Goal: Task Accomplishment & Management: Use online tool/utility

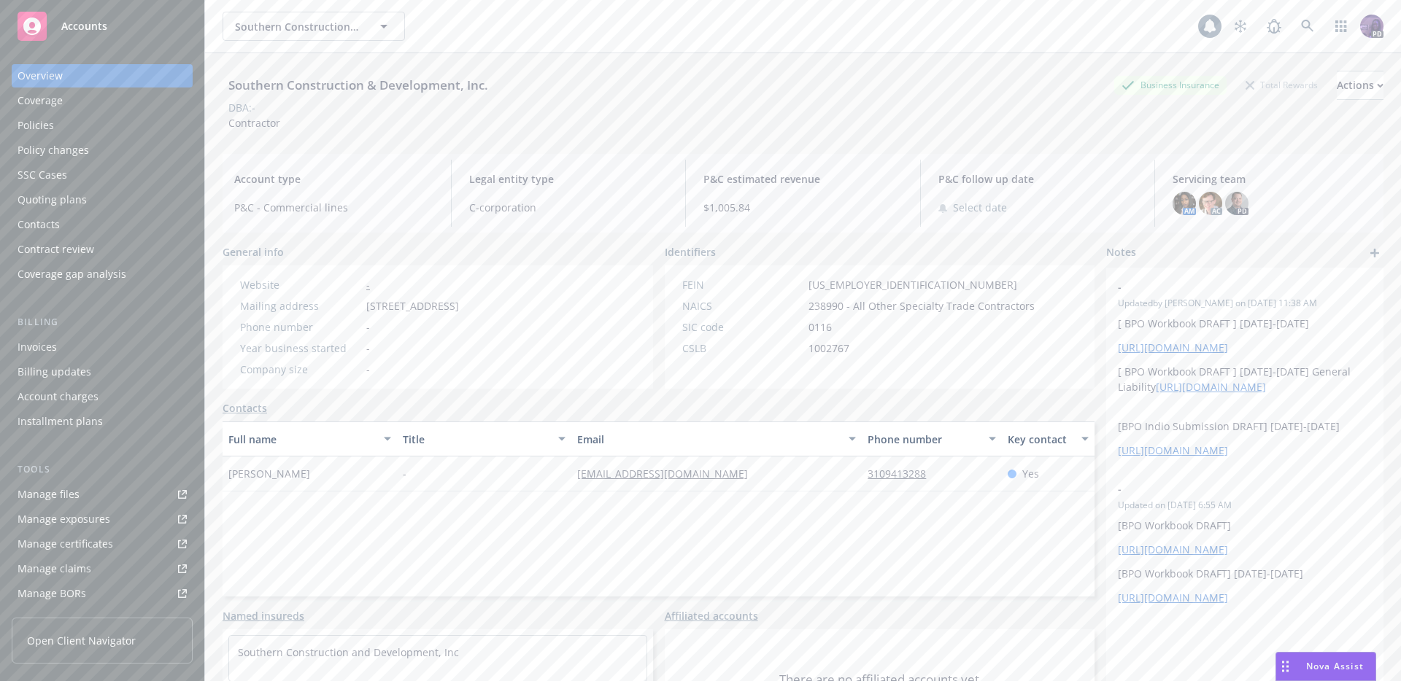
click at [474, 19] on div "Southern Construction & Development, Inc. Southern Construction & Development, …" at bounding box center [709, 26] width 975 height 29
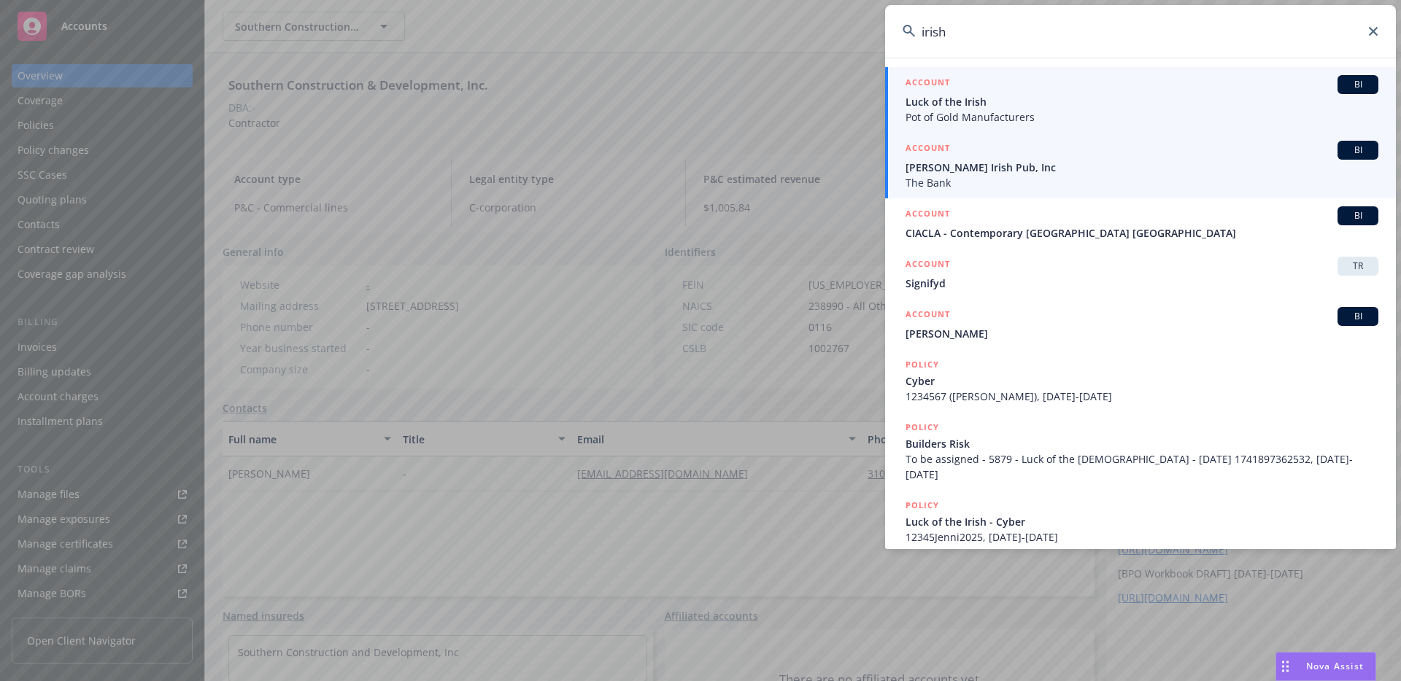
type input "irish"
click at [966, 163] on span "[PERSON_NAME] Irish Pub, Inc" at bounding box center [1141, 167] width 473 height 15
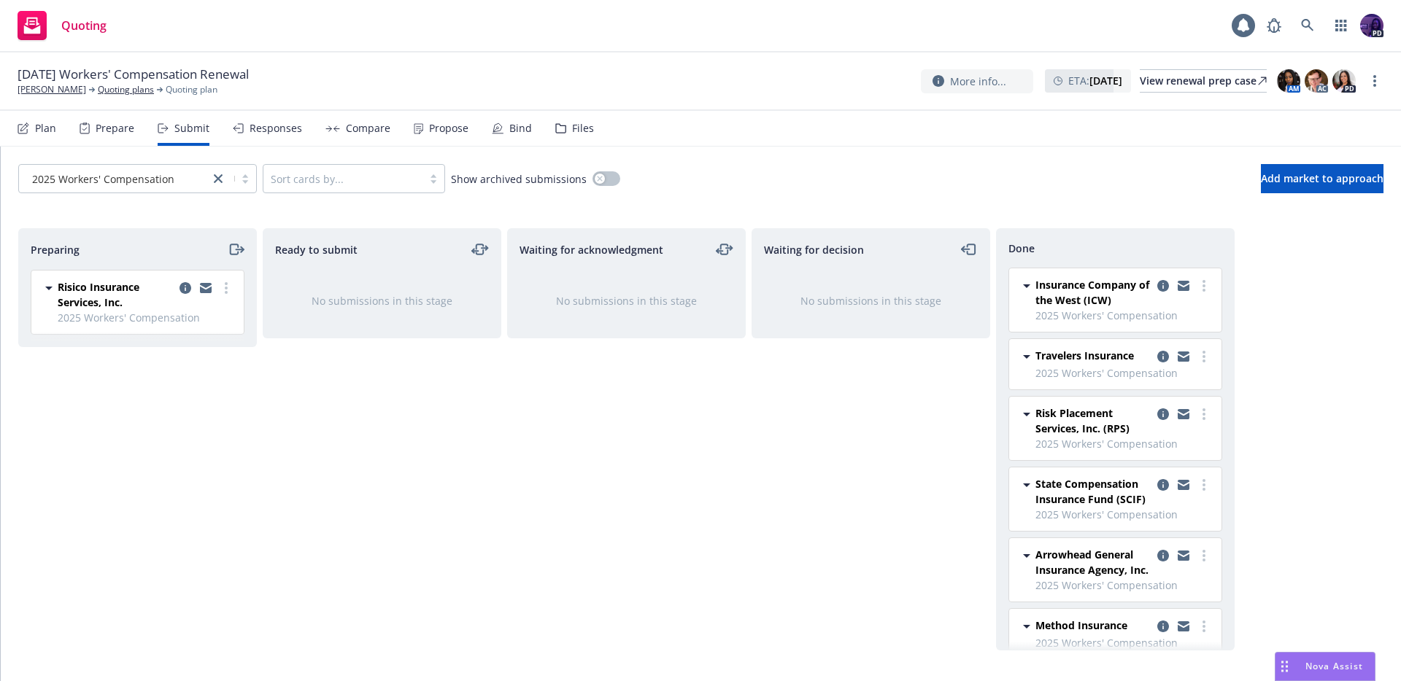
click at [440, 22] on div "Quoting 1 PD" at bounding box center [700, 26] width 1401 height 53
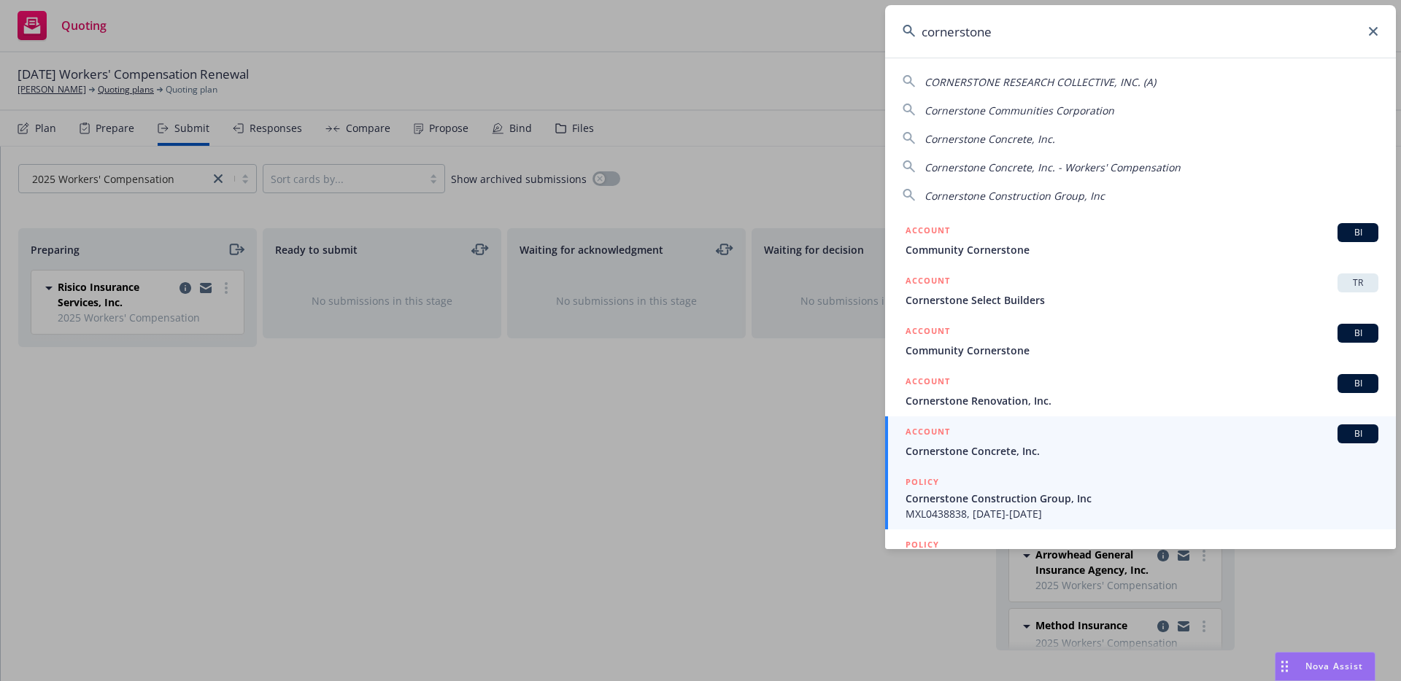
type input "cornerstone"
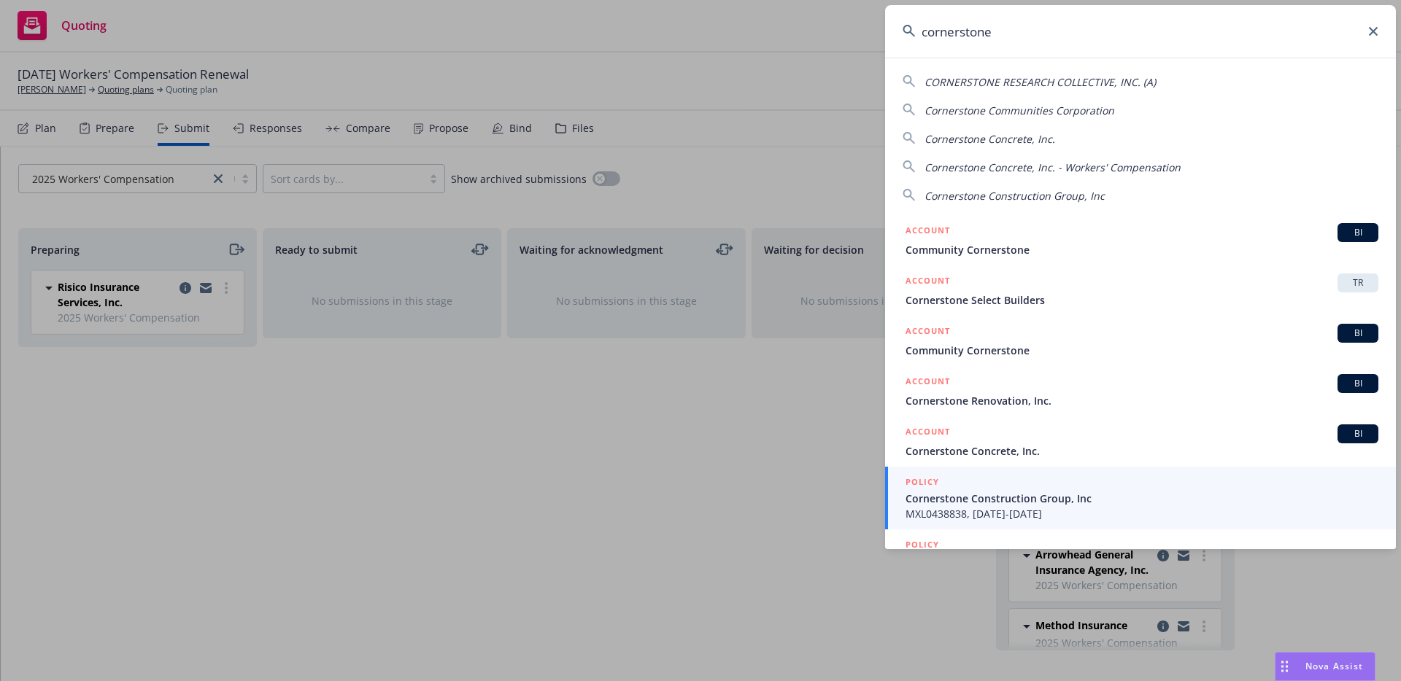
click at [976, 507] on span "MXL0438838, 08/04/2023-08/04/2024" at bounding box center [1141, 513] width 473 height 15
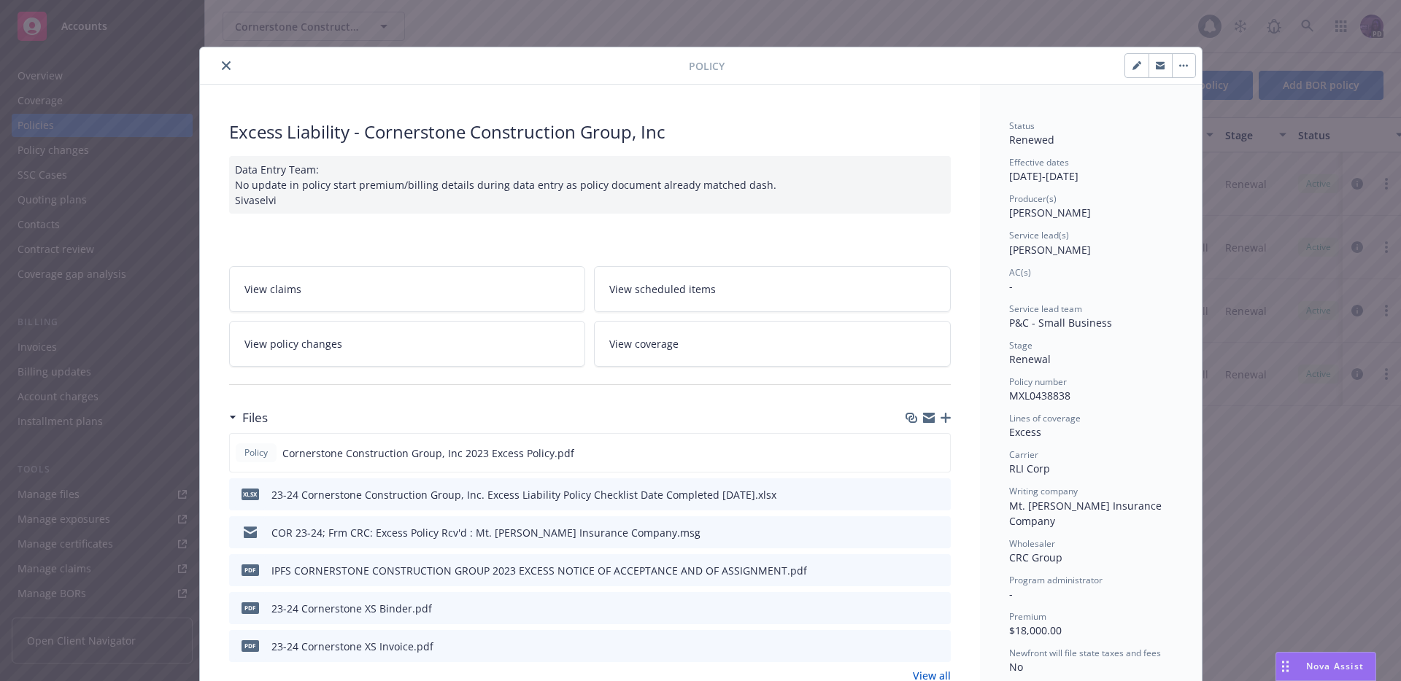
click at [107, 89] on div "Policy Excess Liability - Cornerstone Construction Group, Inc Data Entry Team: …" at bounding box center [700, 340] width 1401 height 681
click at [75, 69] on div "Policy Excess Liability - Cornerstone Construction Group, Inc Data Entry Team: …" at bounding box center [700, 340] width 1401 height 681
click at [217, 76] on div "Policy" at bounding box center [701, 65] width 1002 height 37
click at [219, 70] on button "close" at bounding box center [226, 66] width 18 height 18
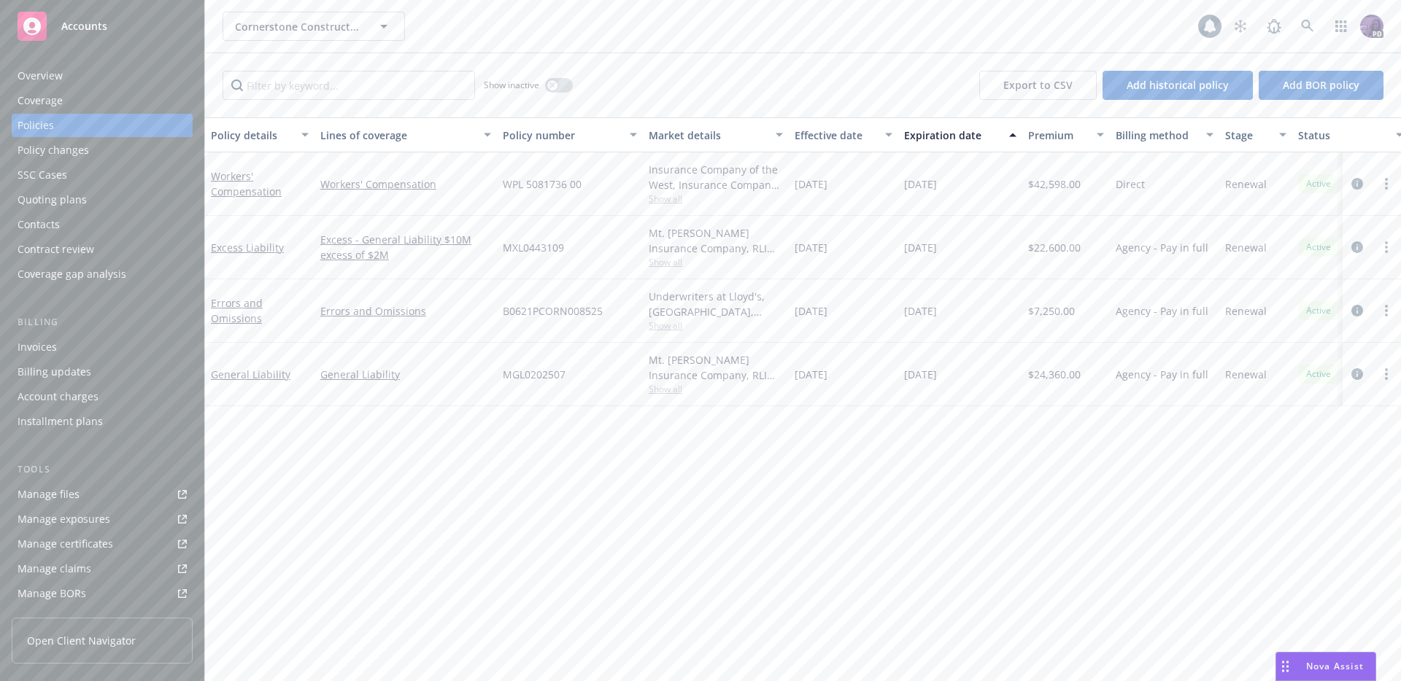
click at [87, 79] on div "Overview" at bounding box center [102, 75] width 169 height 23
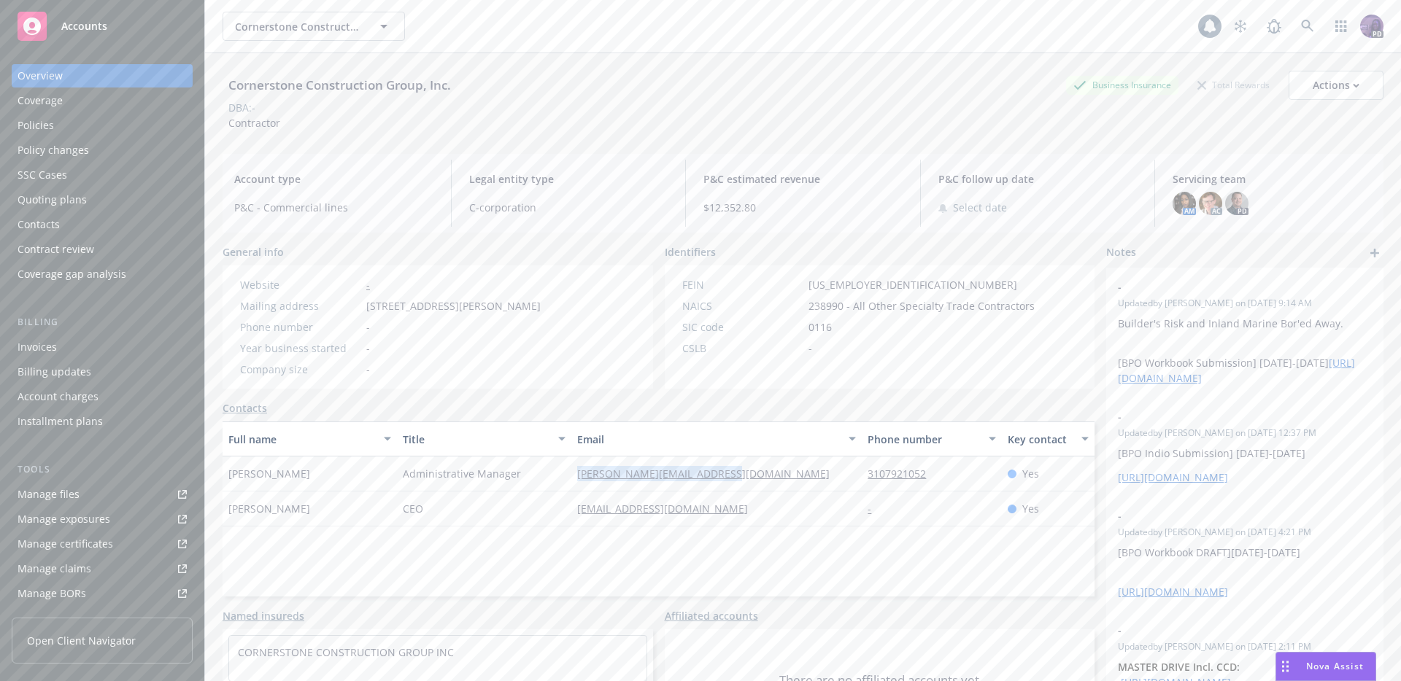
drag, startPoint x: 749, startPoint y: 489, endPoint x: 566, endPoint y: 489, distance: 183.1
click at [571, 489] on div "stephanie@cornerstonecg.com" at bounding box center [716, 474] width 290 height 35
copy div "stephanie@cornerstonecg.com"
click at [108, 204] on div "Quoting plans" at bounding box center [102, 199] width 169 height 23
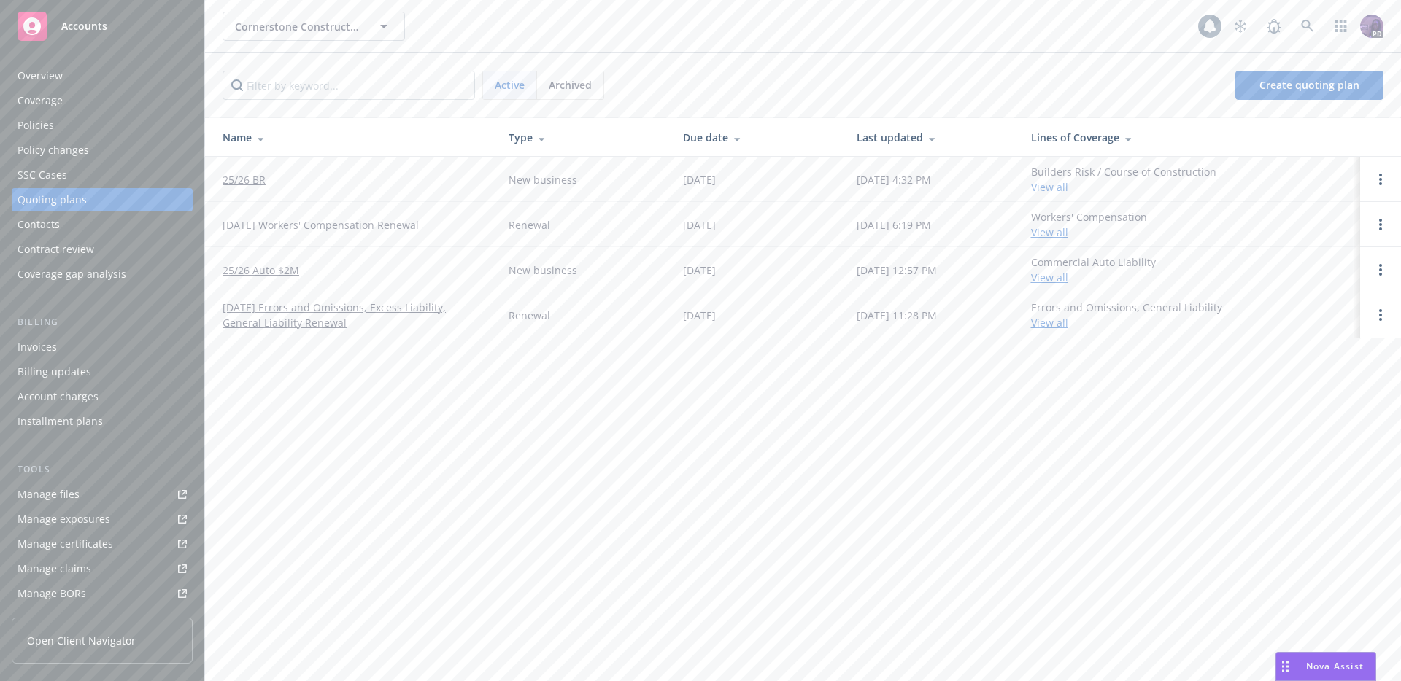
click at [248, 181] on link "25/26 BR" at bounding box center [243, 179] width 43 height 15
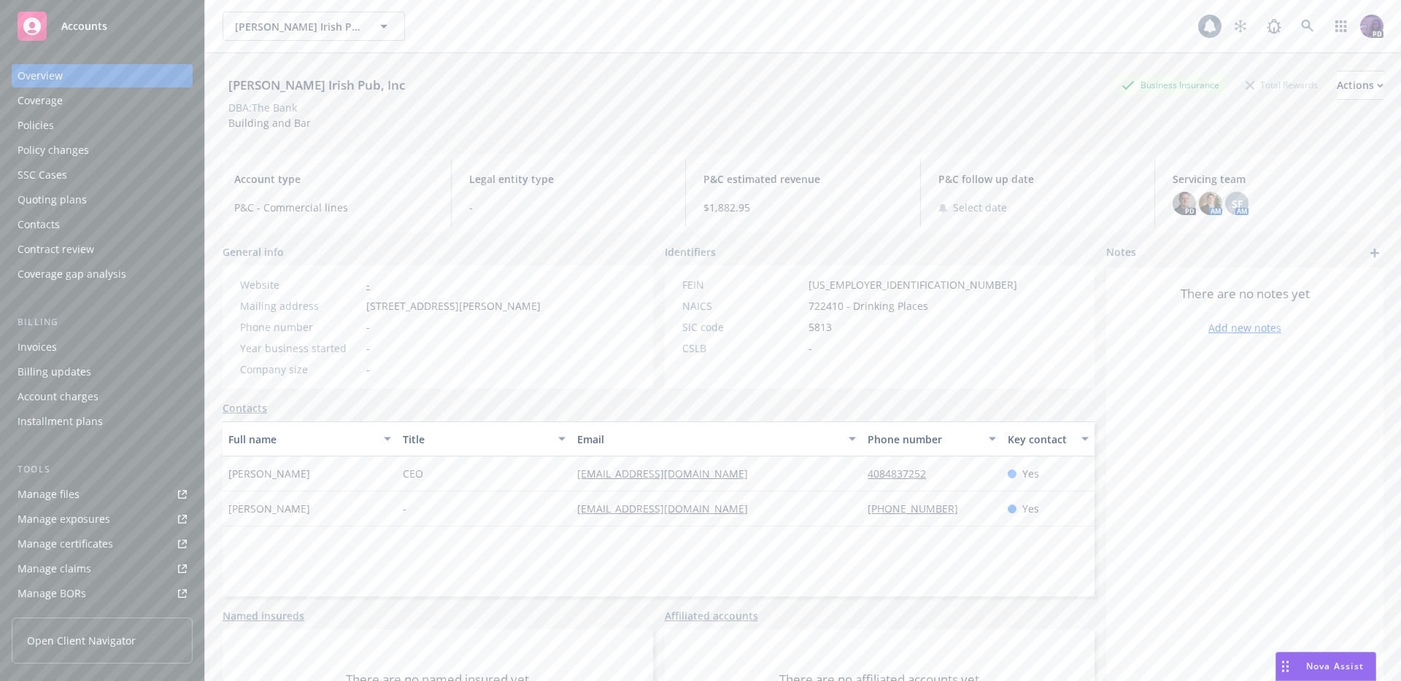
click at [586, 23] on div "Sullivan's Irish Pub, Inc Sullivan's Irish Pub, Inc" at bounding box center [709, 26] width 975 height 29
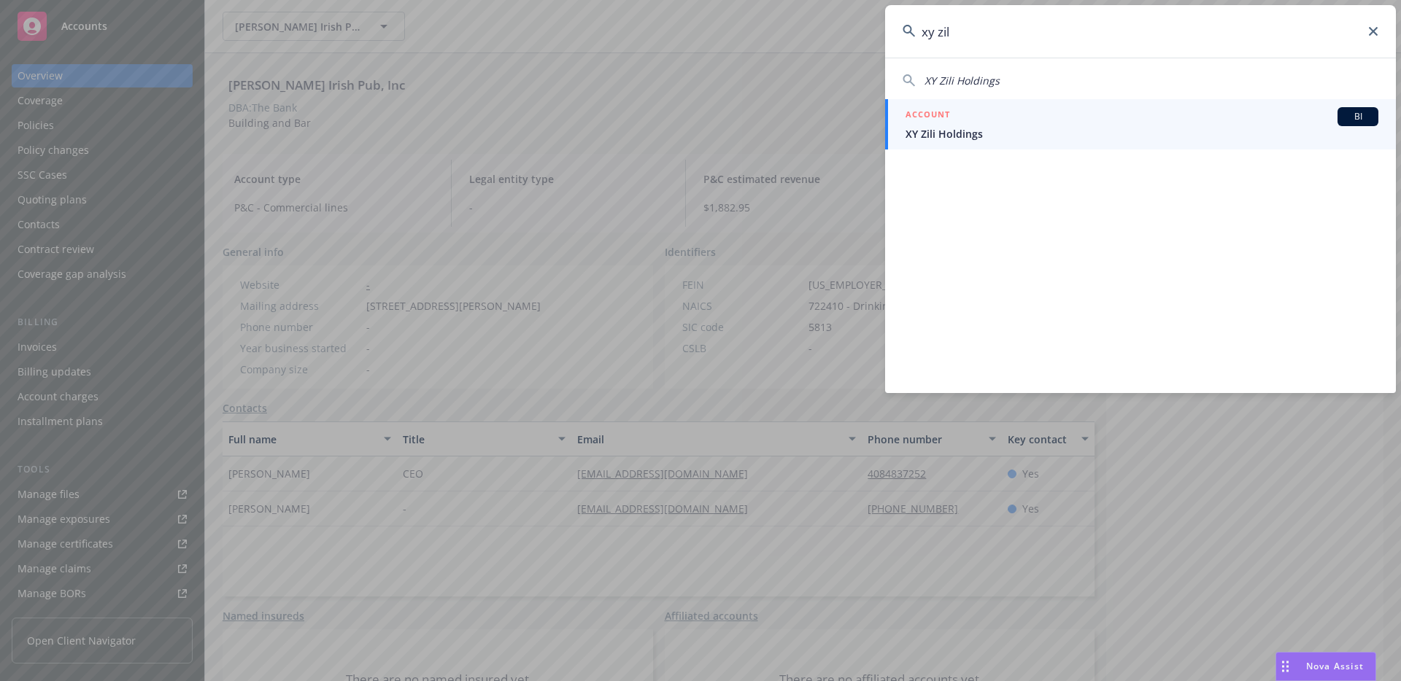
type input "xy zil"
click at [1156, 125] on div "ACCOUNT BI" at bounding box center [1141, 116] width 473 height 19
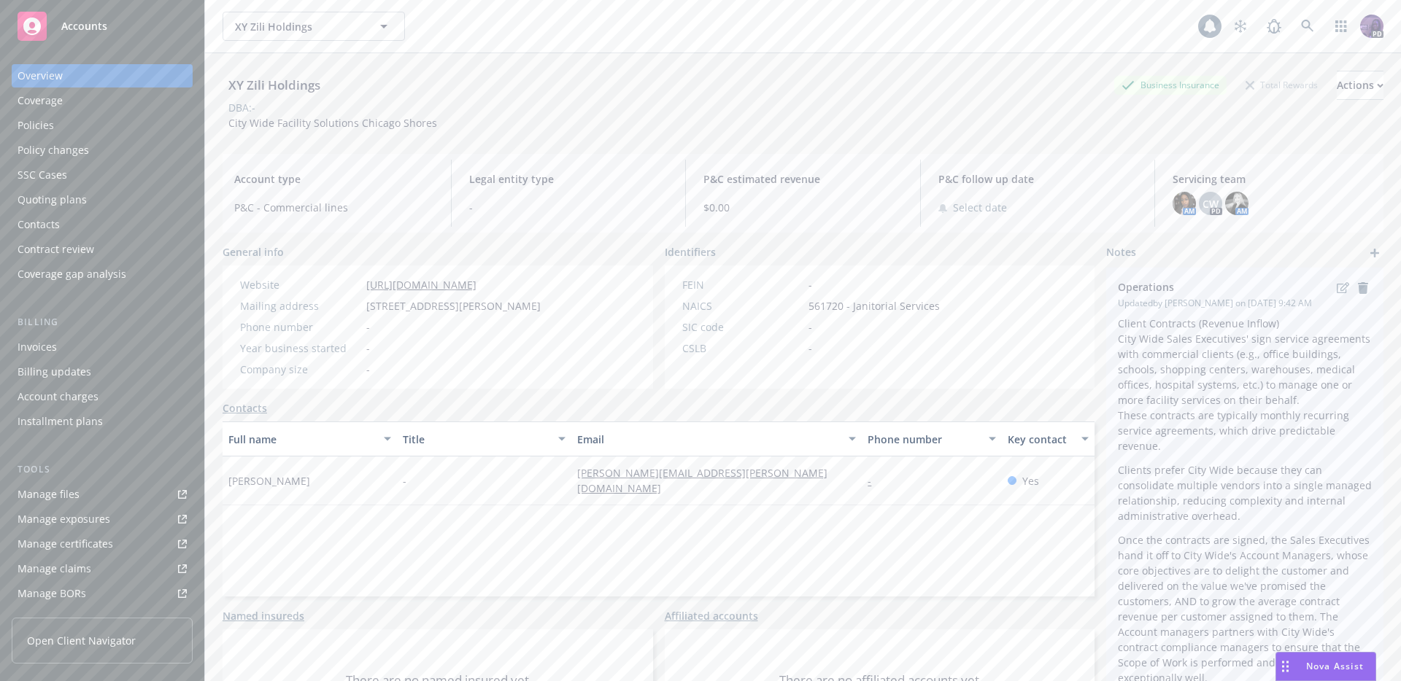
click at [1142, 338] on li "Client Contracts (Revenue Inflow) City Wide Sales Executives' sign service agre…" at bounding box center [1244, 362] width 254 height 92
click at [1120, 328] on li "Client Contracts (Revenue Inflow) City Wide Sales Executives' sign service agre…" at bounding box center [1244, 362] width 254 height 92
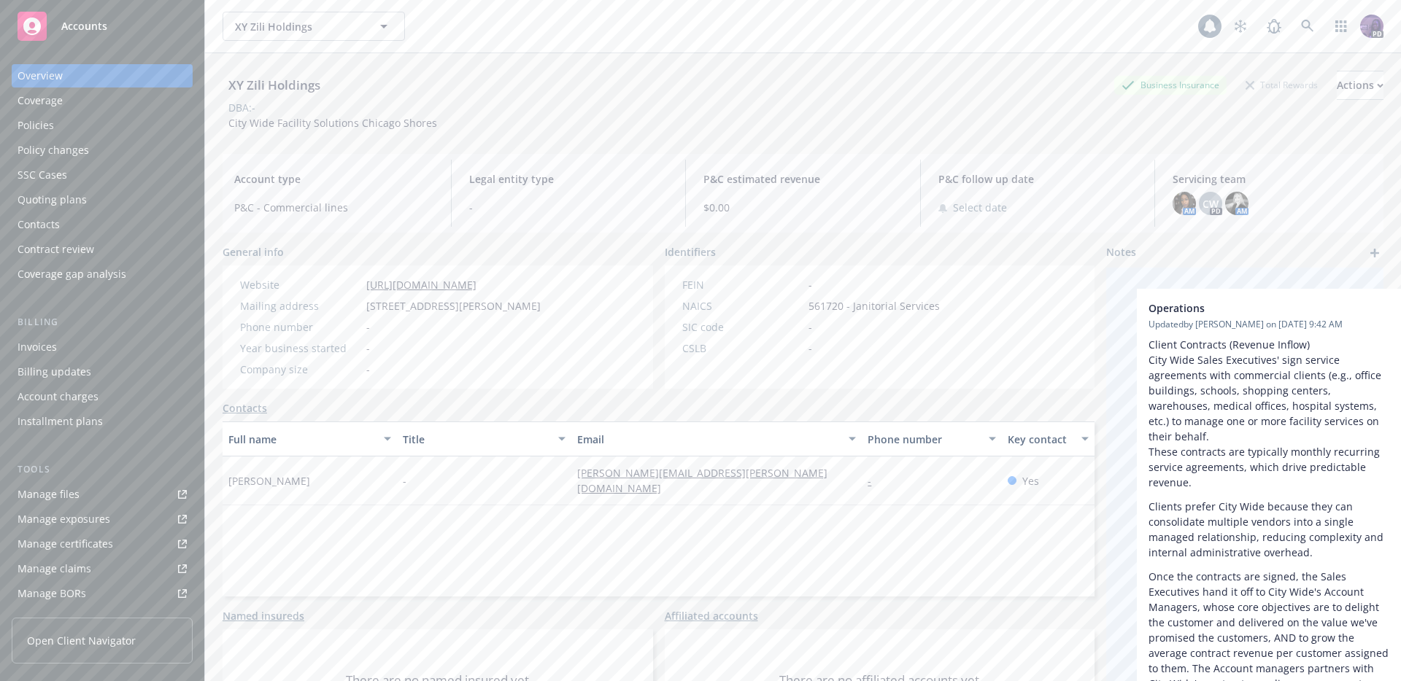
drag, startPoint x: 1112, startPoint y: 322, endPoint x: 1138, endPoint y: 335, distance: 29.0
click at [1138, 335] on div "Operations Updated by Ashley Mack on 08/19/2025, 9:42 AM Client Contracts (Reve…" at bounding box center [1244, 556] width 277 height 576
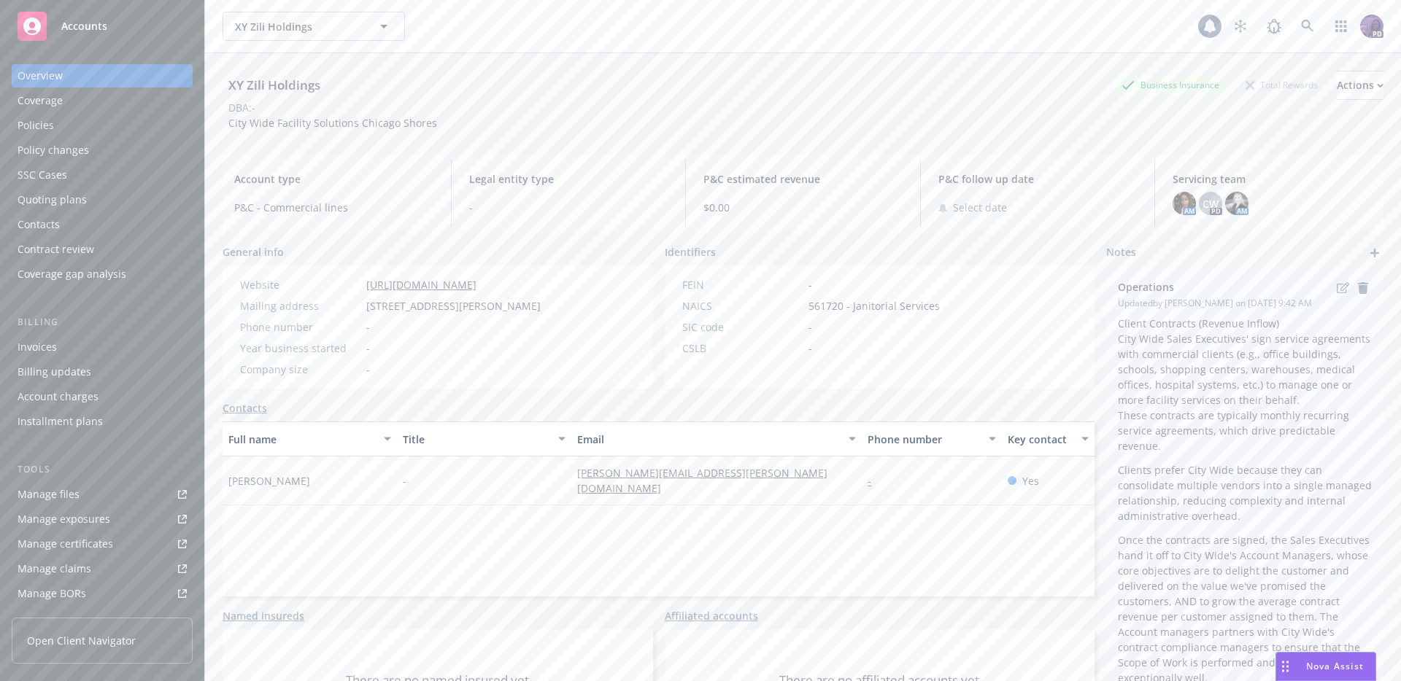
drag, startPoint x: 1180, startPoint y: 338, endPoint x: 1141, endPoint y: 375, distance: 53.7
click at [1141, 375] on div "Operations Updated by Ashley Mack on 08/19/2025, 9:42 AM Client Contracts (Reve…" at bounding box center [1244, 556] width 277 height 576
click at [1141, 375] on li "Client Contracts (Revenue Inflow) City Wide Sales Executives' sign service agre…" at bounding box center [1244, 362] width 254 height 92
click at [1336, 290] on icon "edit" at bounding box center [1342, 287] width 12 height 11
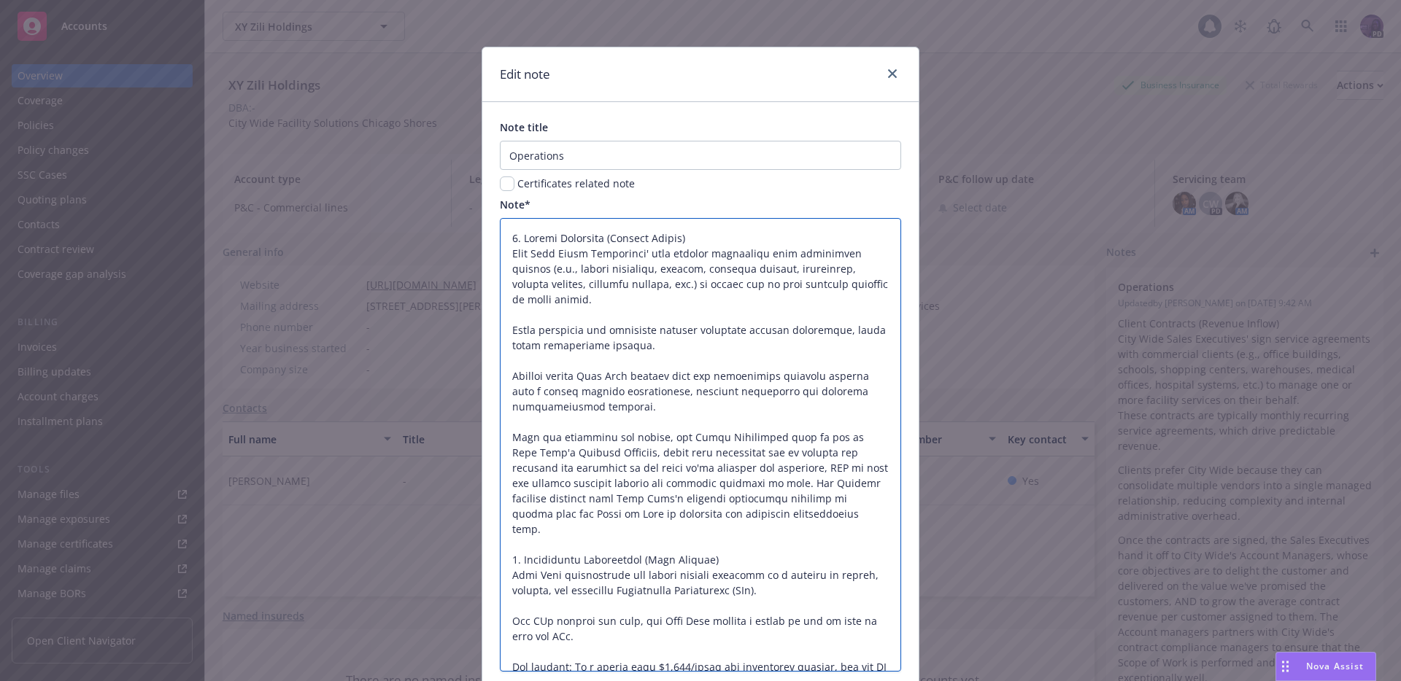
click at [605, 251] on textarea at bounding box center [700, 445] width 401 height 454
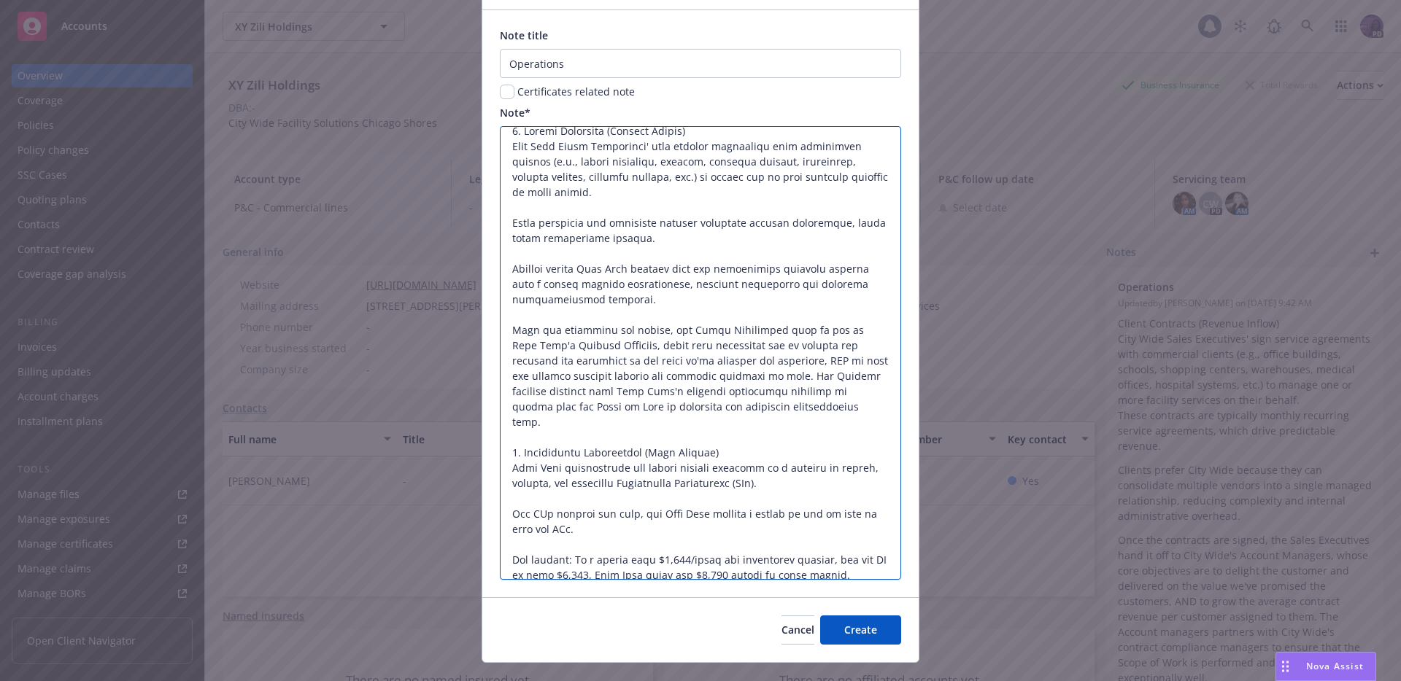
scroll to position [120, 0]
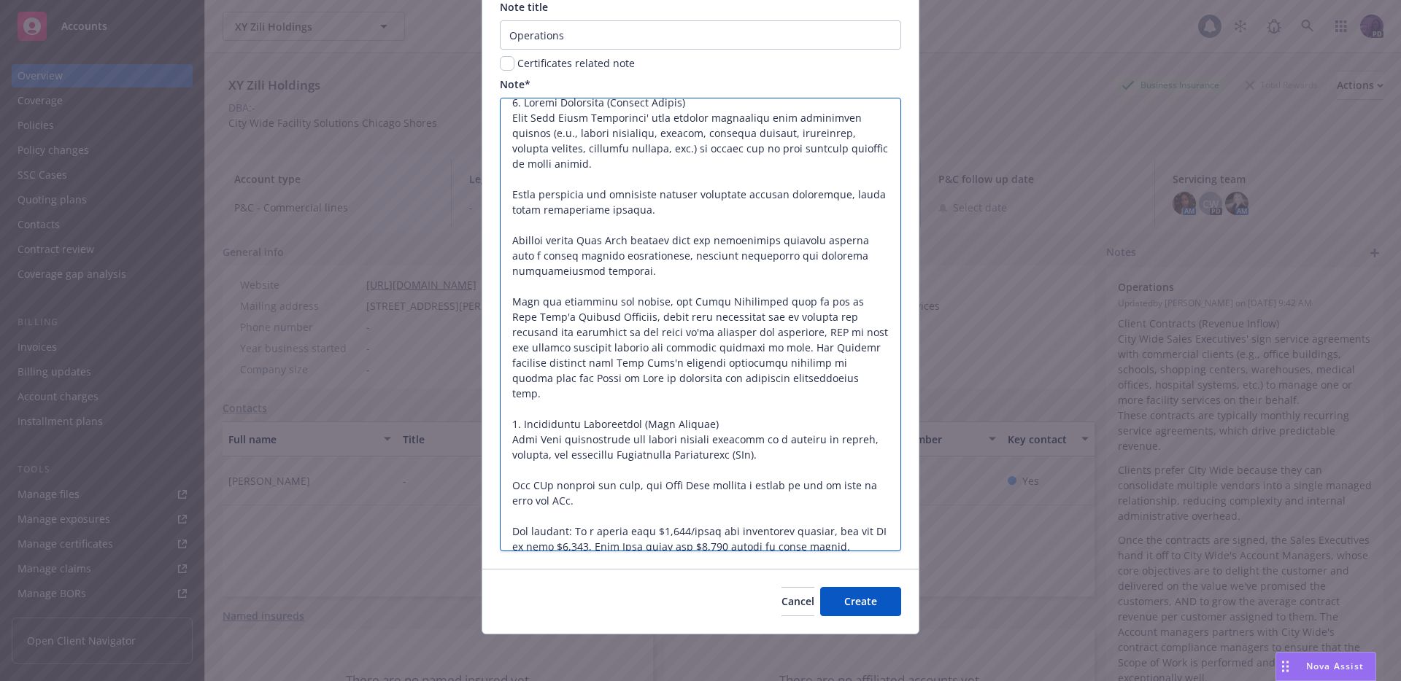
drag, startPoint x: 506, startPoint y: 240, endPoint x: 814, endPoint y: 537, distance: 427.7
click at [814, 537] on textarea at bounding box center [700, 325] width 401 height 454
click at [781, 597] on span "Cancel" at bounding box center [797, 601] width 33 height 14
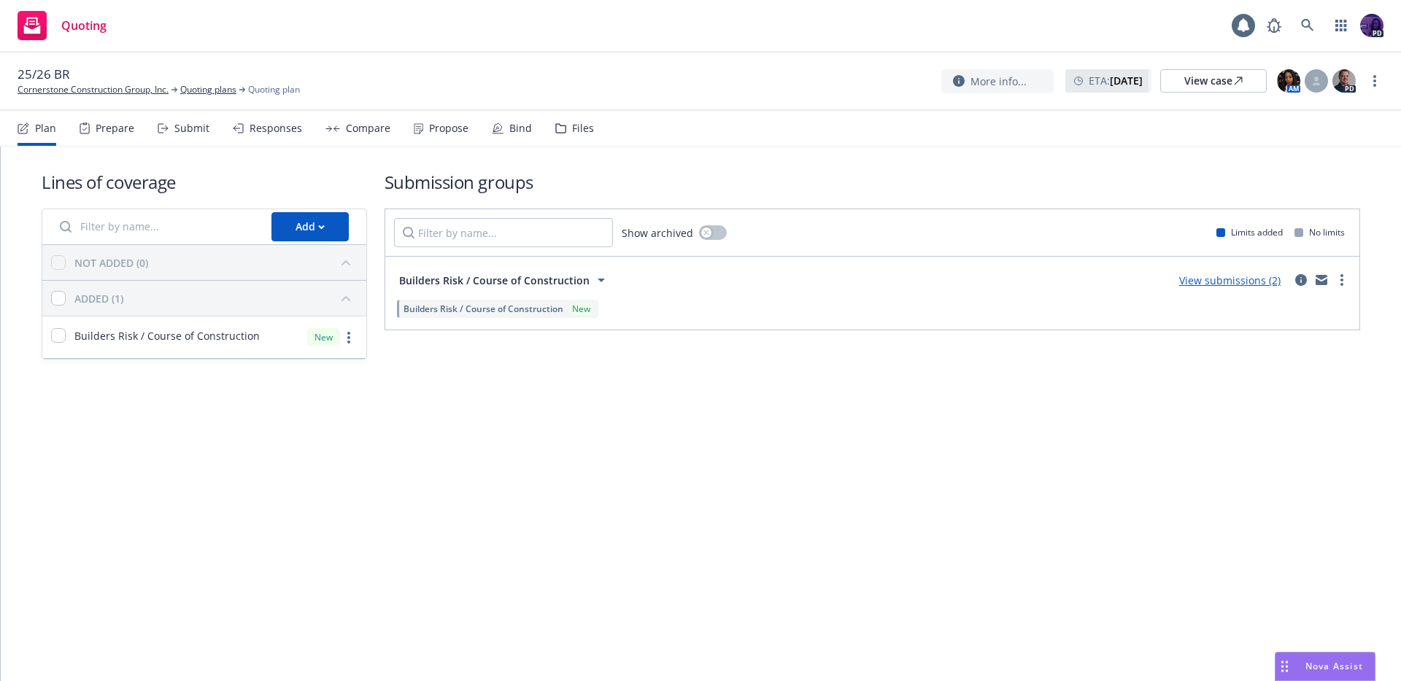
click at [1209, 281] on link "View submissions (2)" at bounding box center [1229, 281] width 101 height 14
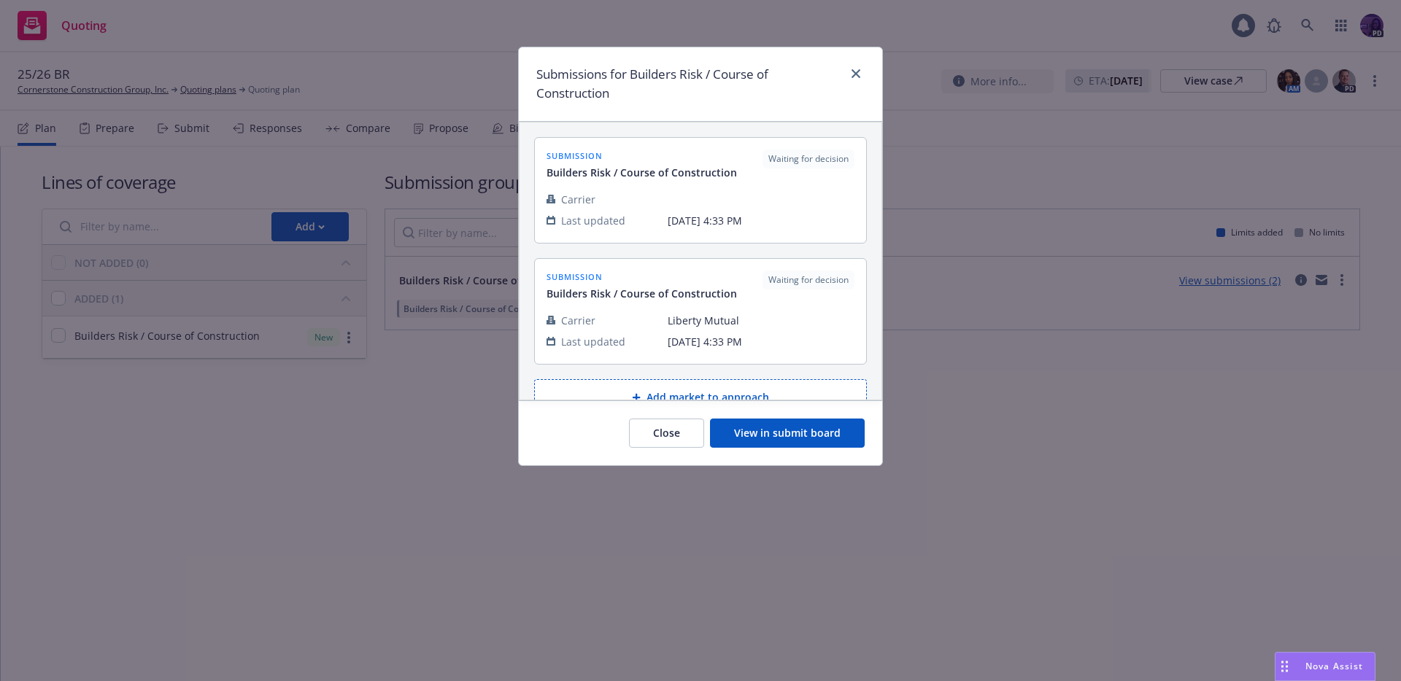
click at [784, 429] on button "View in submit board" at bounding box center [787, 433] width 155 height 29
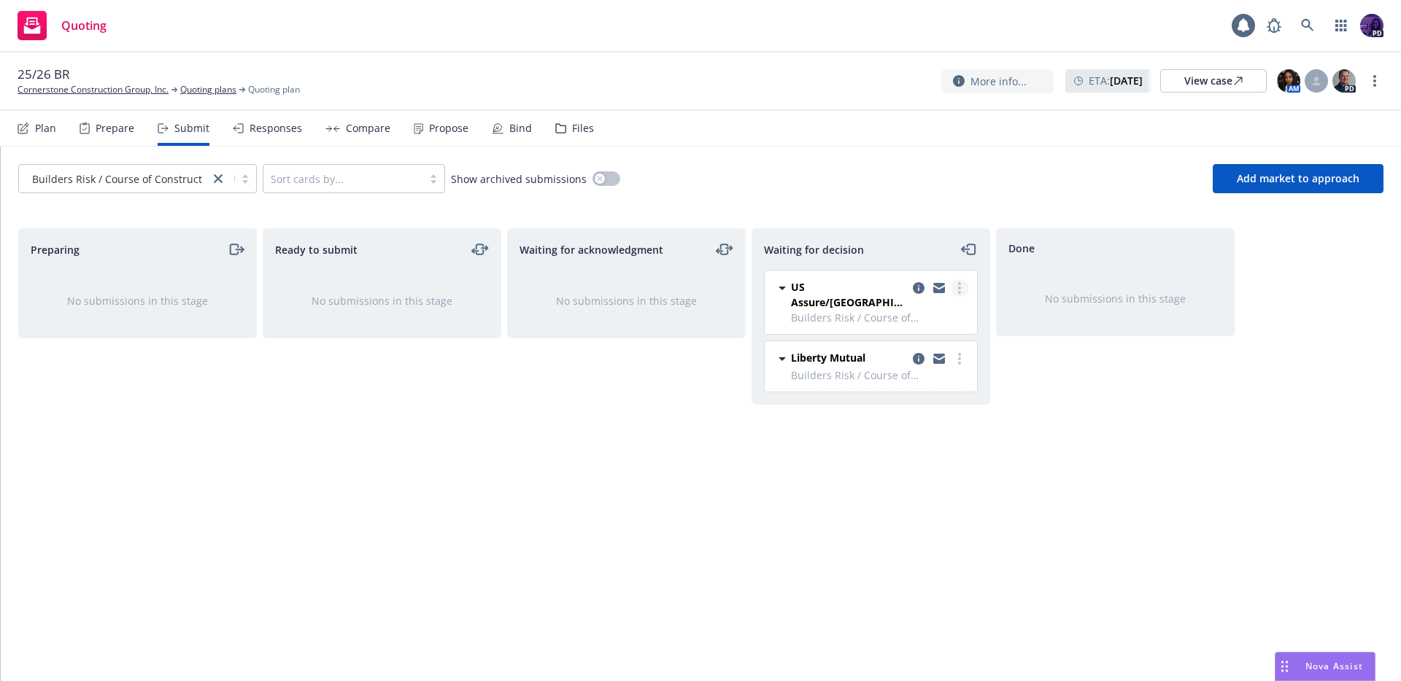
click at [960, 286] on icon "more" at bounding box center [959, 288] width 3 height 12
click at [931, 369] on span "Add accepted decision" at bounding box center [894, 376] width 146 height 14
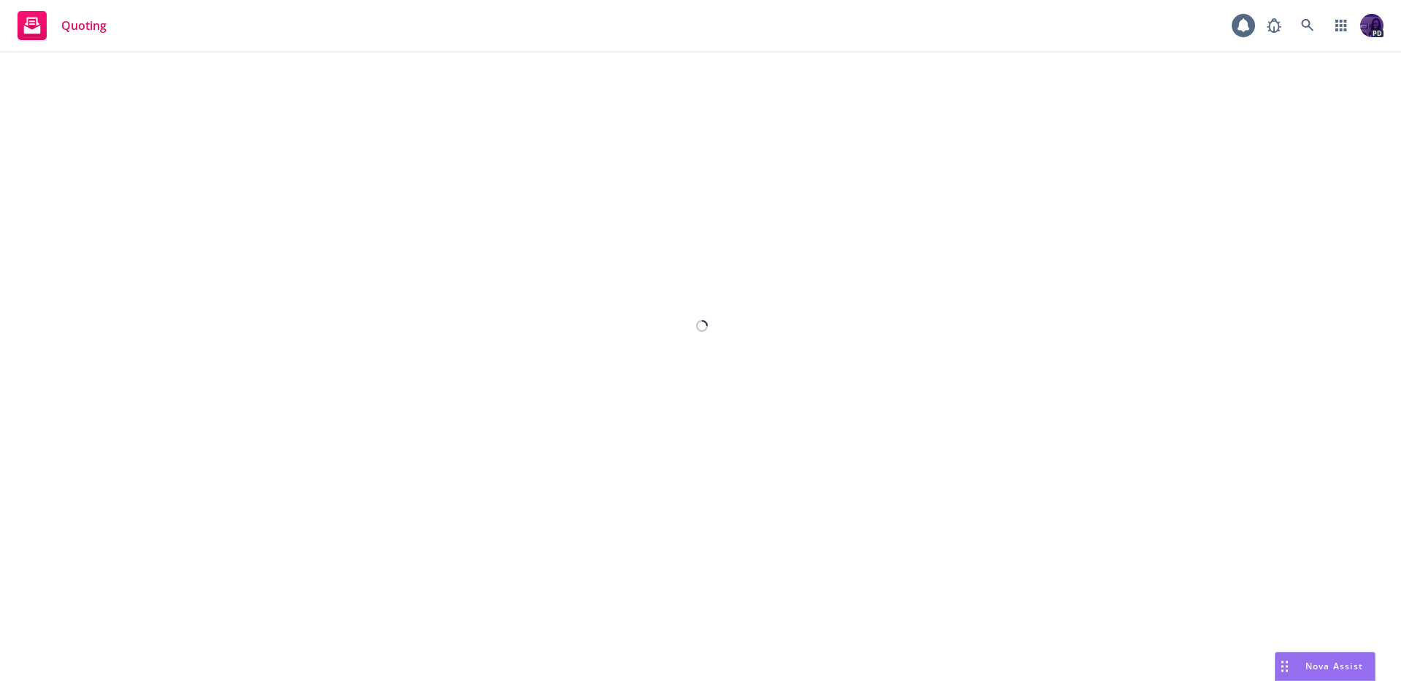
select select "12"
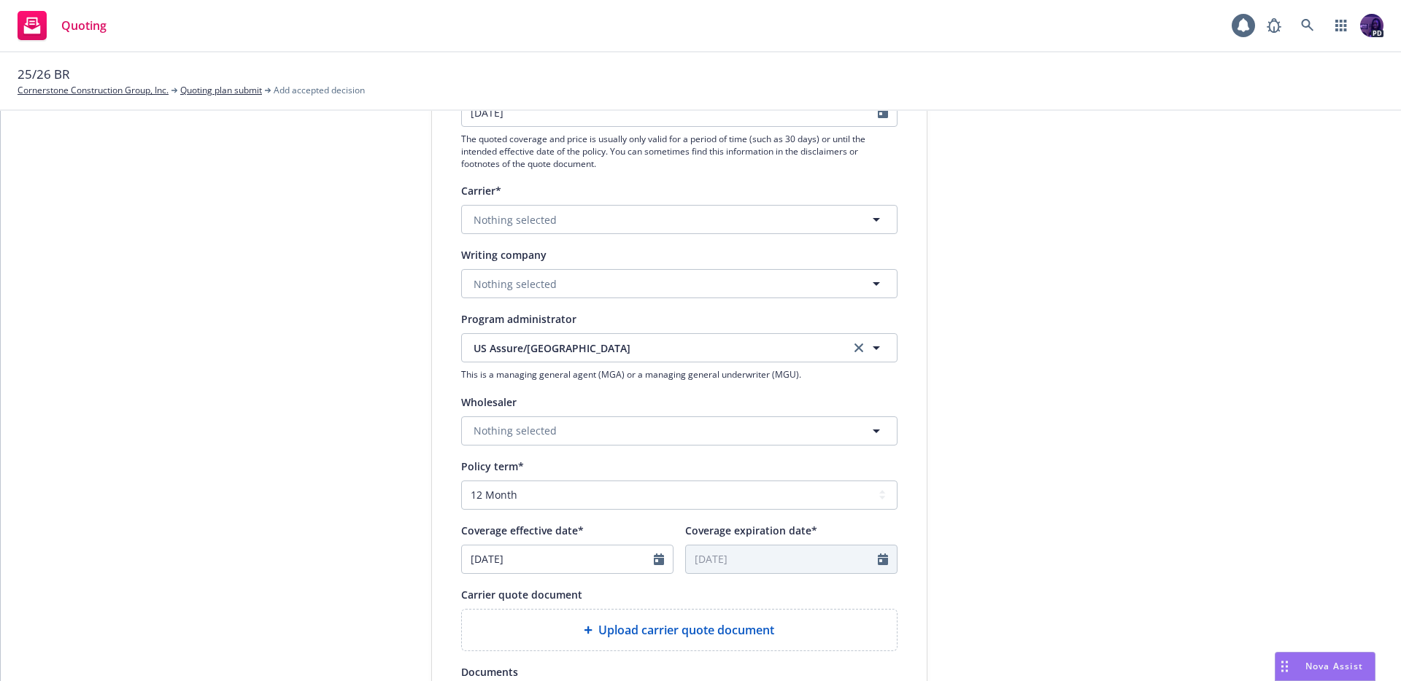
scroll to position [242, 0]
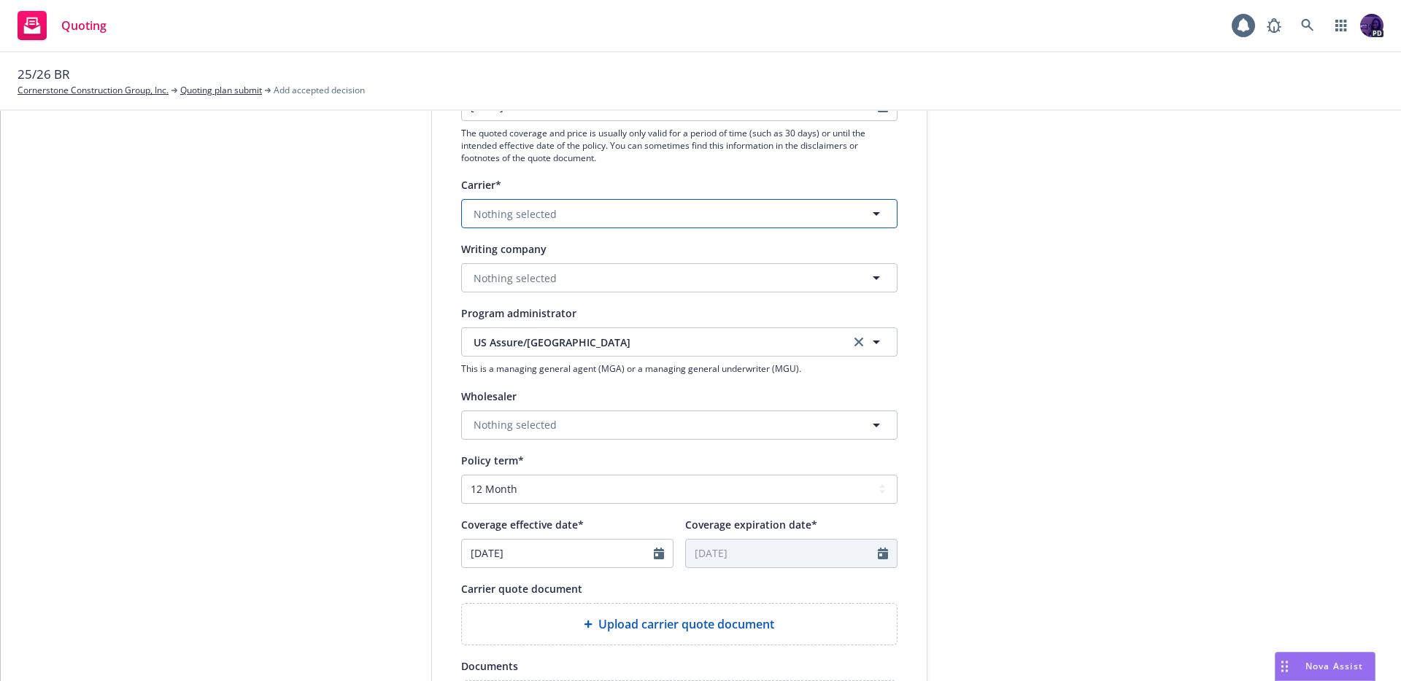
click at [642, 216] on button "Nothing selected" at bounding box center [679, 213] width 436 height 29
type input "zuri"
click at [608, 287] on div "Zurich Insurance Group Appointed carrier" at bounding box center [679, 298] width 416 height 36
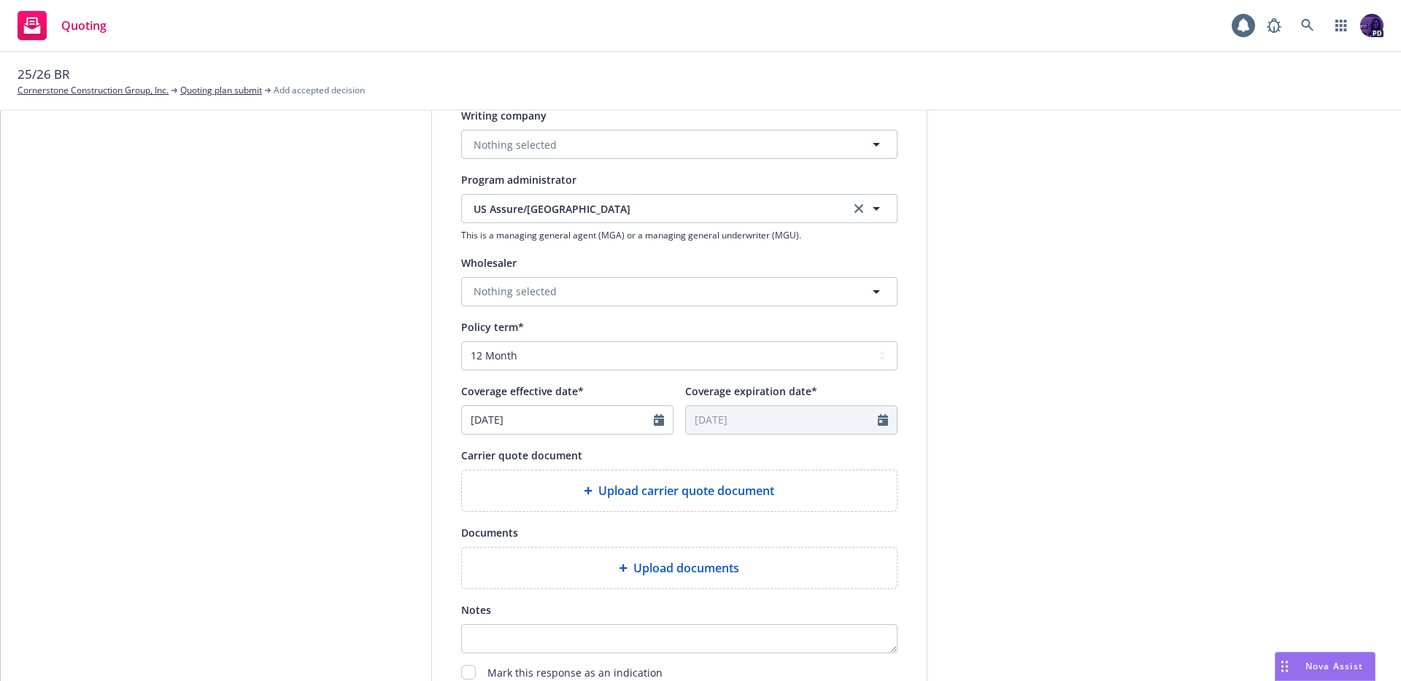
scroll to position [406, 0]
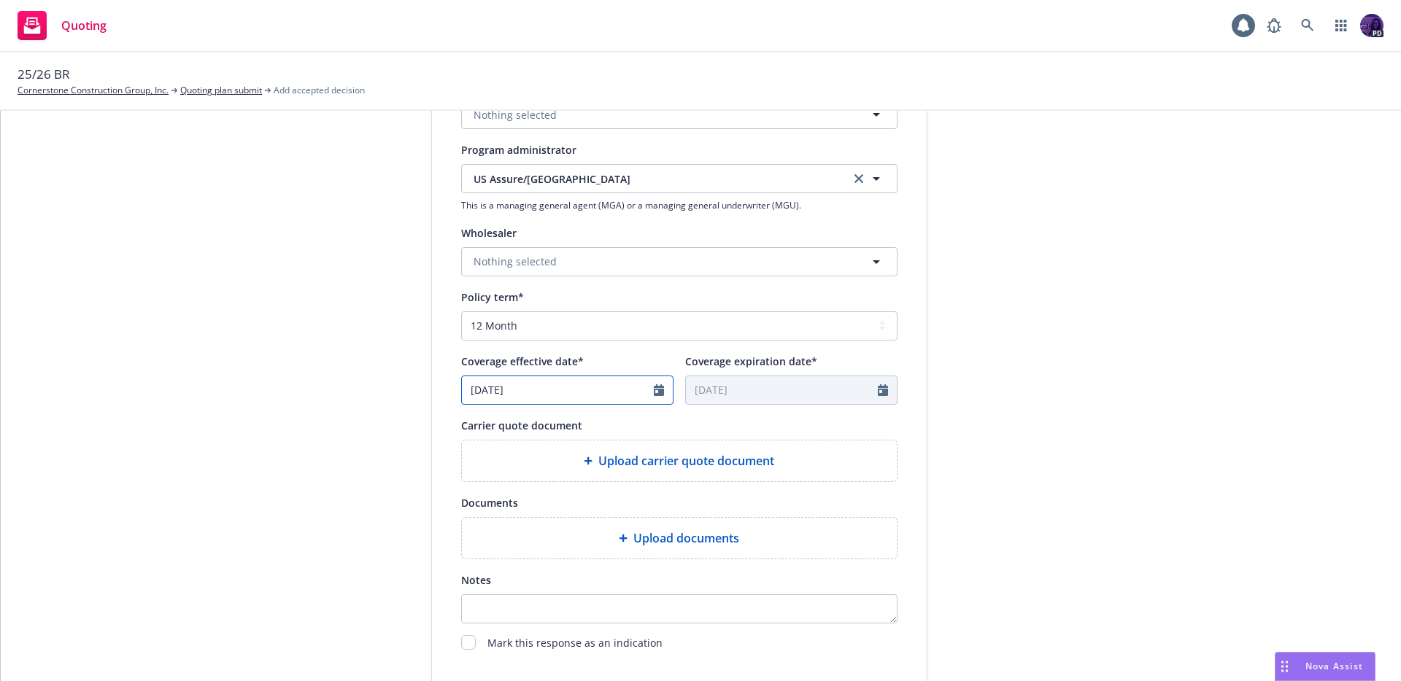
click at [654, 391] on icon "Calendar" at bounding box center [659, 390] width 10 height 12
select select "8"
click at [551, 538] on span "20" at bounding box center [551, 541] width 21 height 18
type input "[DATE]"
type input "08/20/2026"
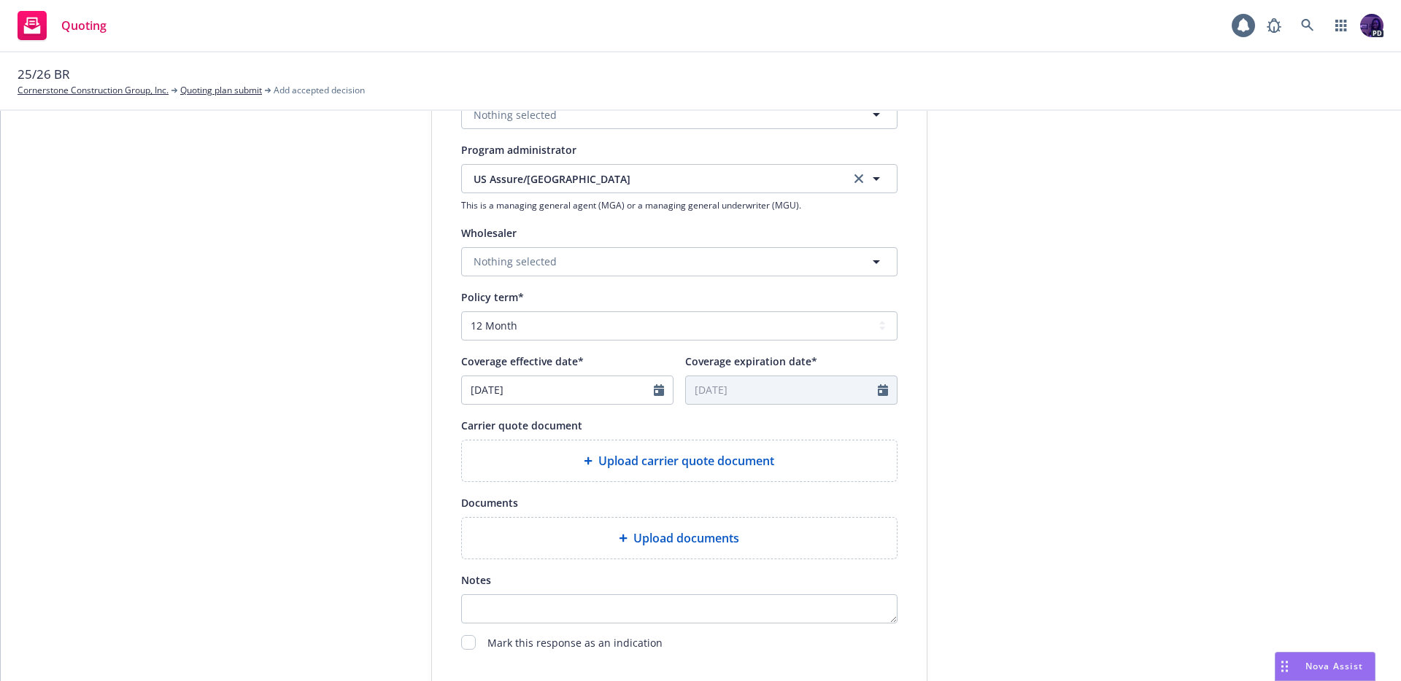
click at [690, 472] on div "Upload carrier quote document" at bounding box center [679, 461] width 435 height 41
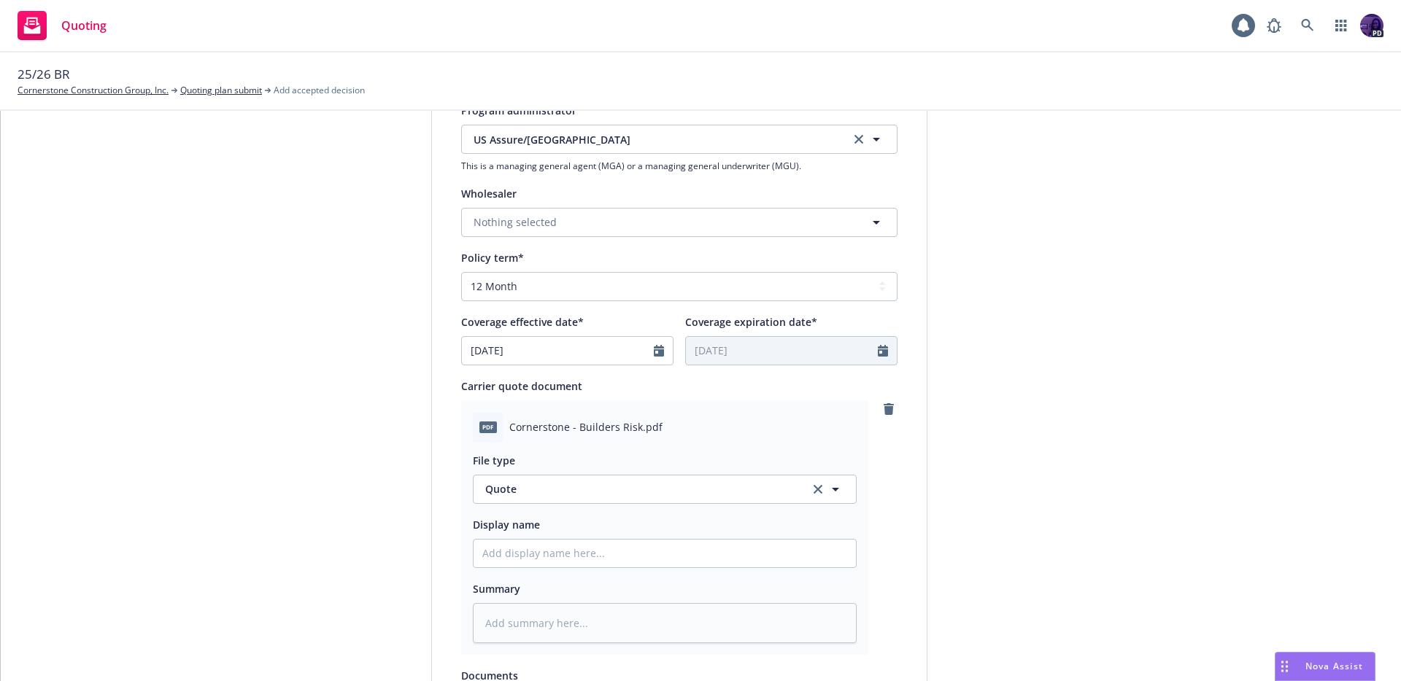
scroll to position [450, 0]
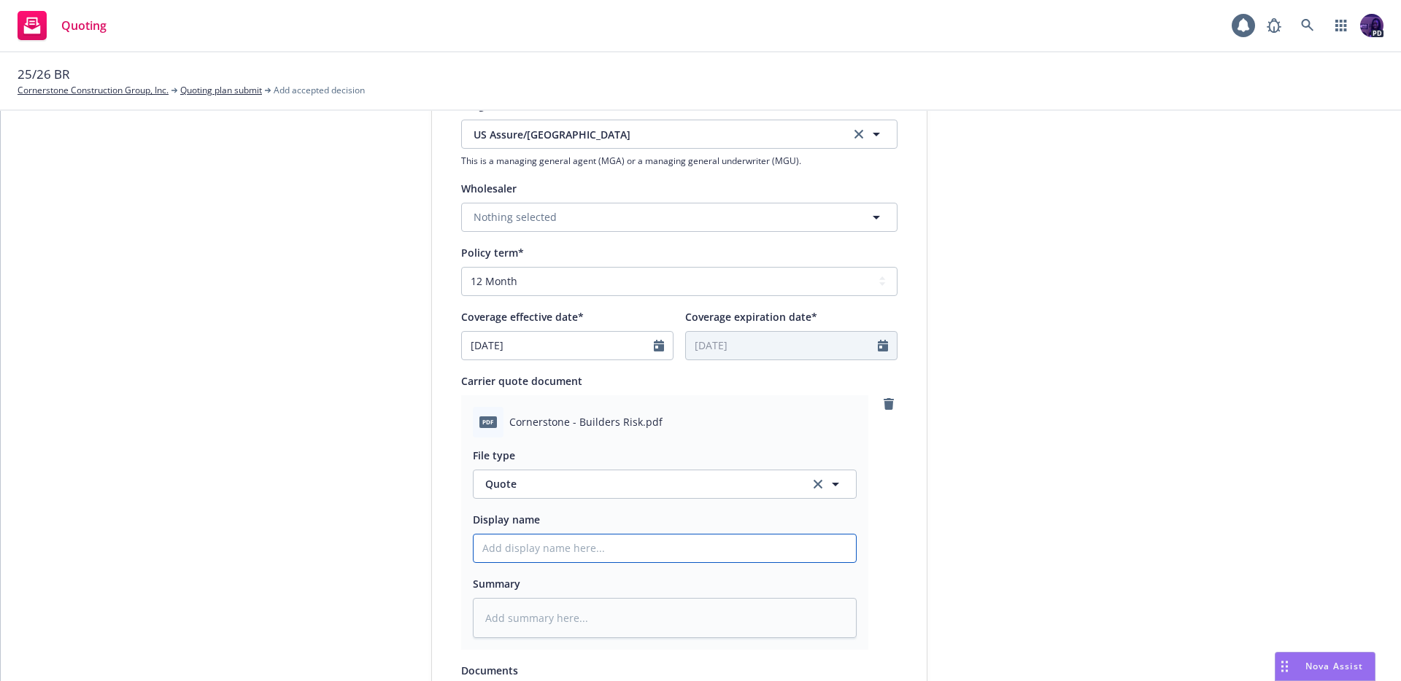
click at [519, 546] on input "Display name" at bounding box center [664, 549] width 382 height 28
type textarea "x"
type input "2"
type textarea "x"
type input "25"
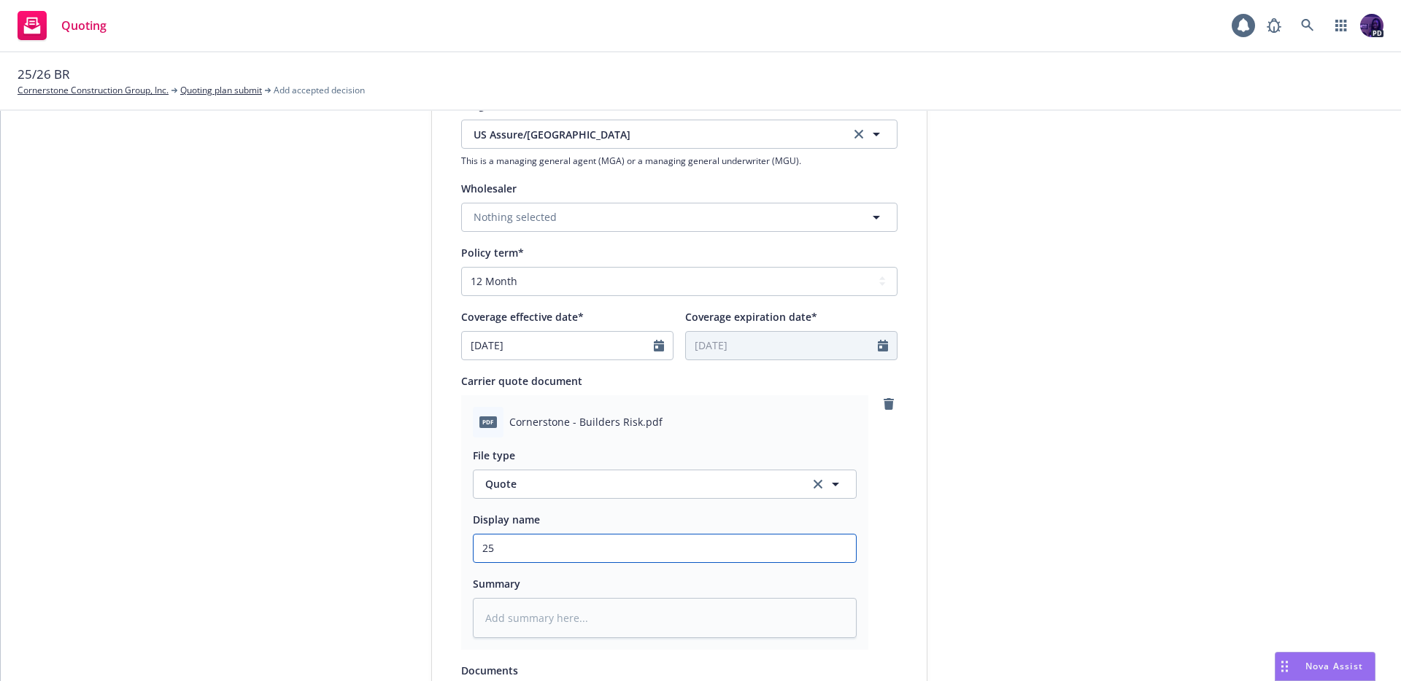
type textarea "x"
type input "25/"
type textarea "x"
type input "25/2"
type textarea "x"
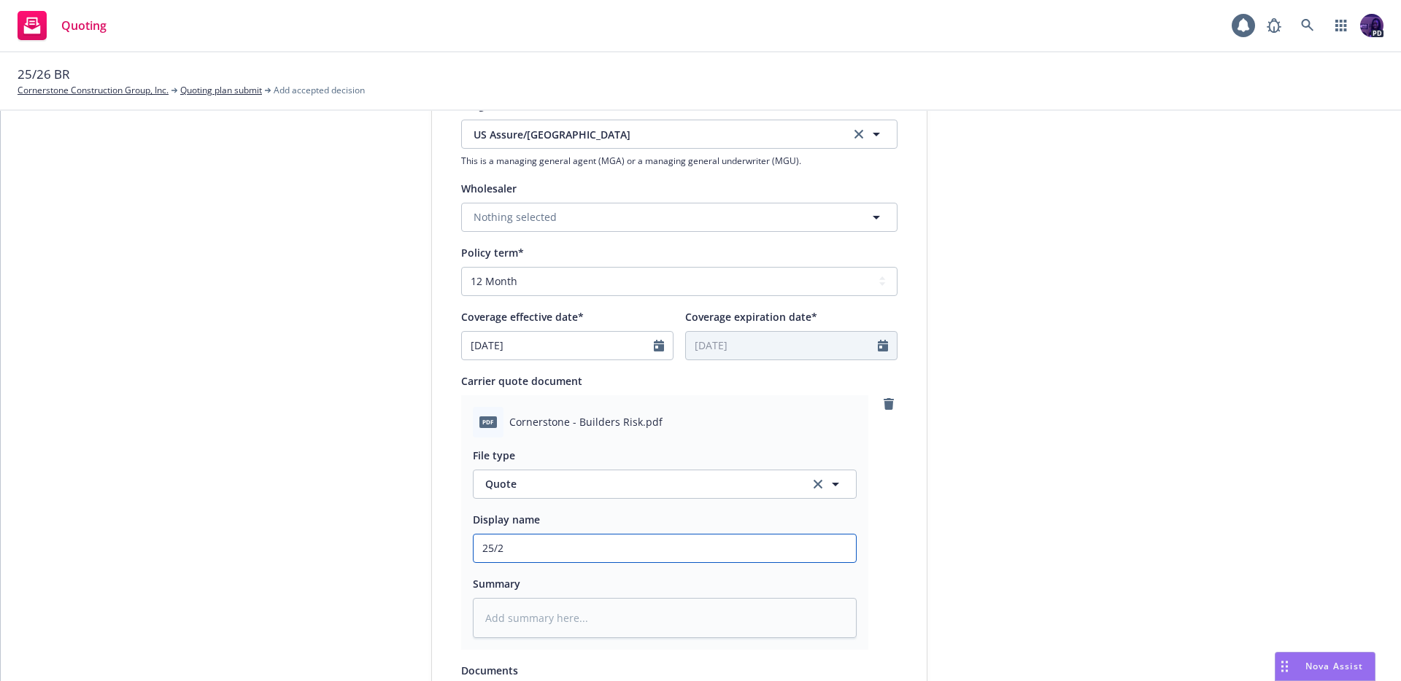
type input "25/26"
type textarea "x"
type input "25/26"
type textarea "x"
type input "25/26 B"
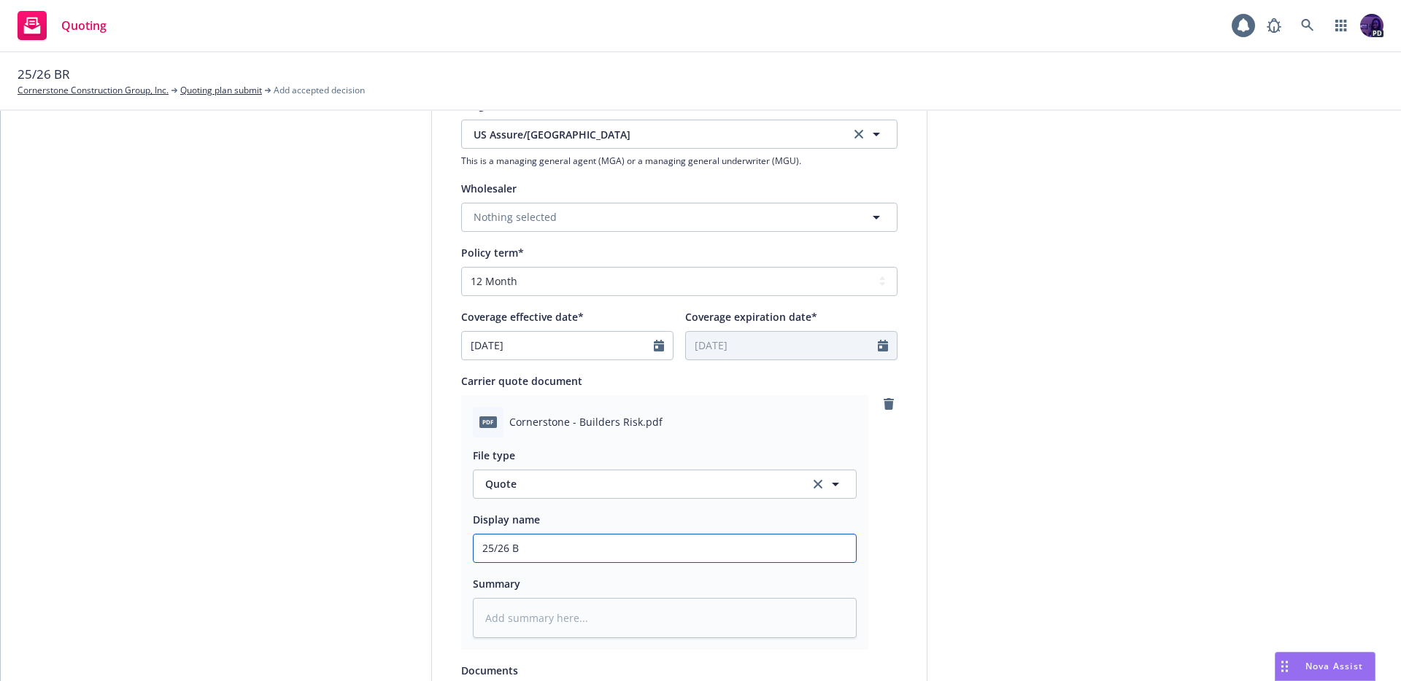
type textarea "x"
type input "25/26 Bu"
type textarea "x"
type input "25/26 Bui"
type textarea "x"
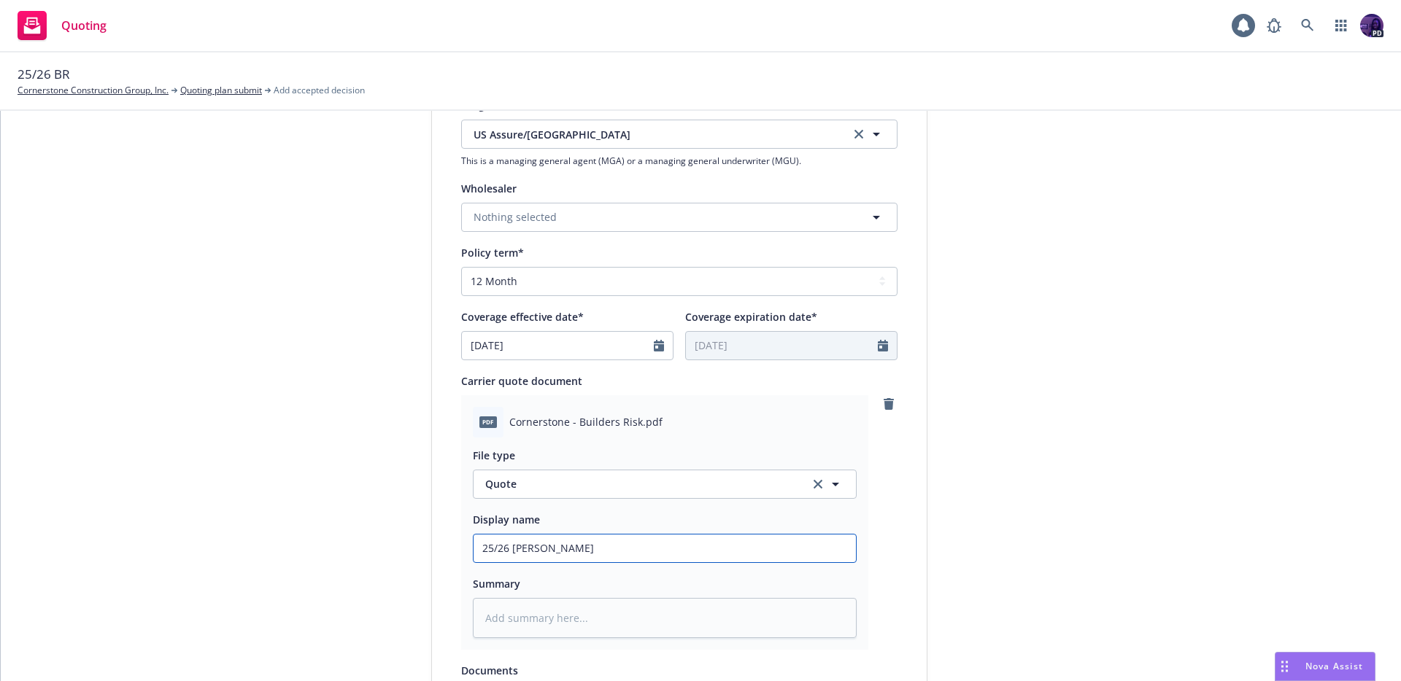
type input "25/26 Buil"
type textarea "x"
type input "25/26 Build"
type textarea "x"
type input "25/26 Builde"
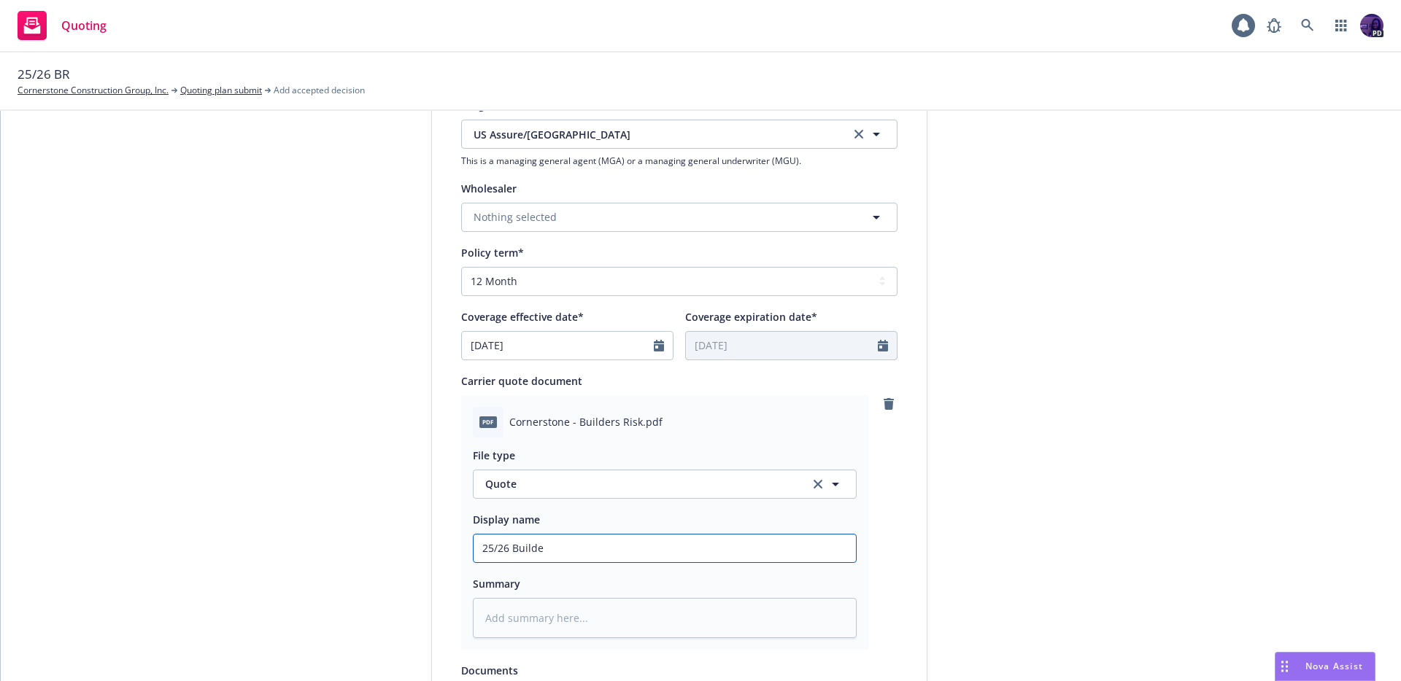
type textarea "x"
type input "25/26 Builder"
type textarea "x"
type input "25/26 Builders"
type textarea "x"
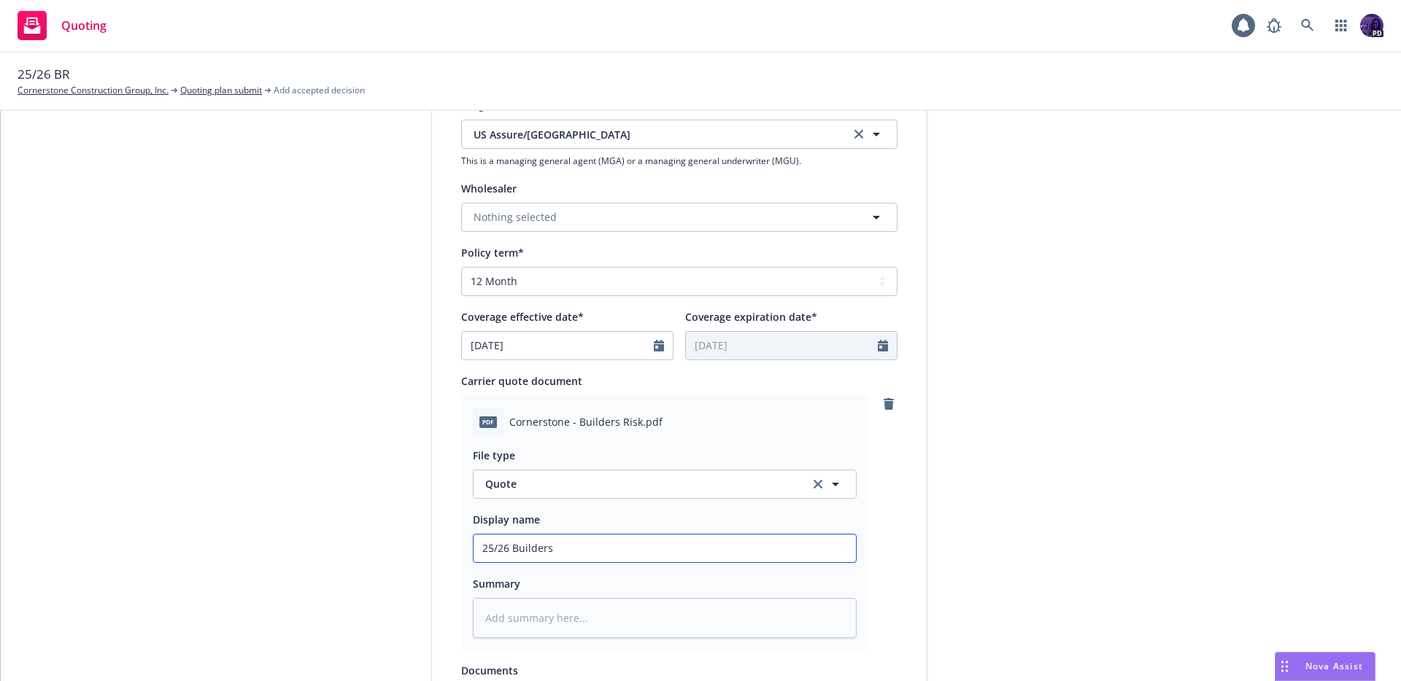
type input "25/26 Builders"
type textarea "x"
type input "25/26 Builders R"
type textarea "x"
type input "25/26 Builders Ri"
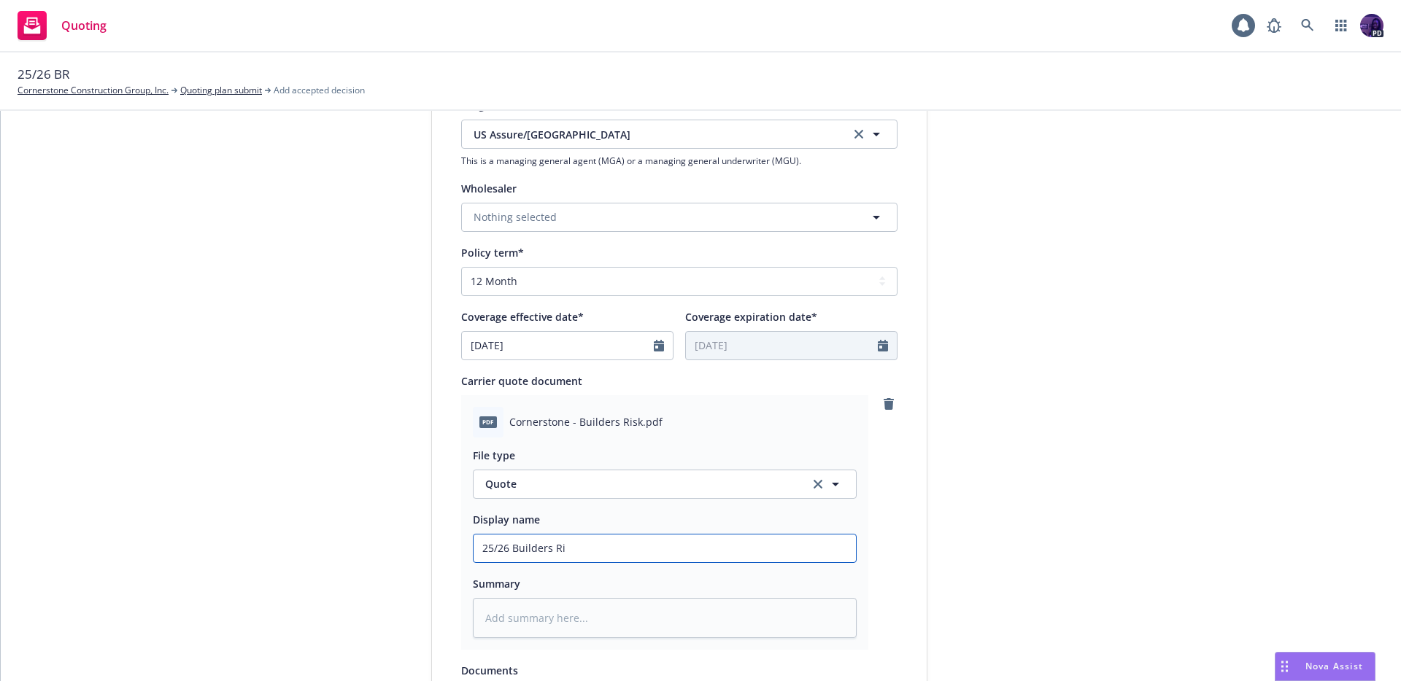
type textarea "x"
type input "25/26 Builders Ris"
type textarea "x"
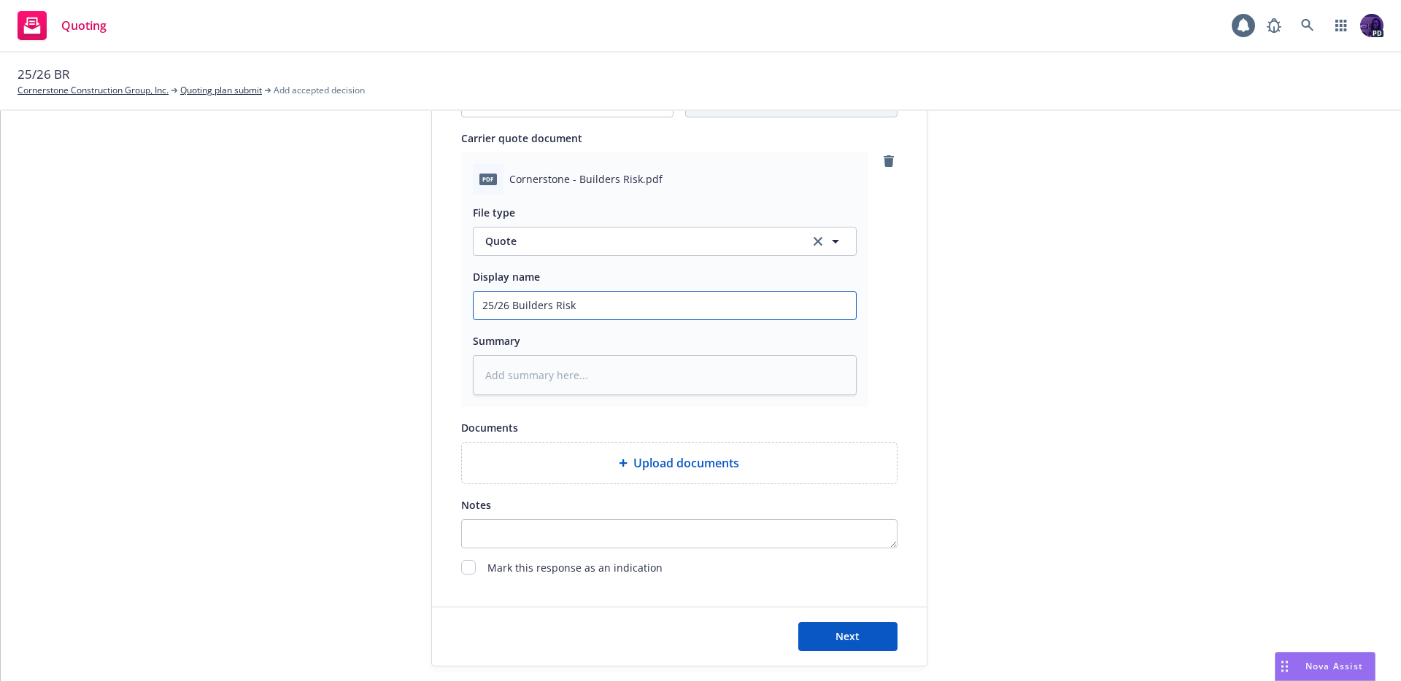
scroll to position [700, 0]
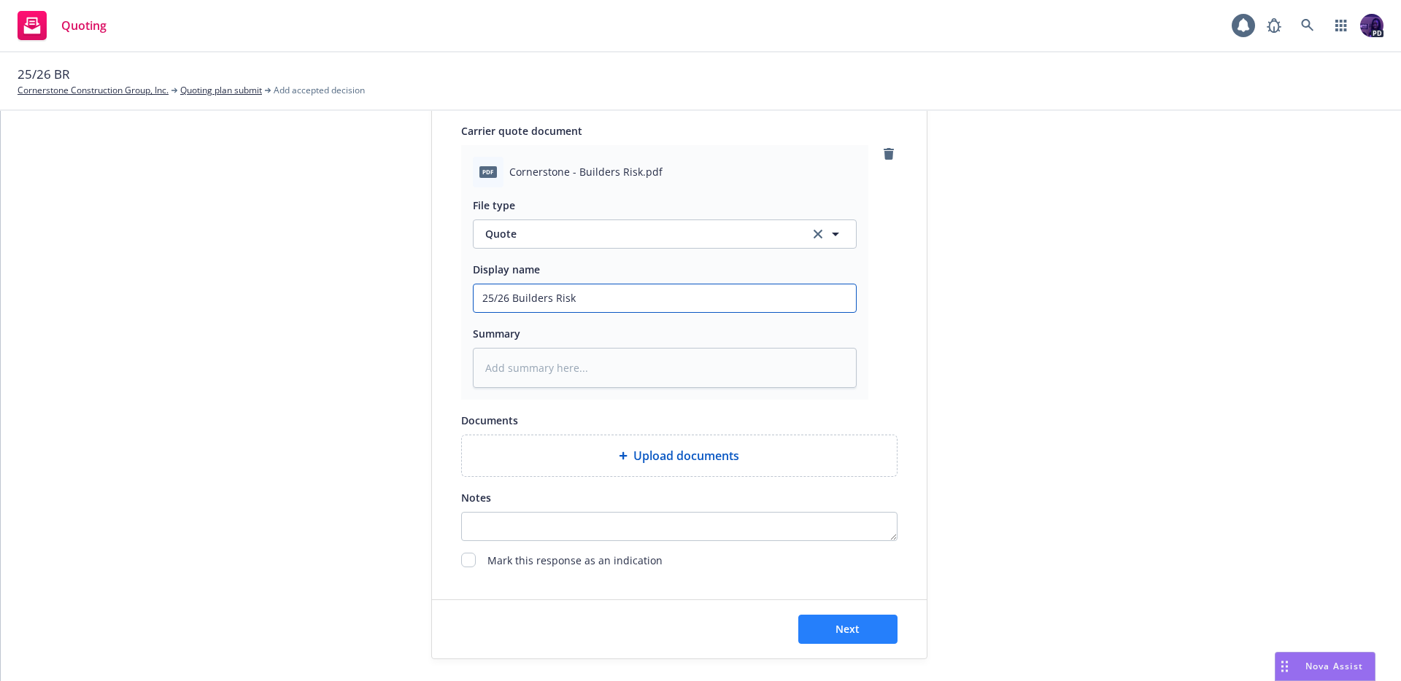
type input "25/26 Builders Risk"
click at [880, 621] on button "Next" at bounding box center [847, 629] width 99 height 29
type textarea "x"
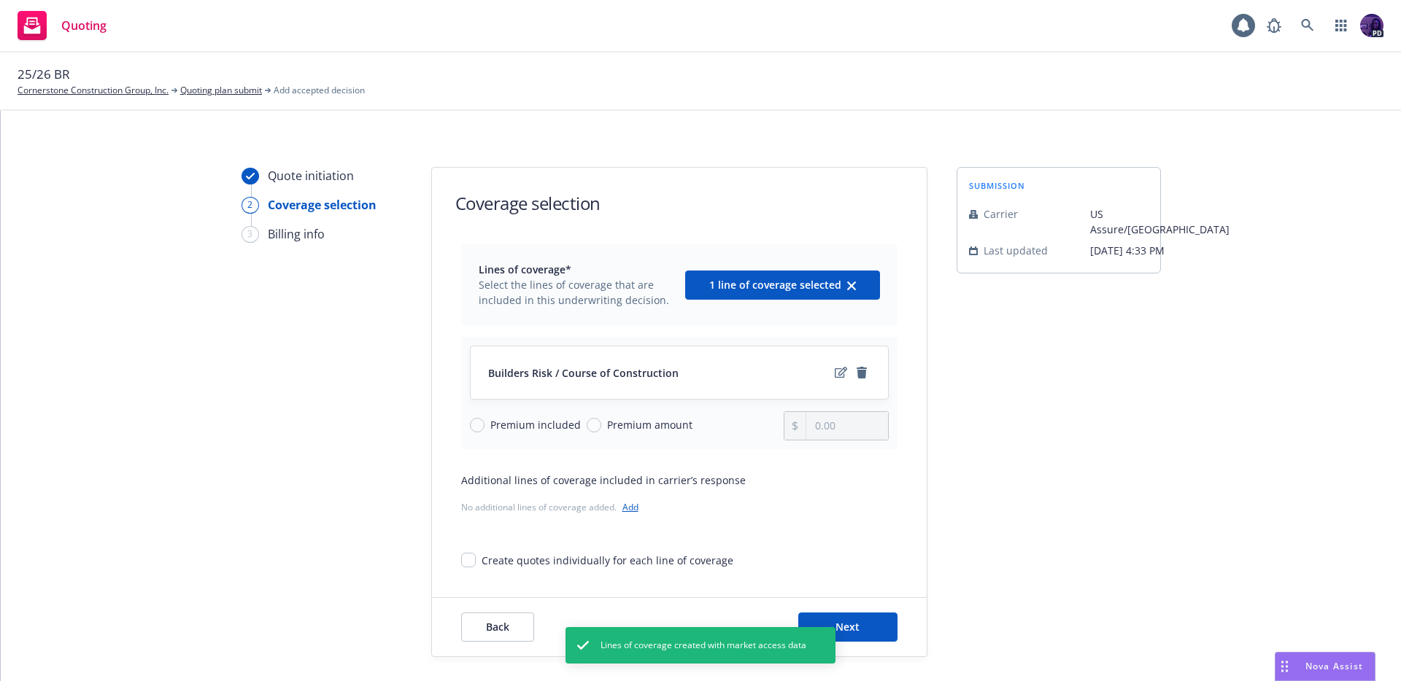
scroll to position [3, 0]
drag, startPoint x: 667, startPoint y: 422, endPoint x: 689, endPoint y: 425, distance: 22.7
click at [670, 422] on span "Premium amount" at bounding box center [649, 424] width 85 height 15
click at [638, 422] on span "Premium amount" at bounding box center [649, 424] width 85 height 15
click at [601, 422] on input "Premium amount" at bounding box center [593, 424] width 15 height 15
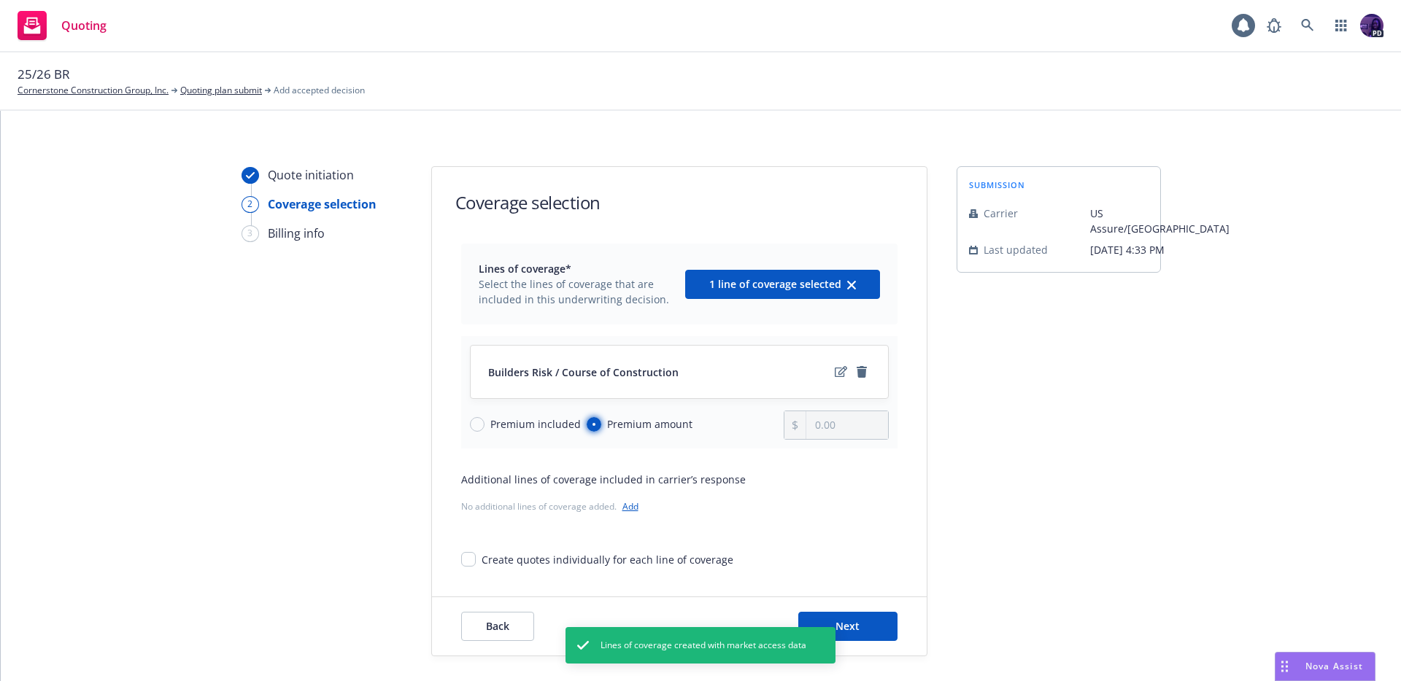
radio input "true"
type input "0.00"
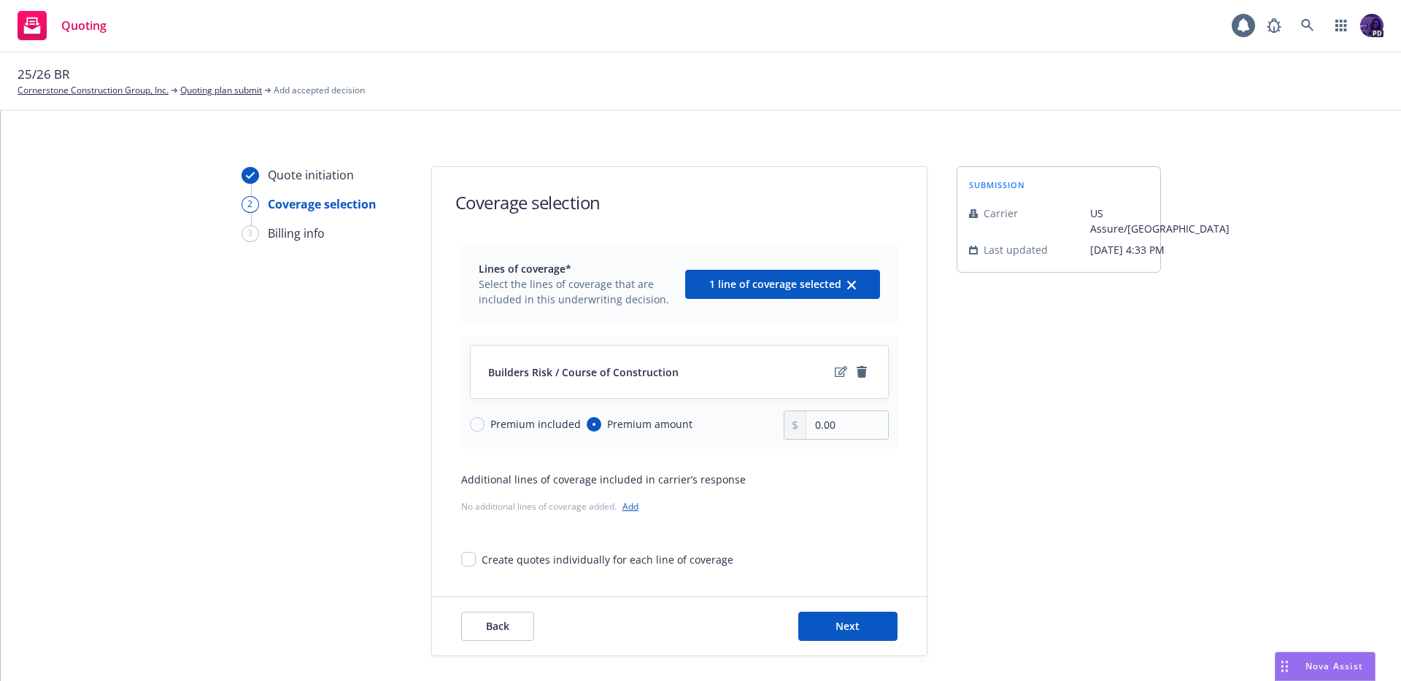
click at [642, 422] on span "Premium amount" at bounding box center [649, 424] width 85 height 15
click at [601, 422] on input "Premium amount" at bounding box center [593, 424] width 15 height 15
click at [813, 624] on button "Next" at bounding box center [847, 626] width 99 height 29
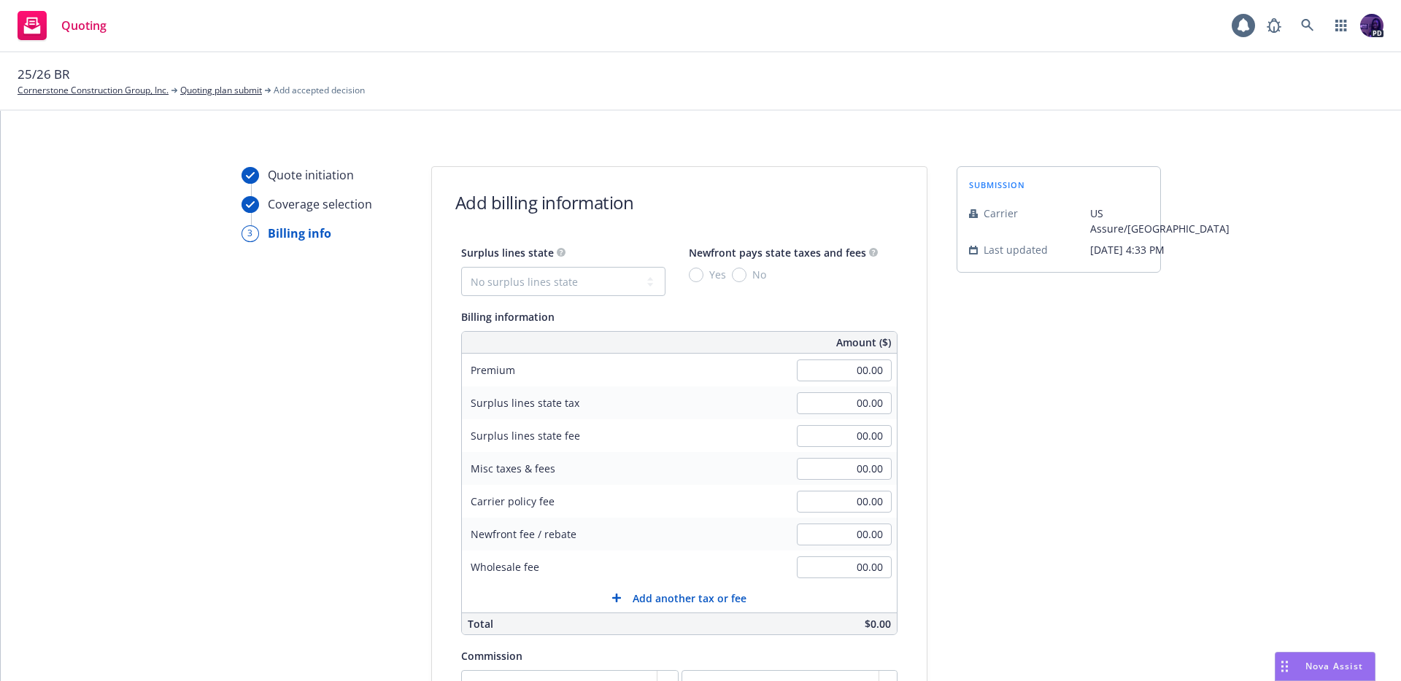
click at [812, 386] on div "00.00" at bounding box center [843, 371] width 105 height 32
click at [818, 373] on input "00.00" at bounding box center [844, 371] width 95 height 22
type input "416.00"
click at [1080, 416] on div "submission Carrier US Assure/Zurich Last updated 8/12, 4:33 PM" at bounding box center [1058, 539] width 204 height 746
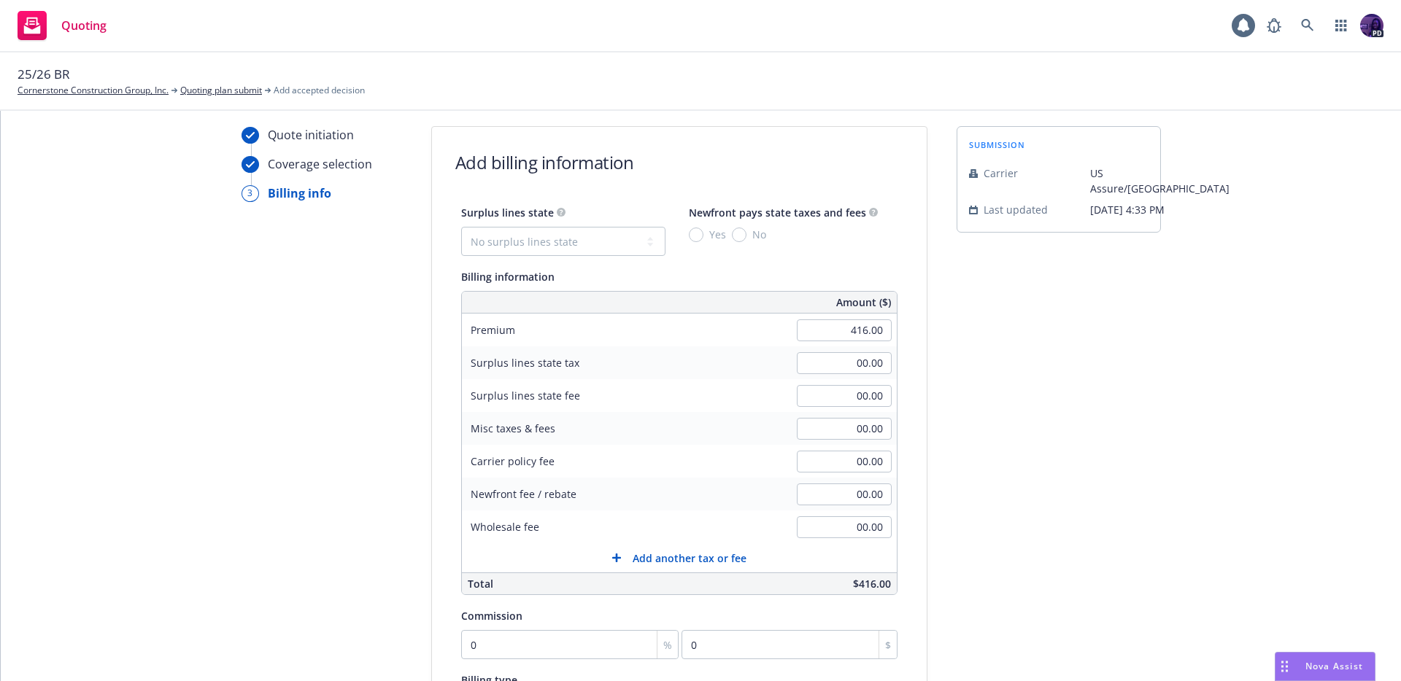
scroll to position [274, 0]
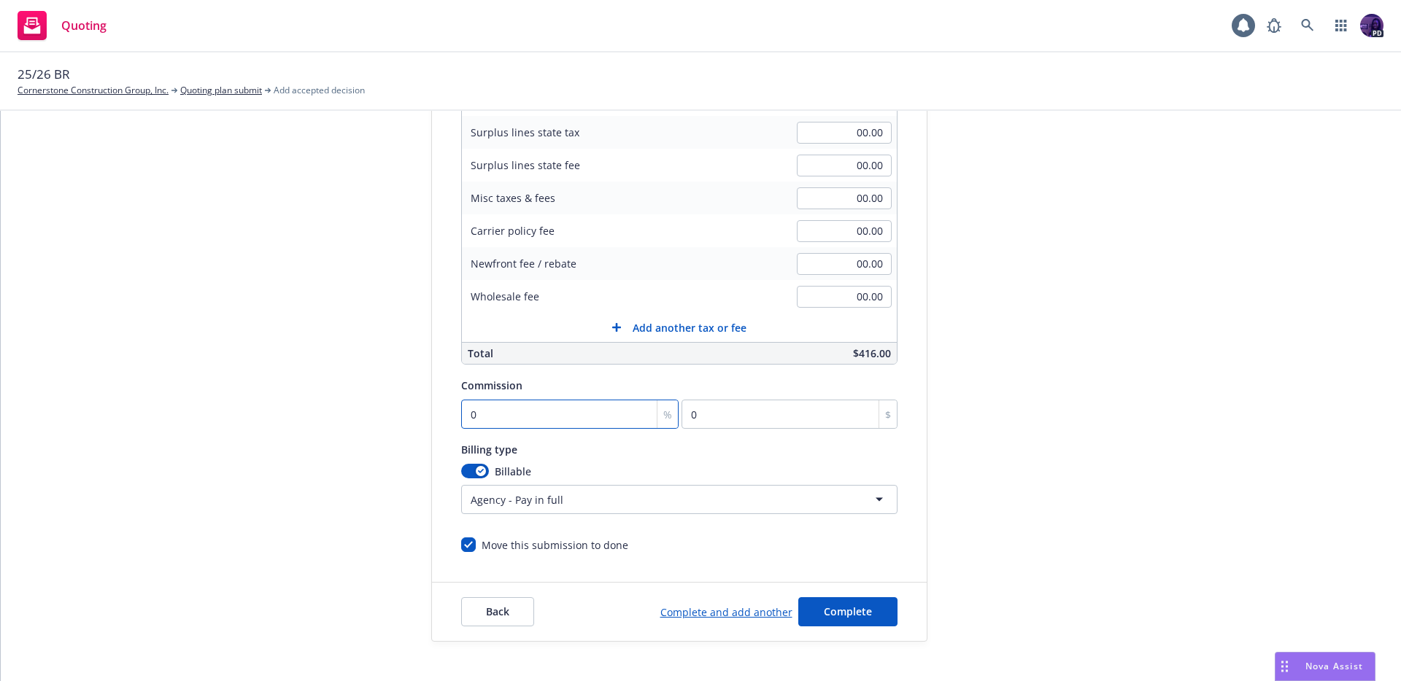
click at [509, 415] on input "0" at bounding box center [570, 414] width 218 height 29
type input "1"
type input "4.16"
type input "10"
type input "41.6"
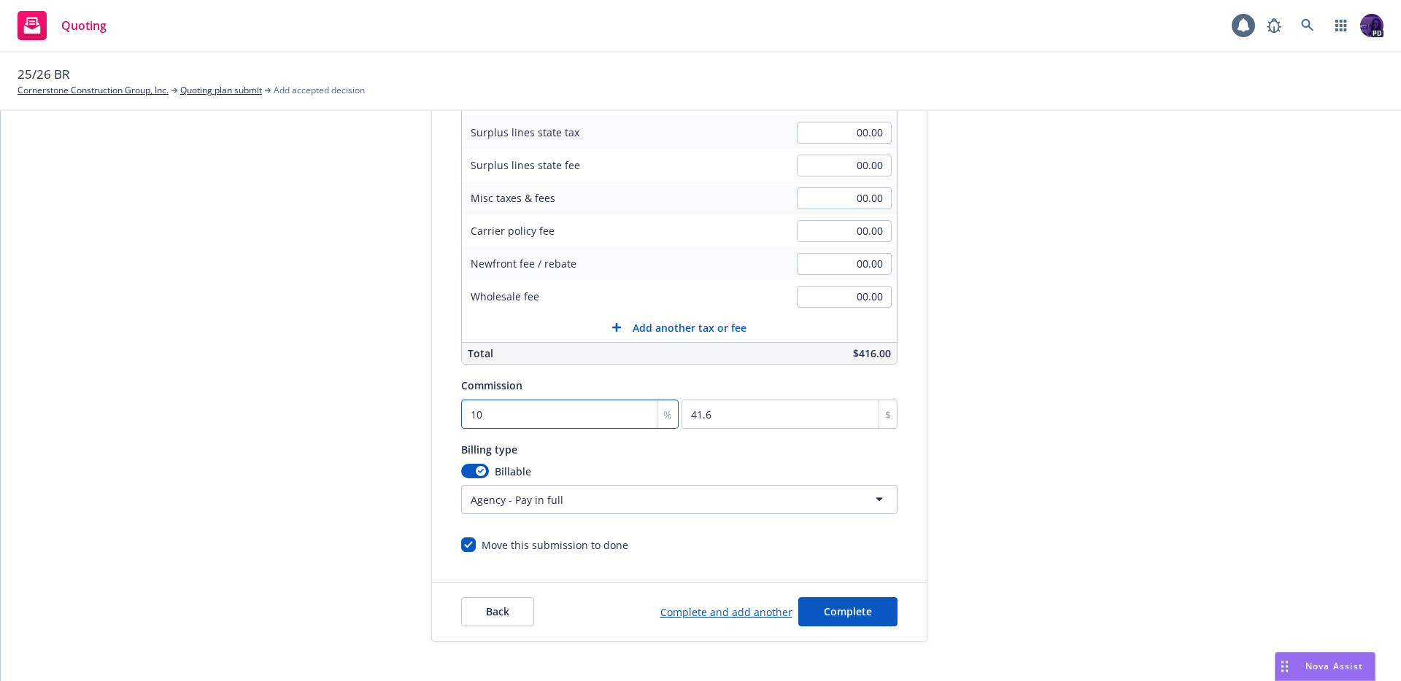
type input "10"
click at [1104, 494] on div "submission Carrier US Assure/Zurich Last updated 8/12, 4:33 PM" at bounding box center [1058, 269] width 204 height 746
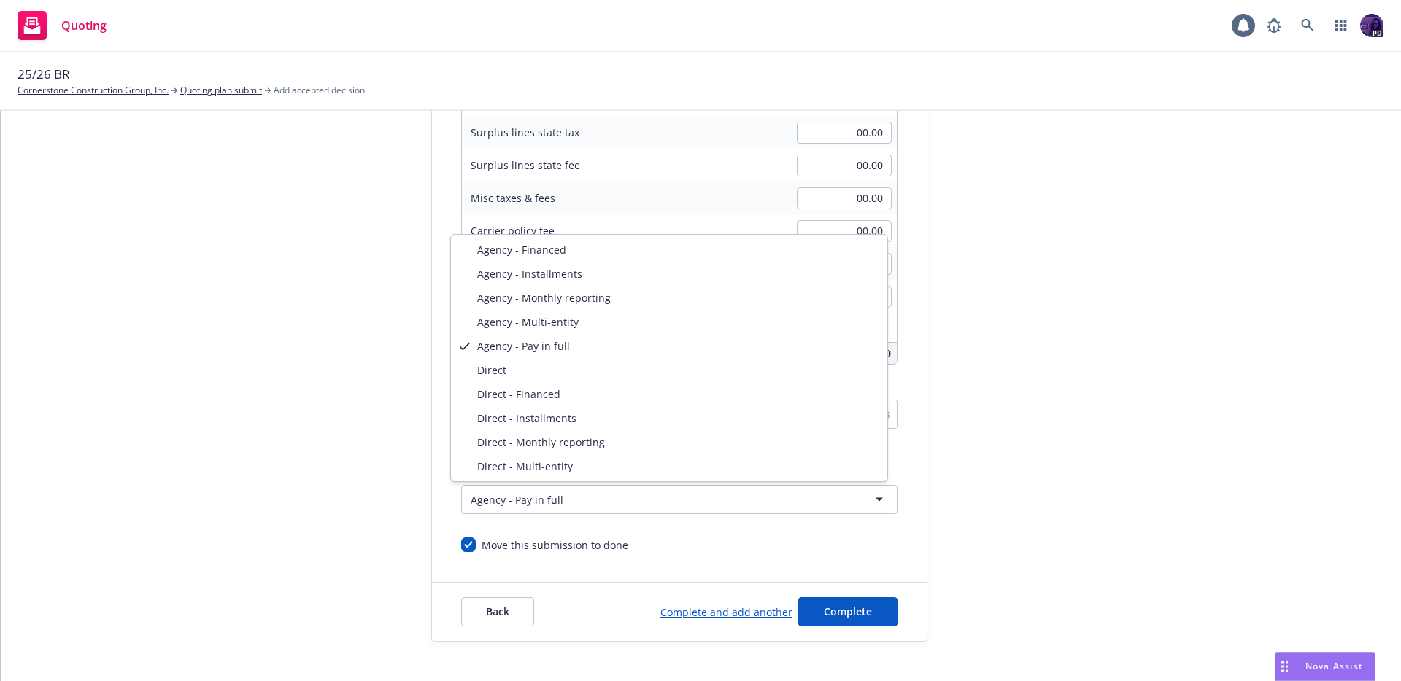
click at [562, 499] on html "Quoting 1 PD 25/26 BR Cornerstone Construction Group, Inc. Quoting plan submit …" at bounding box center [700, 340] width 1401 height 681
select select "DIRECT"
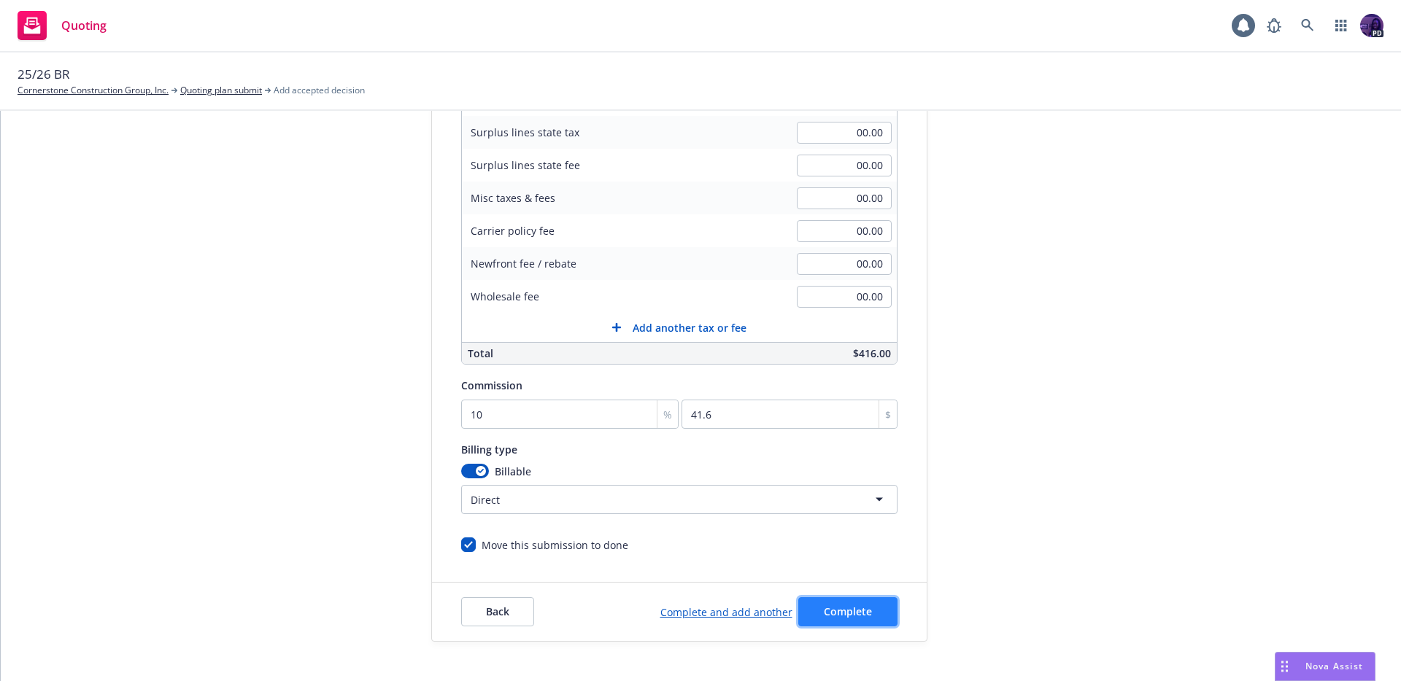
click at [851, 603] on button "Complete" at bounding box center [847, 611] width 99 height 29
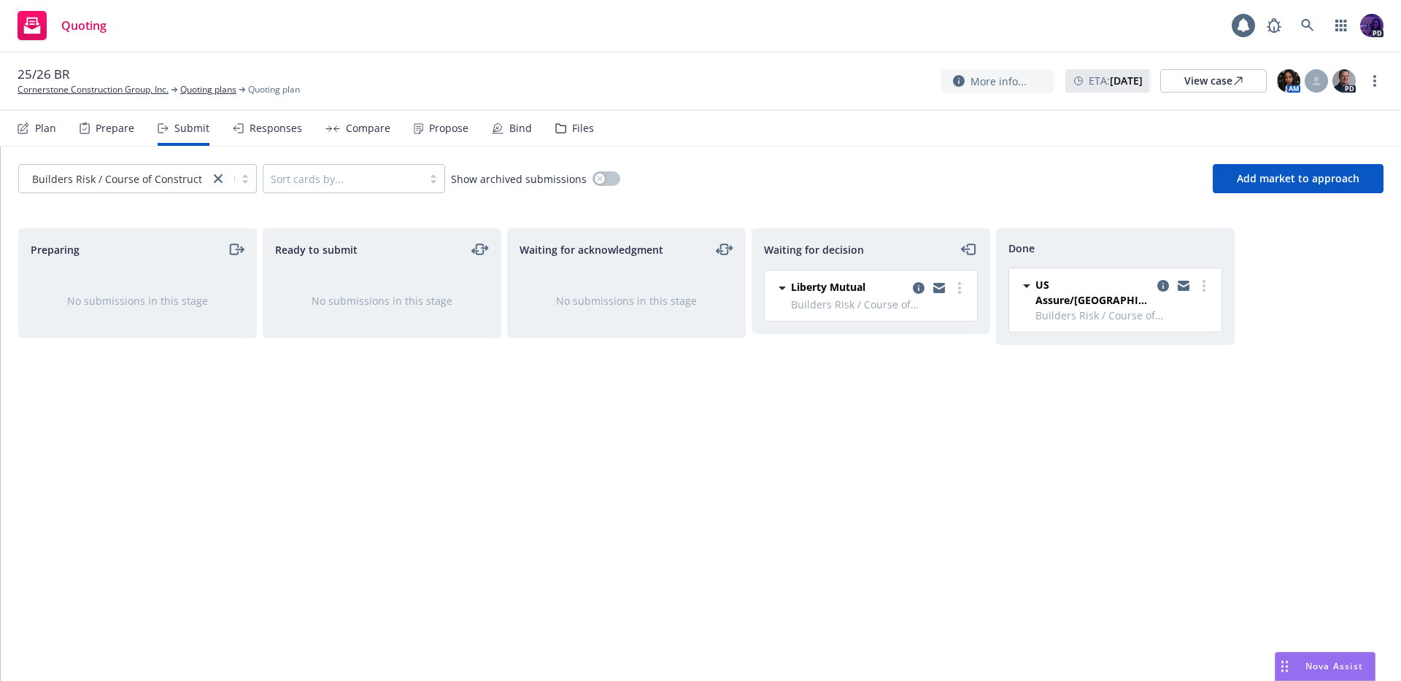
click at [502, 20] on div "Quoting 1 PD" at bounding box center [700, 26] width 1401 height 53
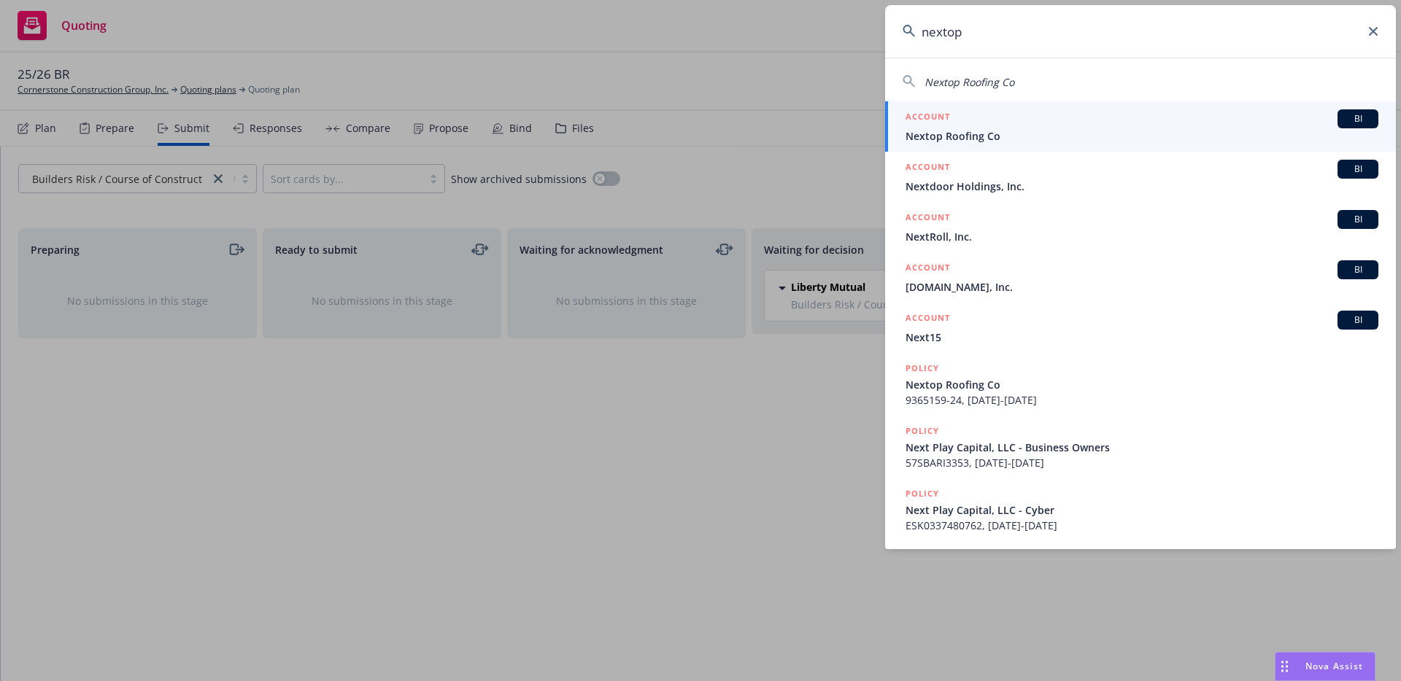
type input "nextop"
click at [936, 144] on link "ACCOUNT BI Nextop Roofing Co" at bounding box center [1140, 126] width 511 height 50
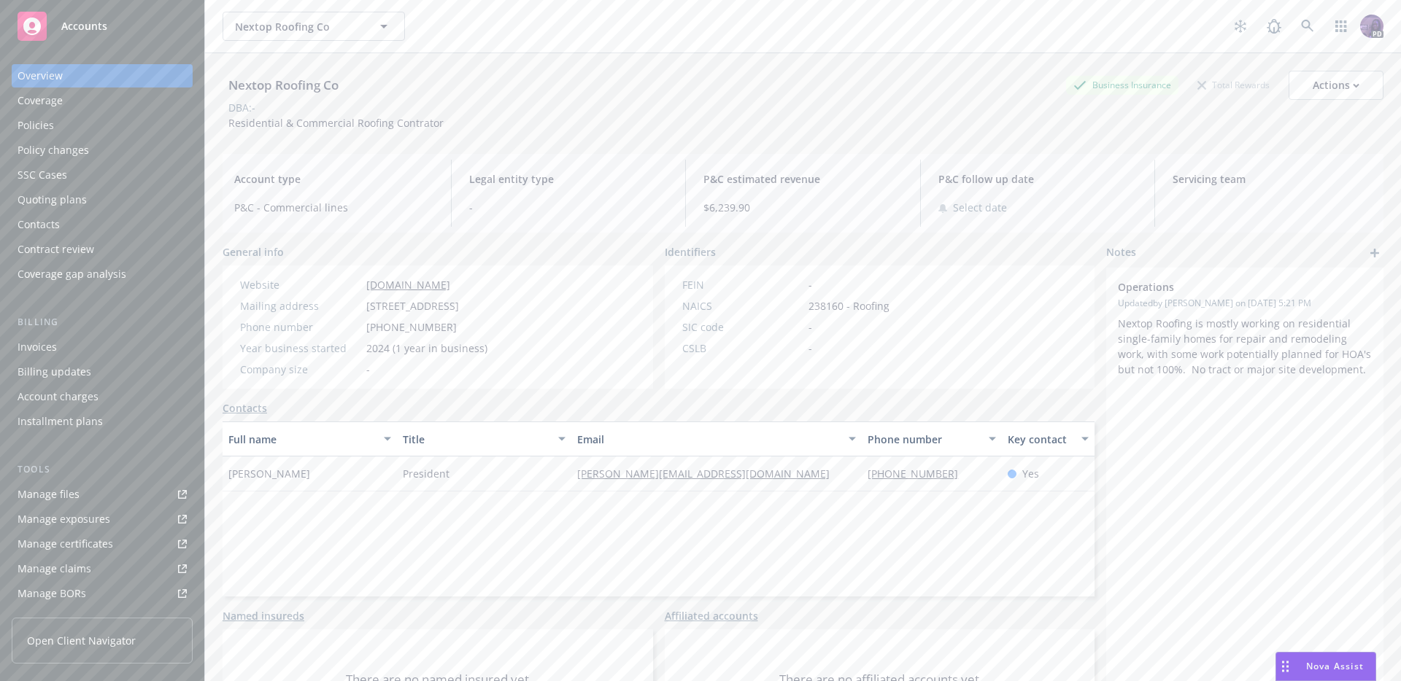
click at [124, 137] on div "Overview Coverage Policies Policy changes SSC Cases Quoting plans Contacts Cont…" at bounding box center [102, 175] width 181 height 222
click at [144, 125] on div "Policies" at bounding box center [102, 125] width 169 height 23
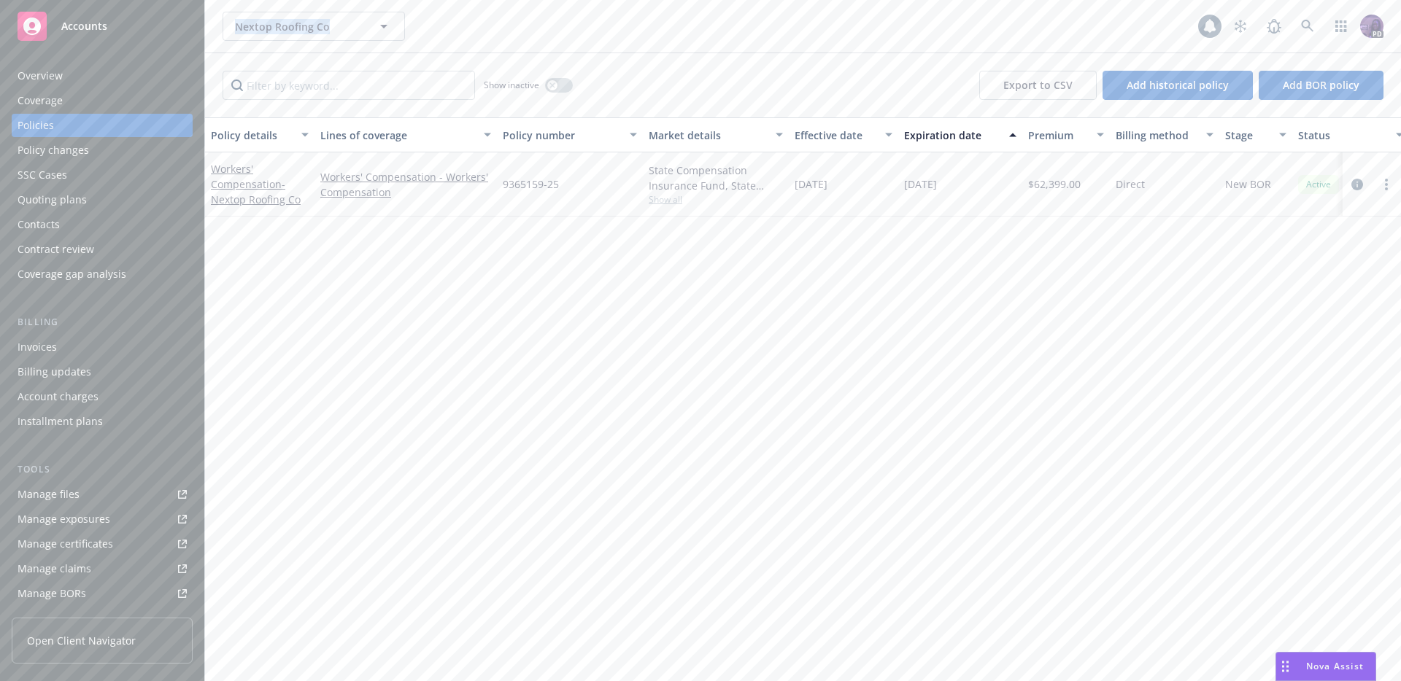
click at [641, 20] on div "Nextop Roofing Co Nextop Roofing Co" at bounding box center [709, 26] width 975 height 29
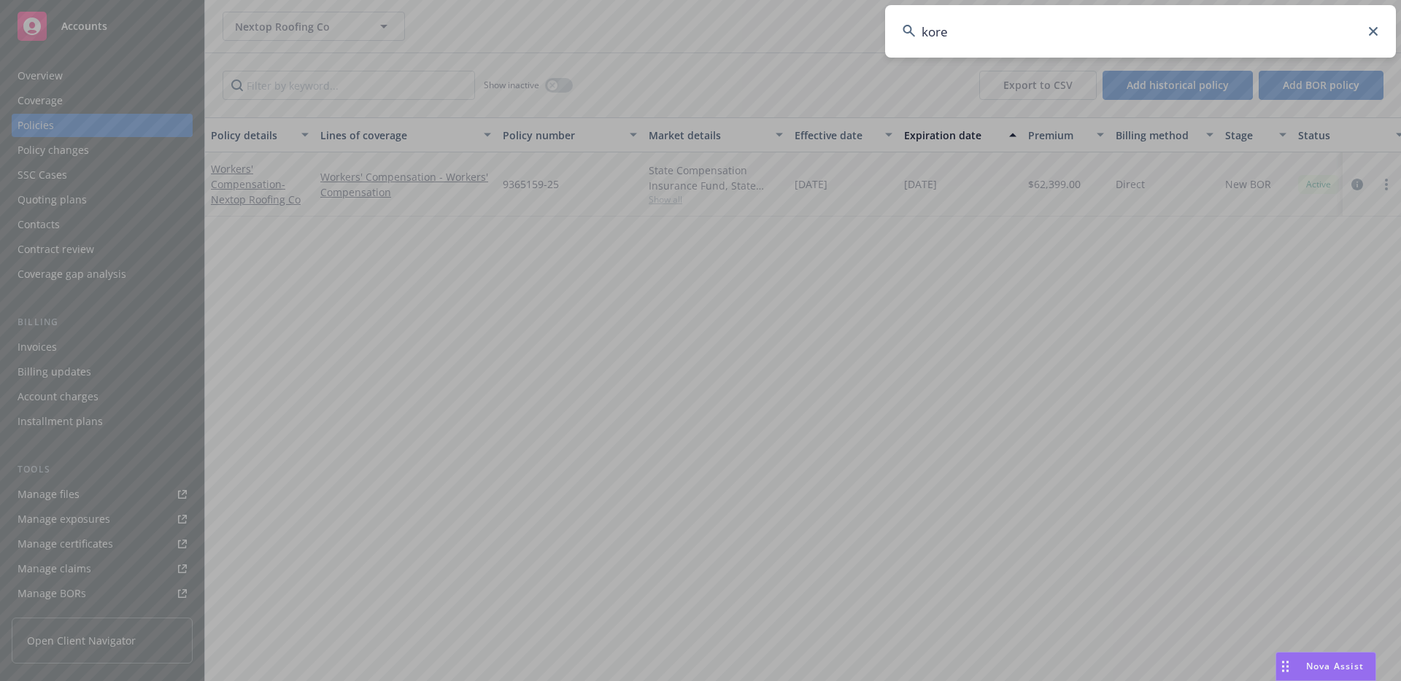
type input "koret"
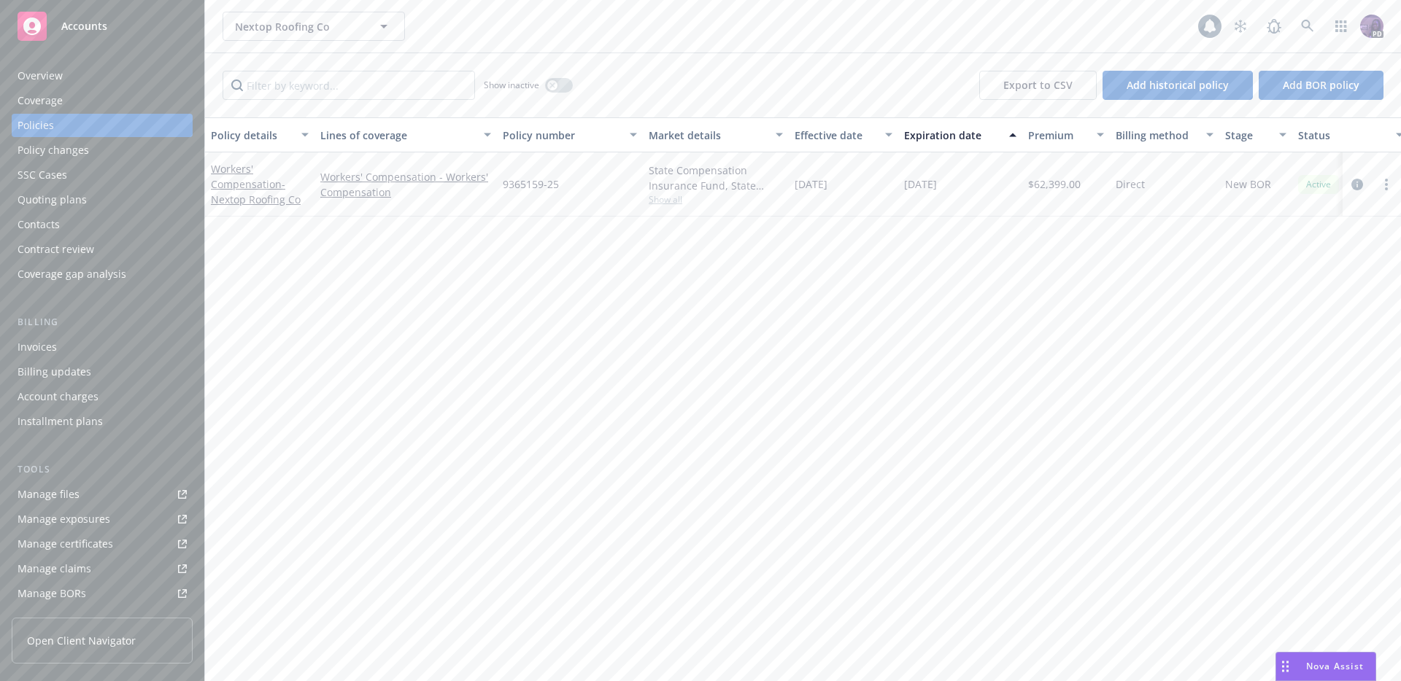
click at [791, 48] on div "Nextop Roofing Co Nextop Roofing Co 1 PD" at bounding box center [803, 26] width 1196 height 53
click at [154, 70] on div "Overview" at bounding box center [102, 75] width 169 height 23
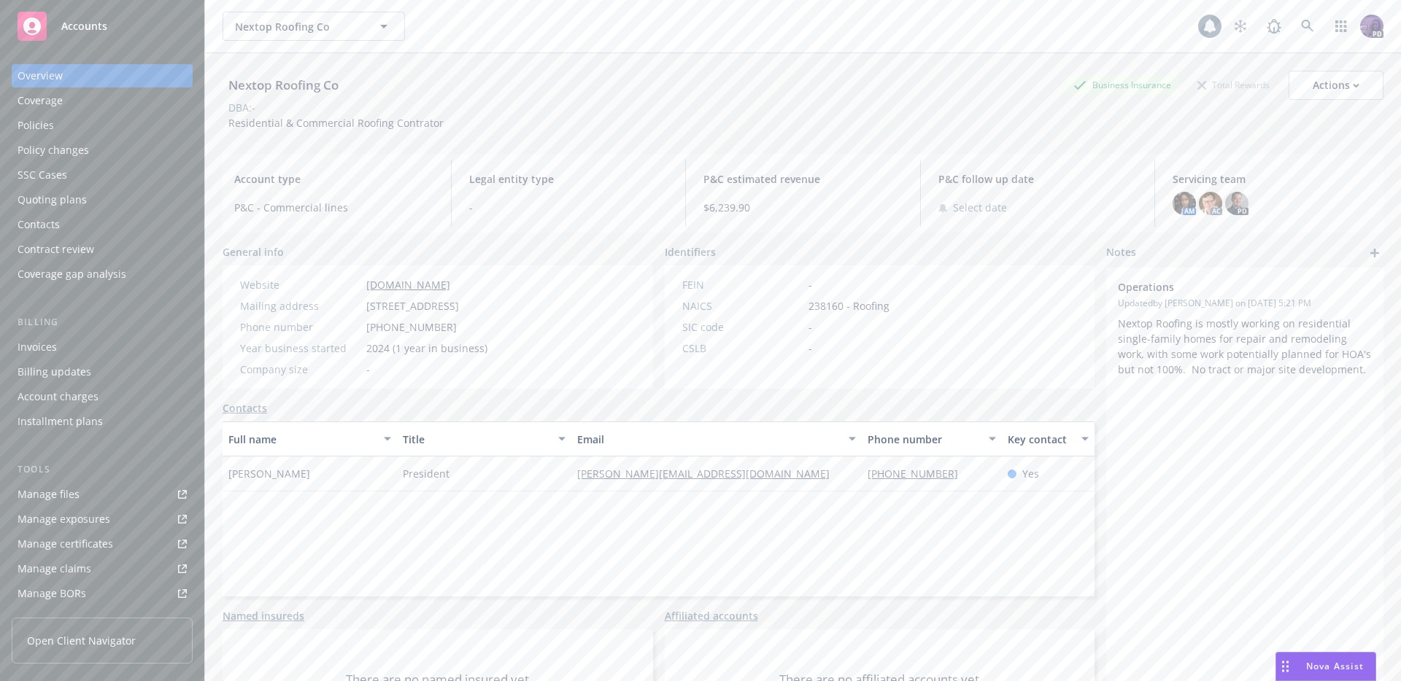
drag, startPoint x: 531, startPoint y: 30, endPoint x: 552, endPoint y: 47, distance: 27.5
click at [532, 31] on div "Nextop Roofing Co Nextop Roofing Co" at bounding box center [709, 26] width 975 height 29
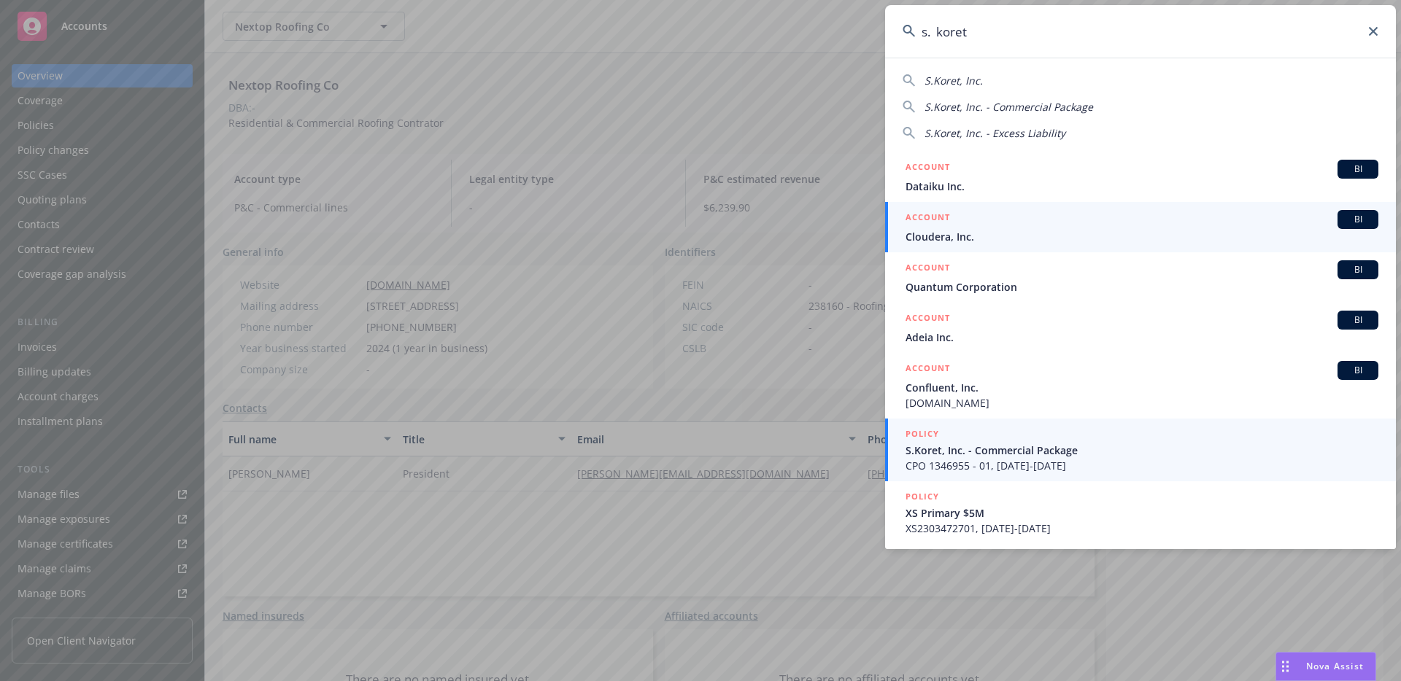
type input "s. koret"
click at [966, 439] on div "POLICY" at bounding box center [1141, 435] width 473 height 16
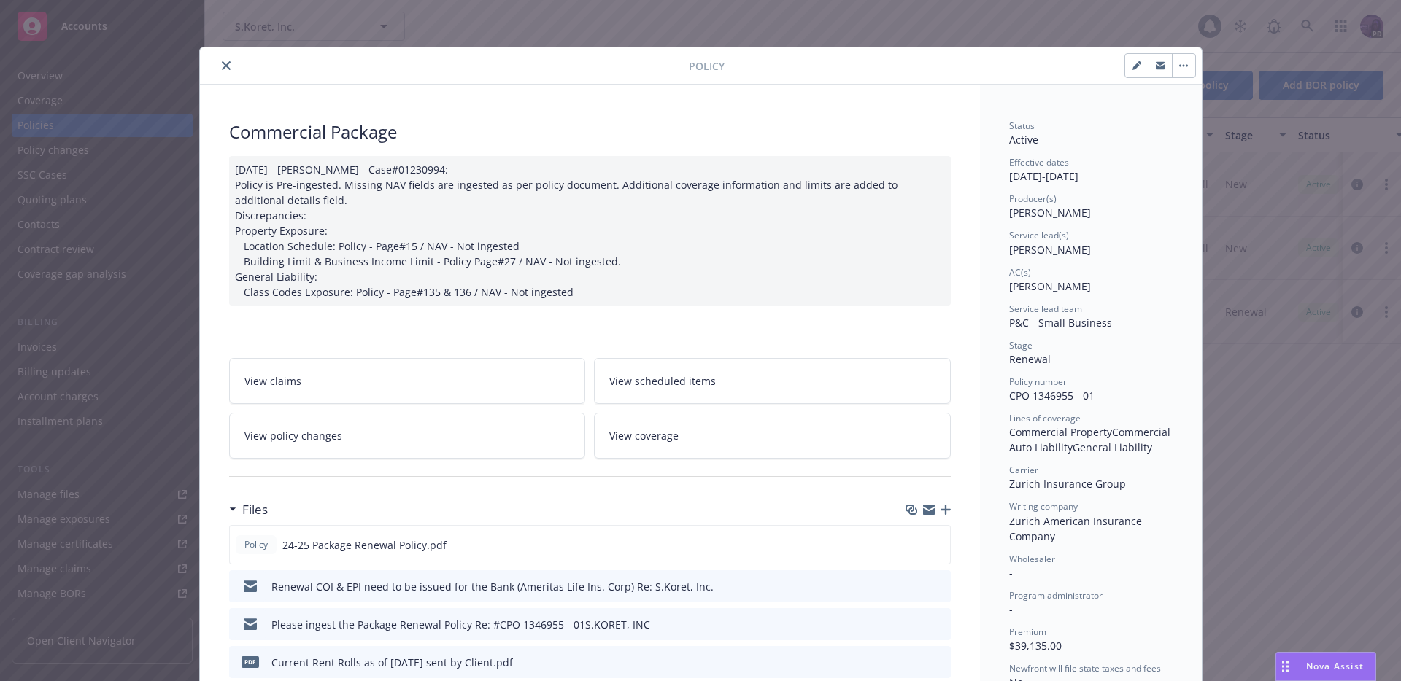
click at [142, 125] on div "Policy Commercial Package [DATE] - [PERSON_NAME] - Case#01230994: Policy is Pre…" at bounding box center [700, 340] width 1401 height 681
click at [222, 66] on icon "close" at bounding box center [226, 65] width 9 height 9
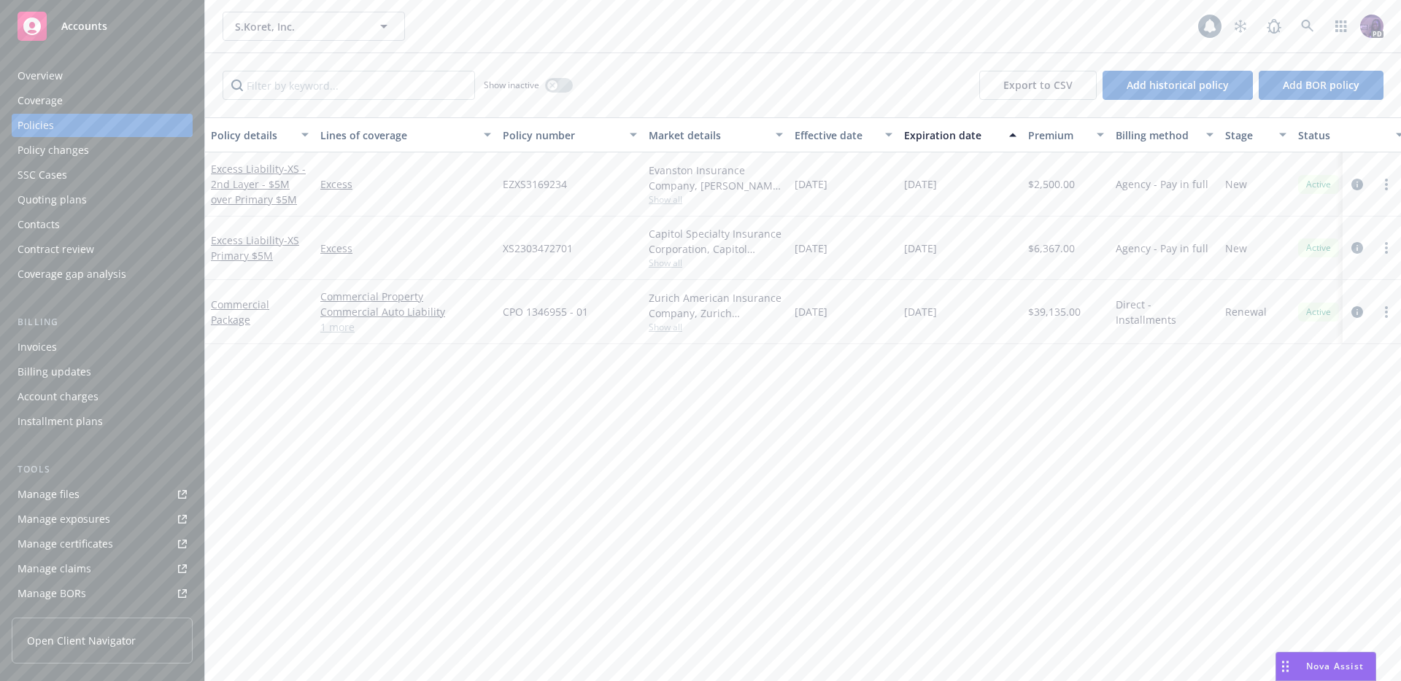
click at [106, 82] on div "Overview" at bounding box center [102, 75] width 169 height 23
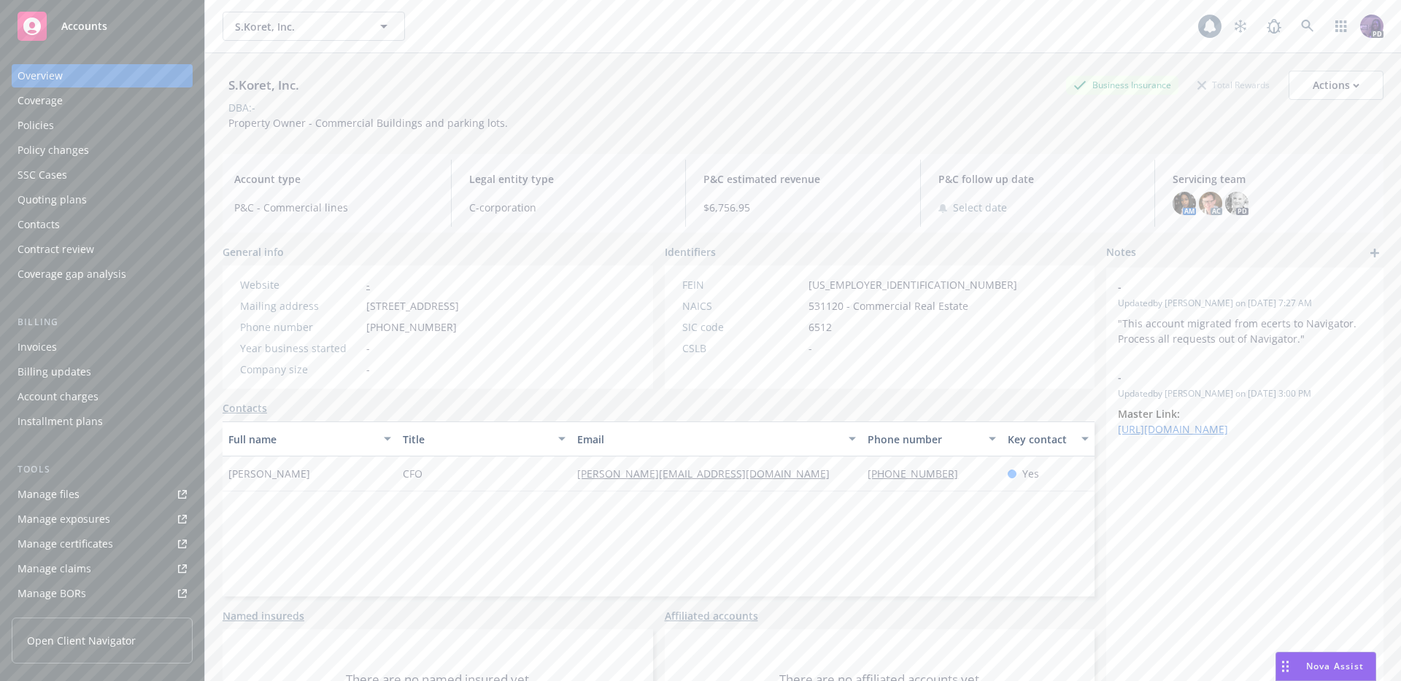
click at [595, 39] on div "S.Koret, Inc. S.Koret, Inc." at bounding box center [709, 26] width 975 height 29
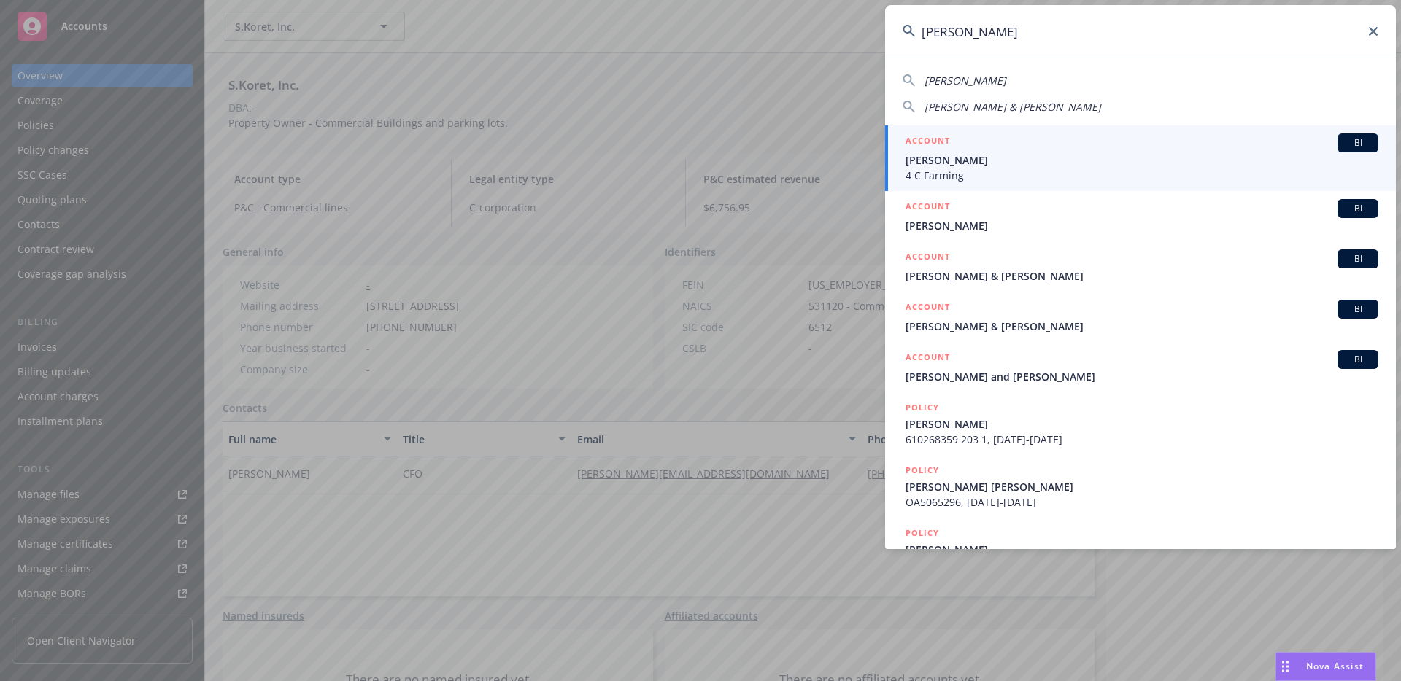
type input "[PERSON_NAME]"
click at [969, 151] on div "ACCOUNT BI" at bounding box center [1141, 142] width 473 height 19
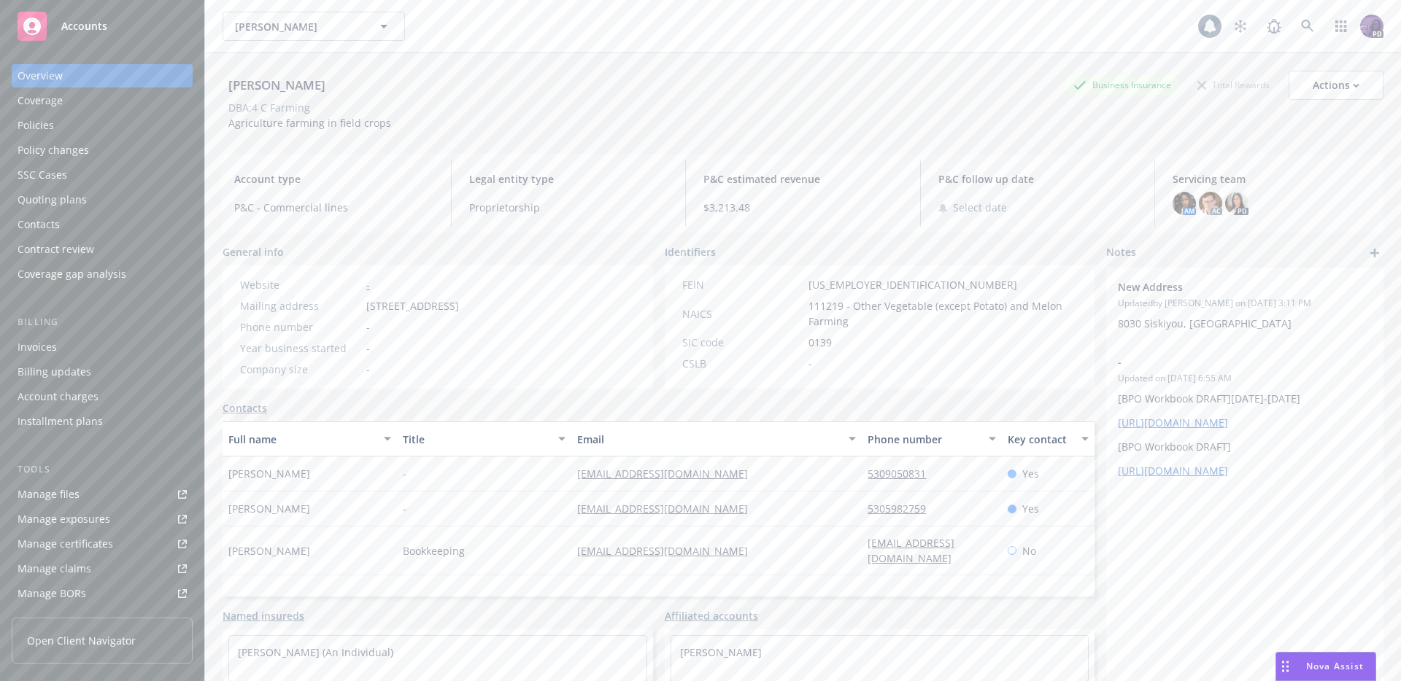
click at [105, 201] on div "Quoting plans" at bounding box center [102, 199] width 169 height 23
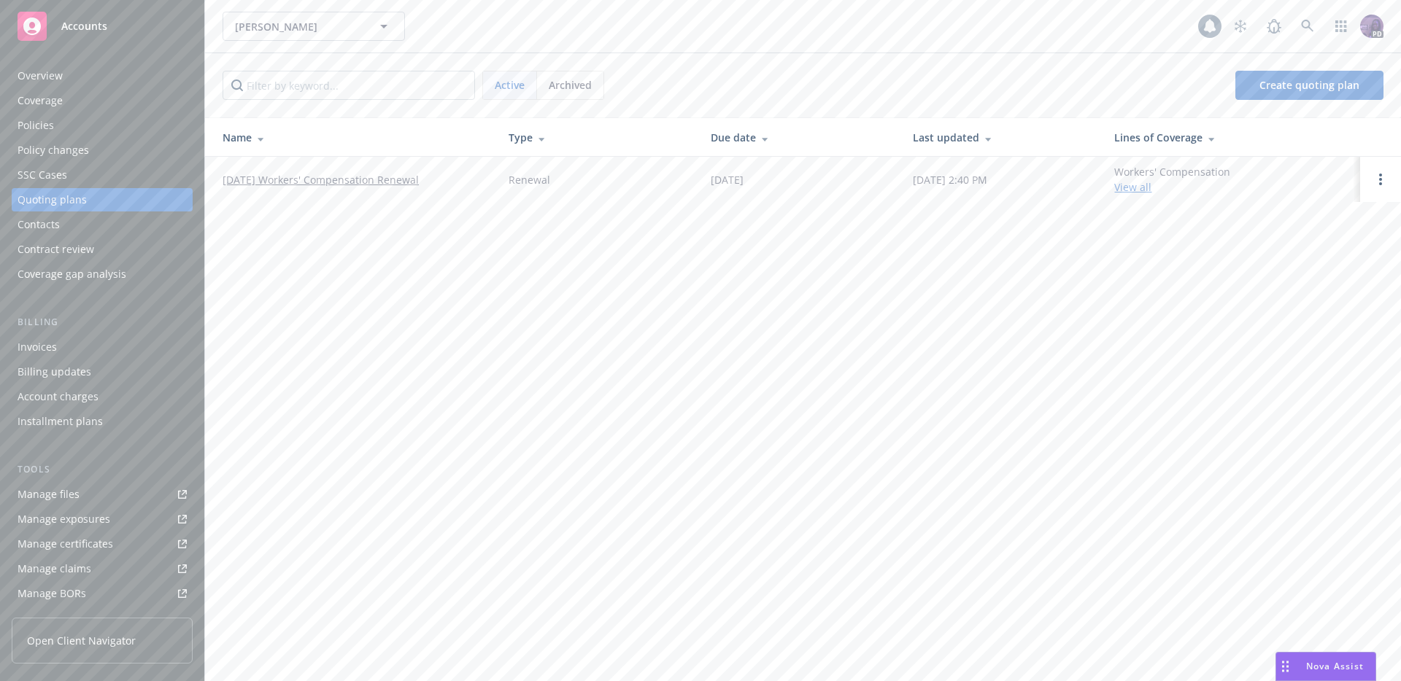
click at [346, 185] on link "09/01/25 Workers' Compensation Renewal" at bounding box center [320, 179] width 196 height 15
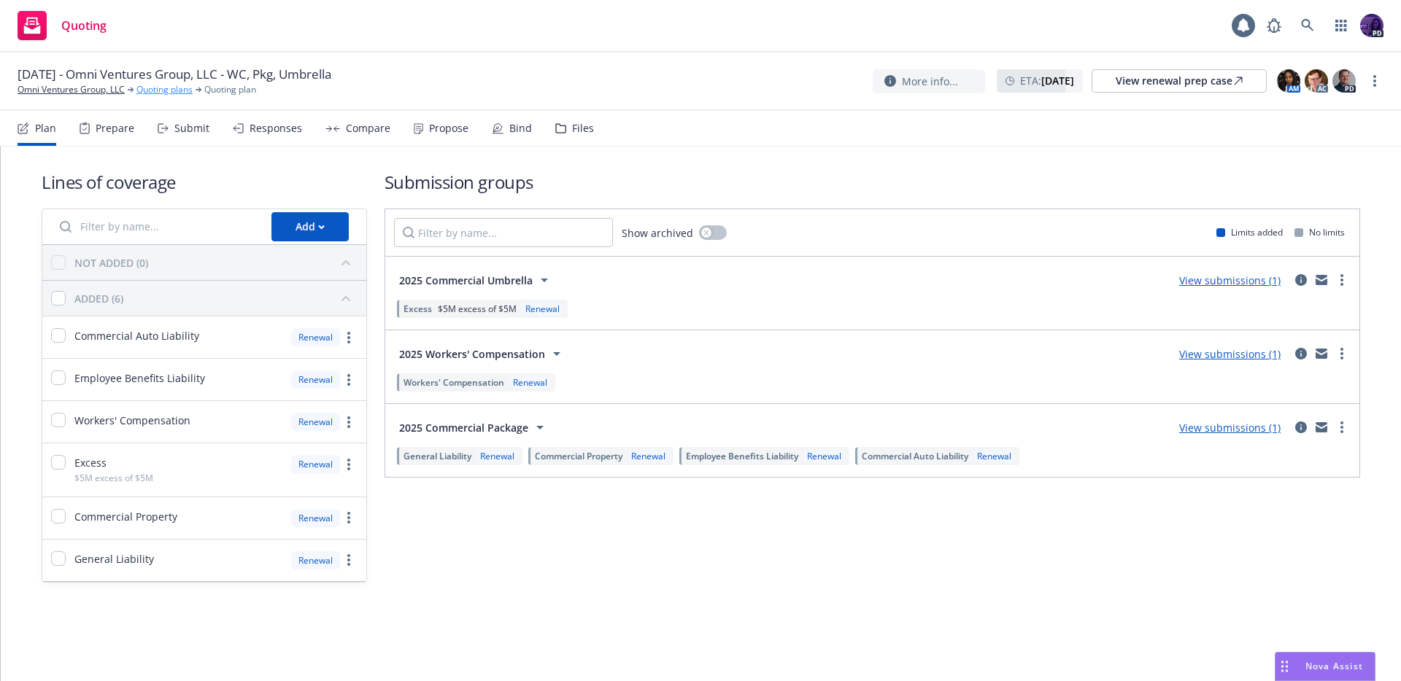
click at [171, 87] on link "Quoting plans" at bounding box center [164, 89] width 56 height 13
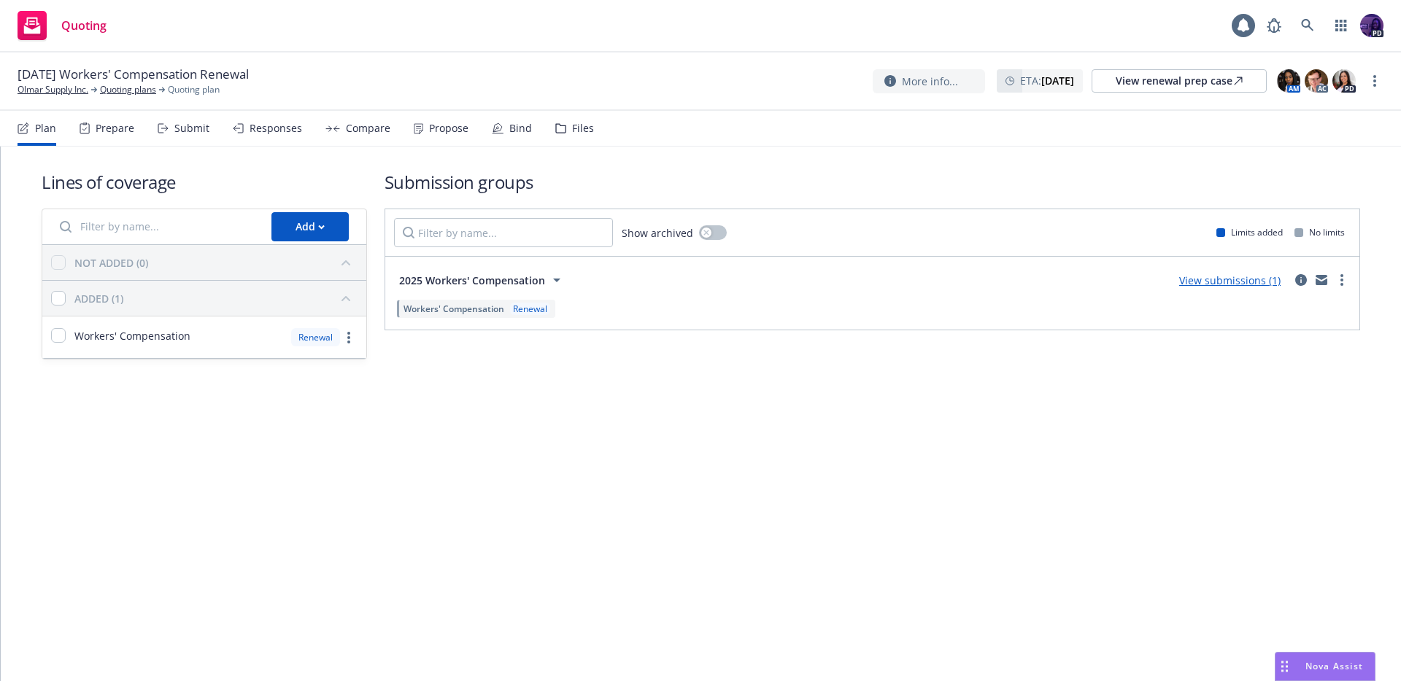
click at [279, 134] on div "Responses" at bounding box center [275, 129] width 53 height 12
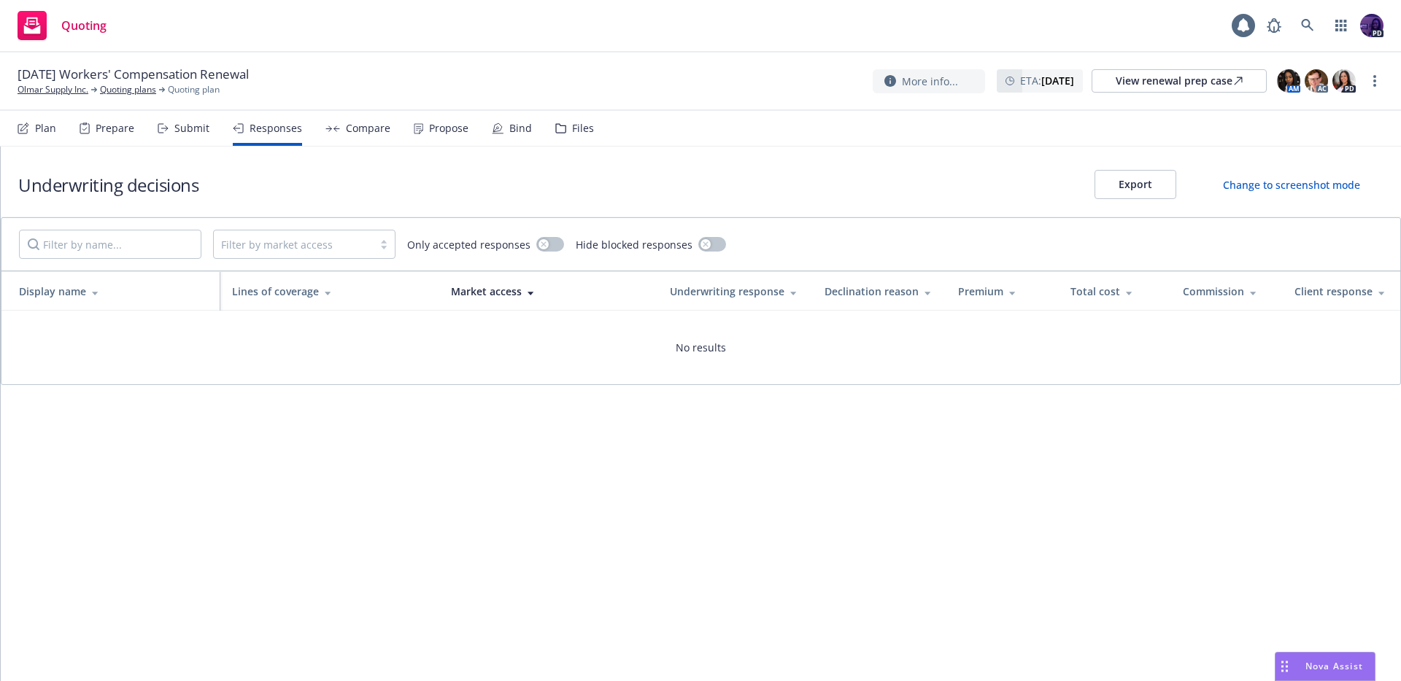
click at [171, 133] on div "Submit" at bounding box center [184, 128] width 52 height 35
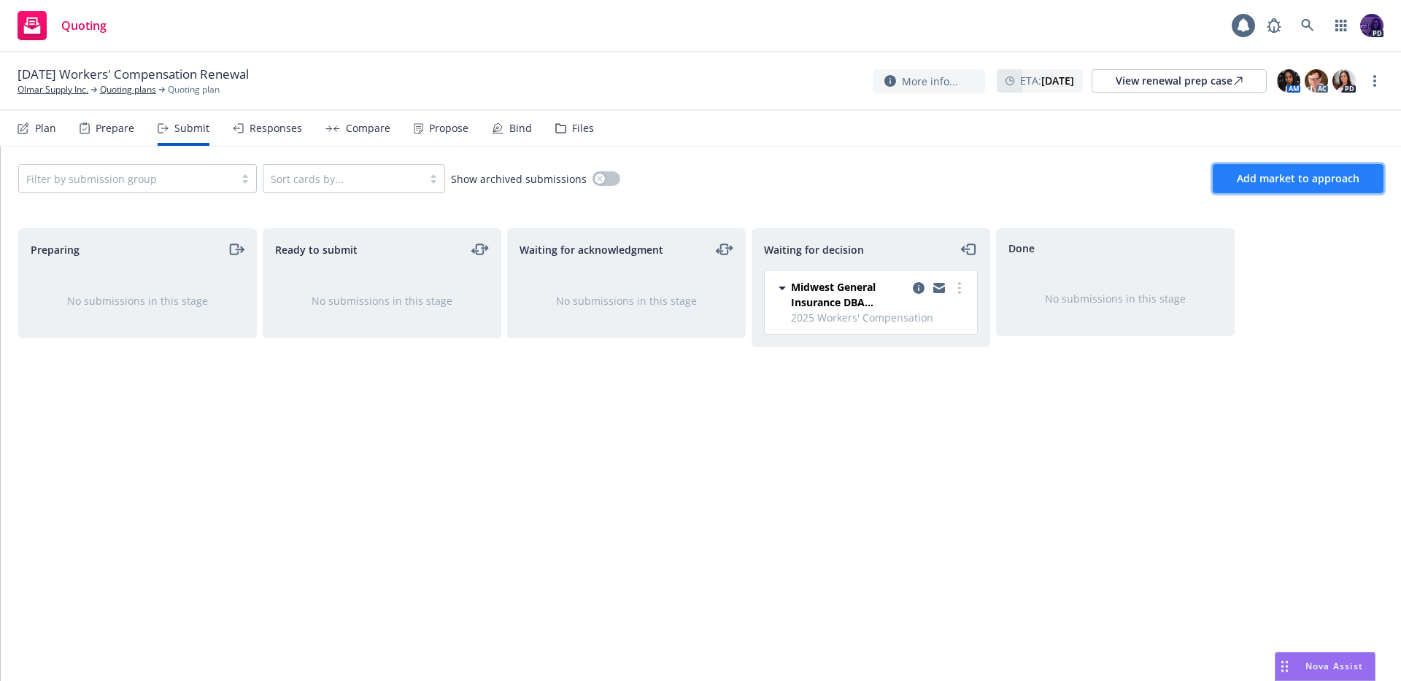
click at [1283, 180] on span "Add market to approach" at bounding box center [1297, 178] width 123 height 14
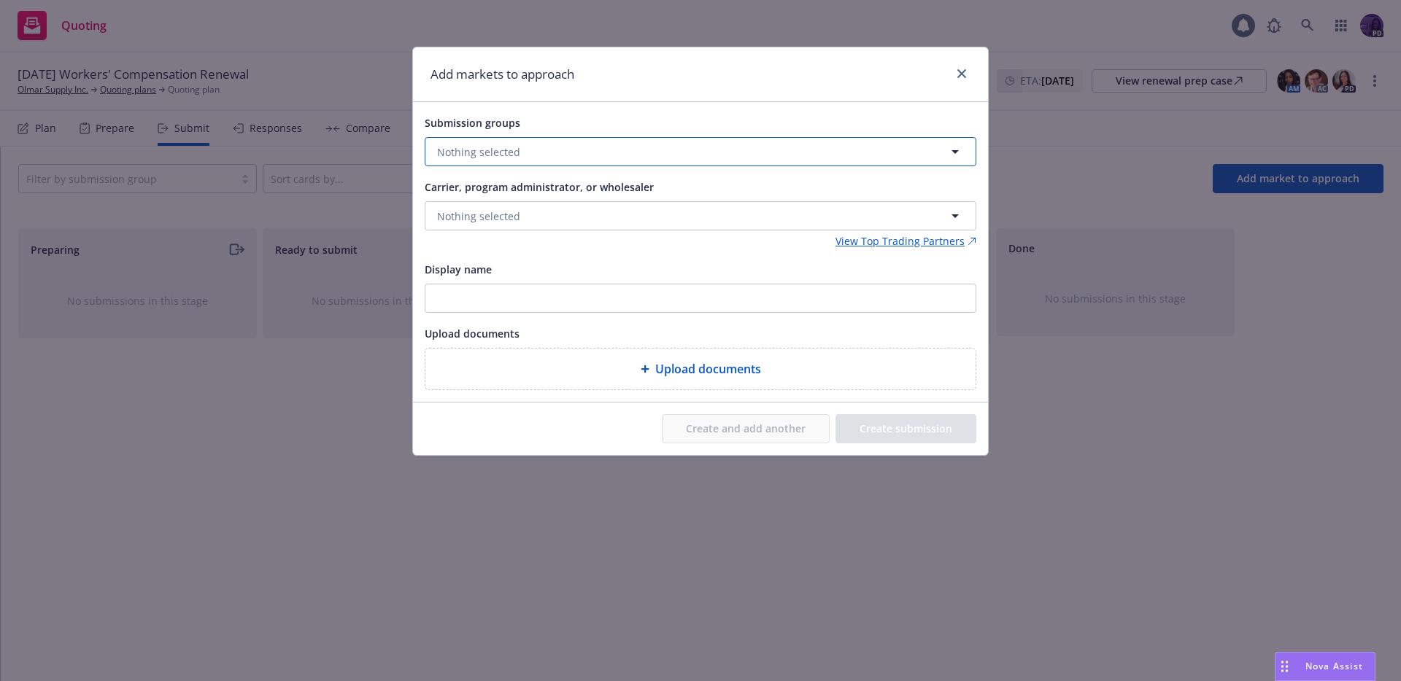
click at [511, 163] on button "Nothing selected" at bounding box center [700, 151] width 551 height 29
click at [443, 220] on input "checkbox" at bounding box center [448, 224] width 15 height 15
checkbox input "true"
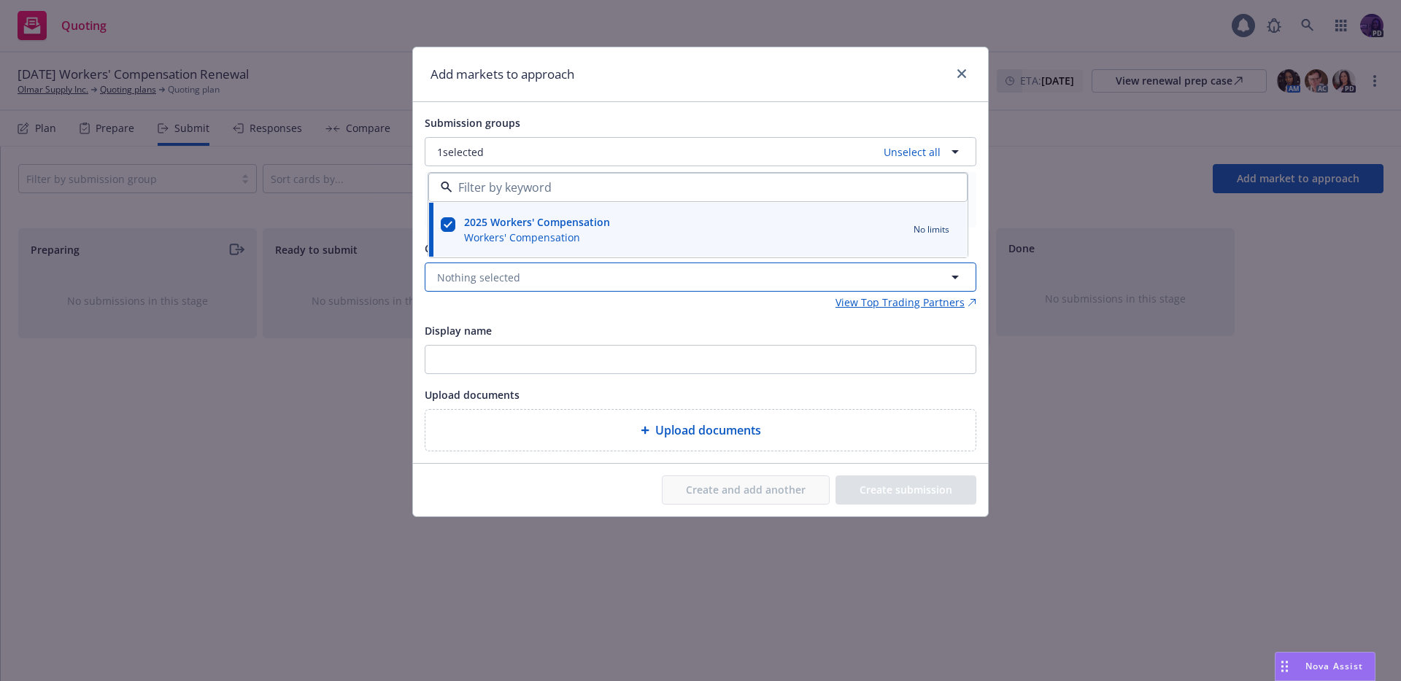
click at [501, 279] on span "Nothing selected" at bounding box center [478, 277] width 83 height 15
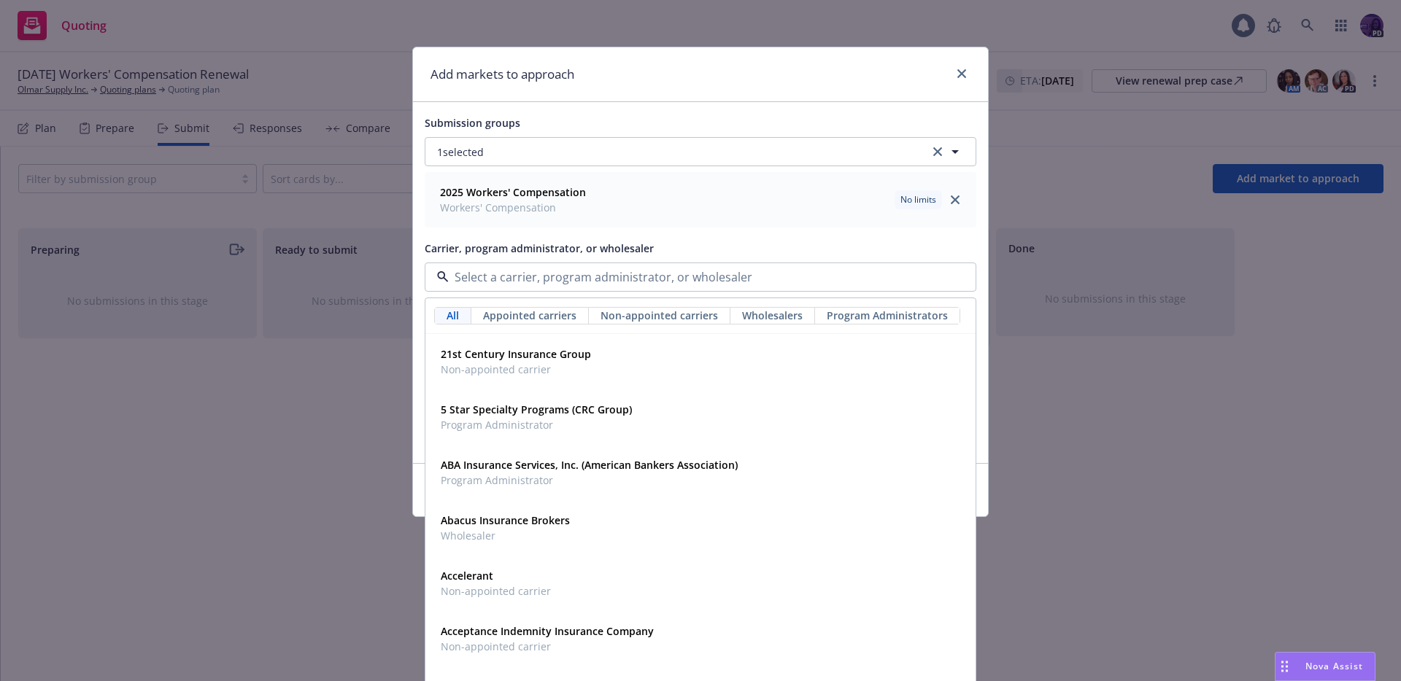
click at [622, 231] on div "Submission groups 1 selected 2025 Workers' Compensation Workers' Compensation N…" at bounding box center [700, 283] width 551 height 338
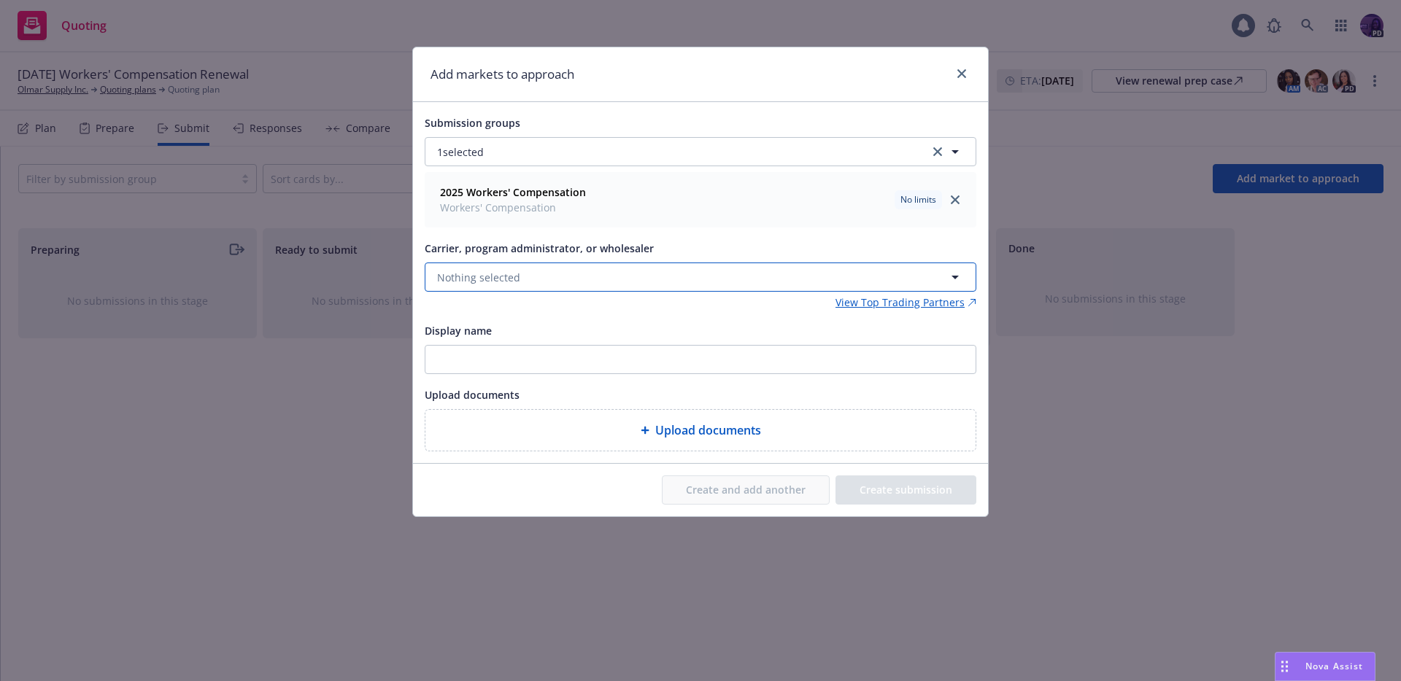
click at [613, 264] on button "Nothing selected" at bounding box center [700, 277] width 551 height 29
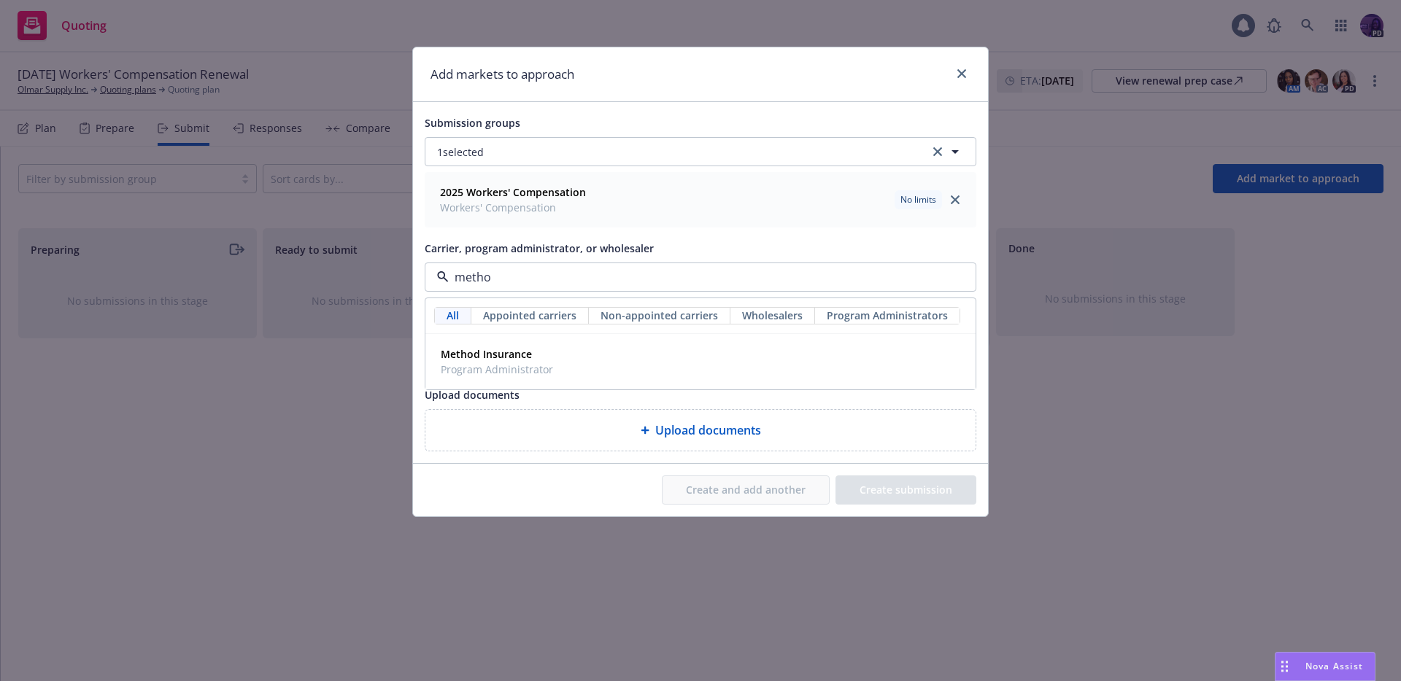
type input "method"
click at [656, 344] on div "Method Insurance Program Administrator" at bounding box center [700, 362] width 531 height 36
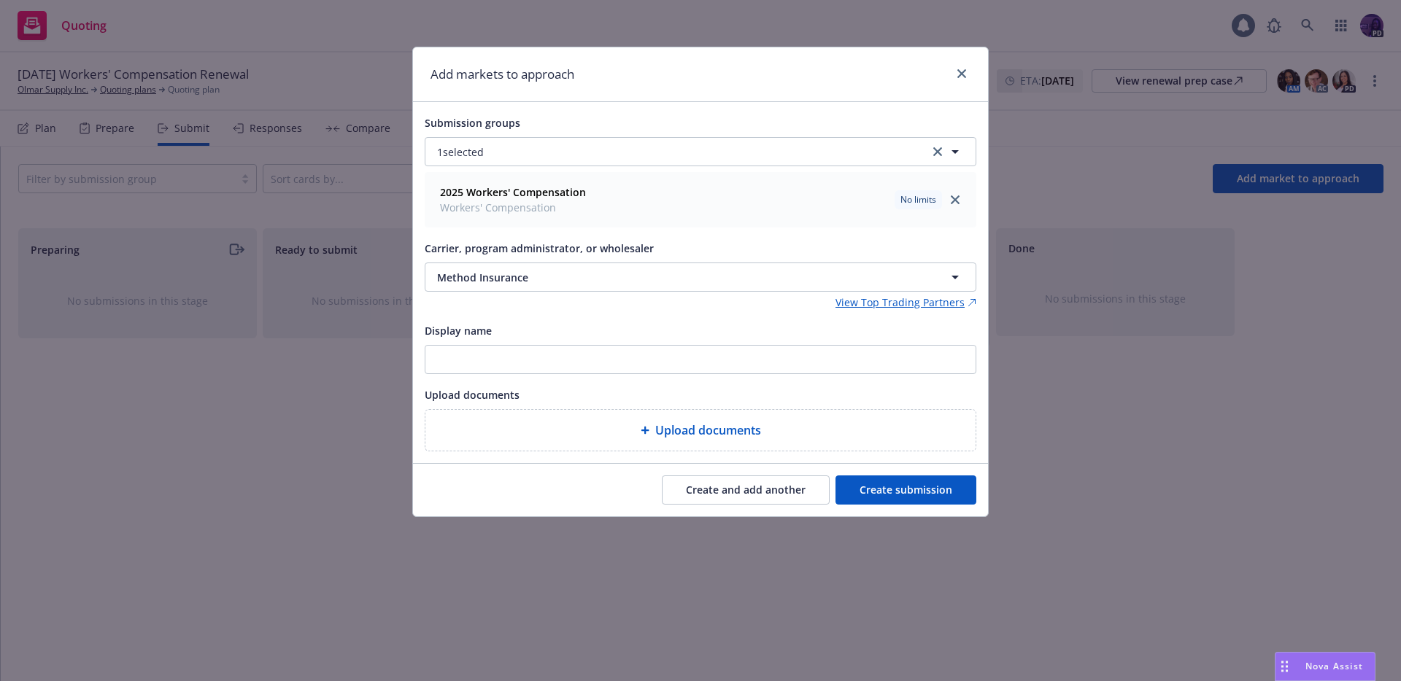
click at [902, 496] on button "Create submission" at bounding box center [905, 490] width 141 height 29
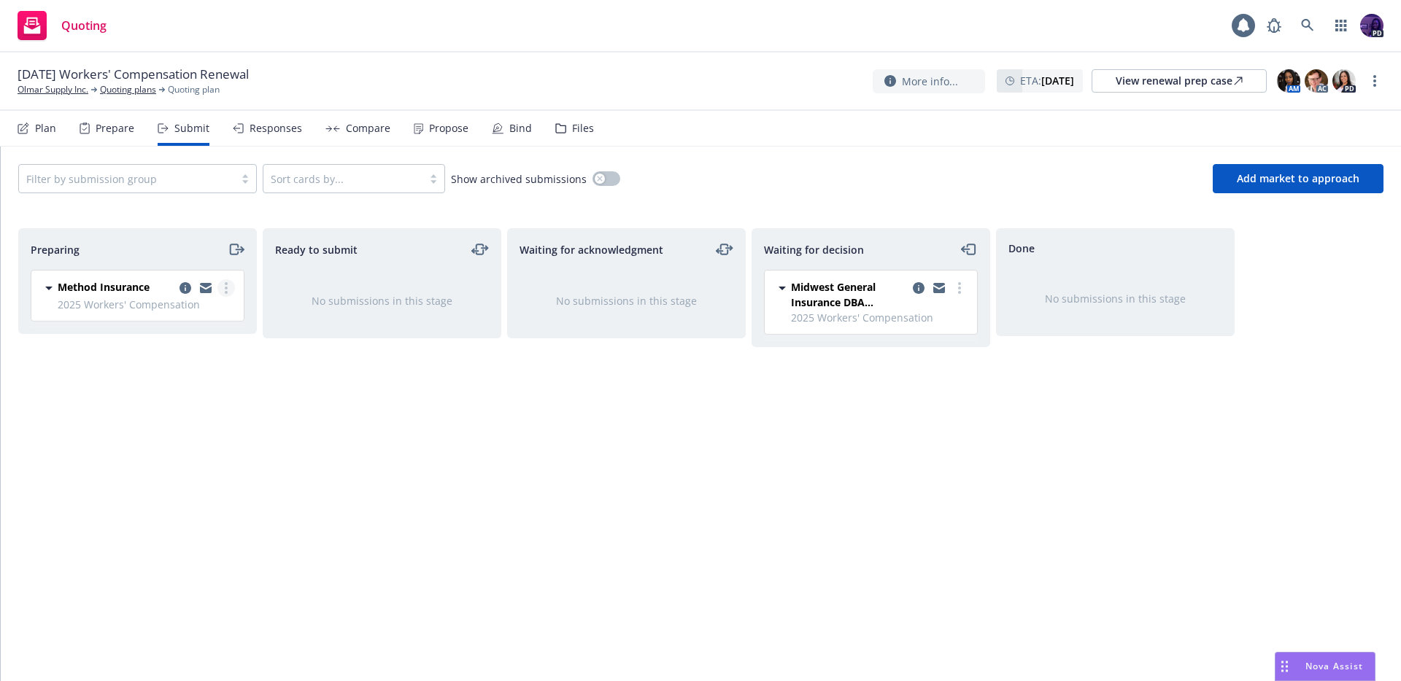
click at [230, 284] on link "more" at bounding box center [226, 288] width 18 height 18
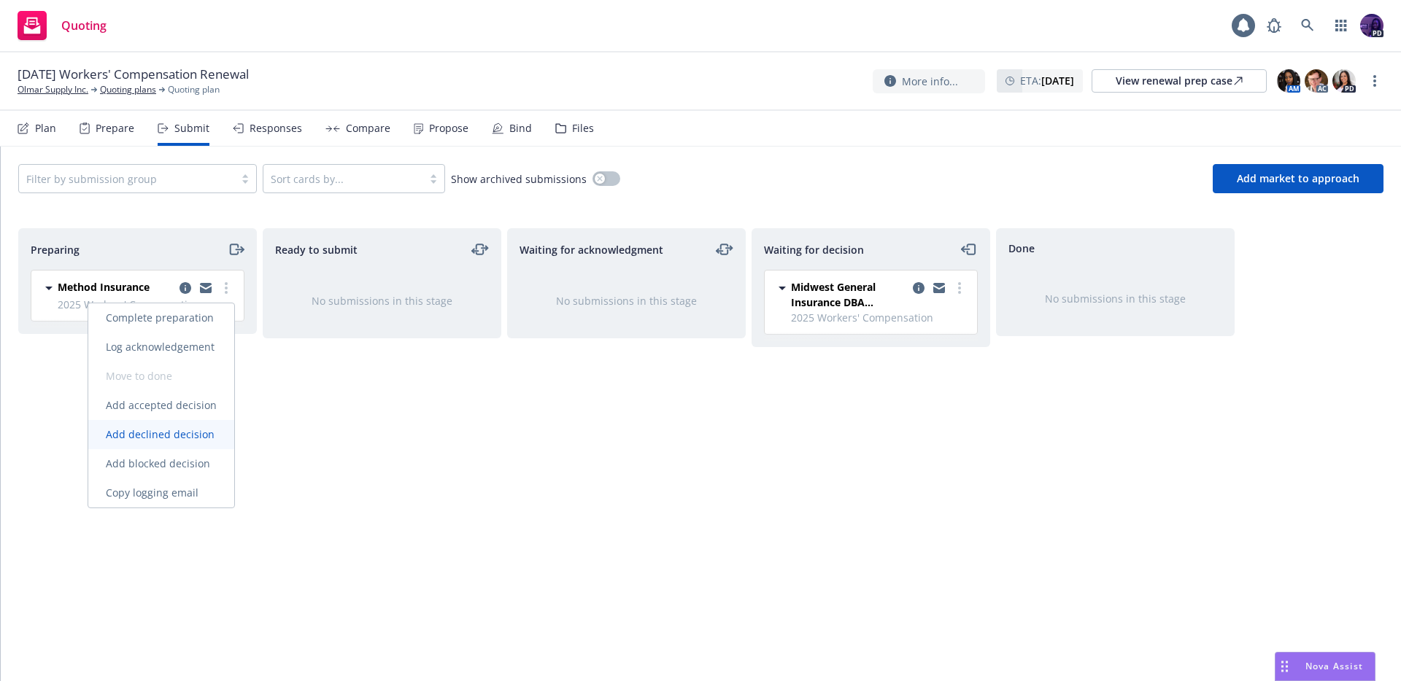
click at [175, 427] on span "Add declined decision" at bounding box center [160, 434] width 144 height 14
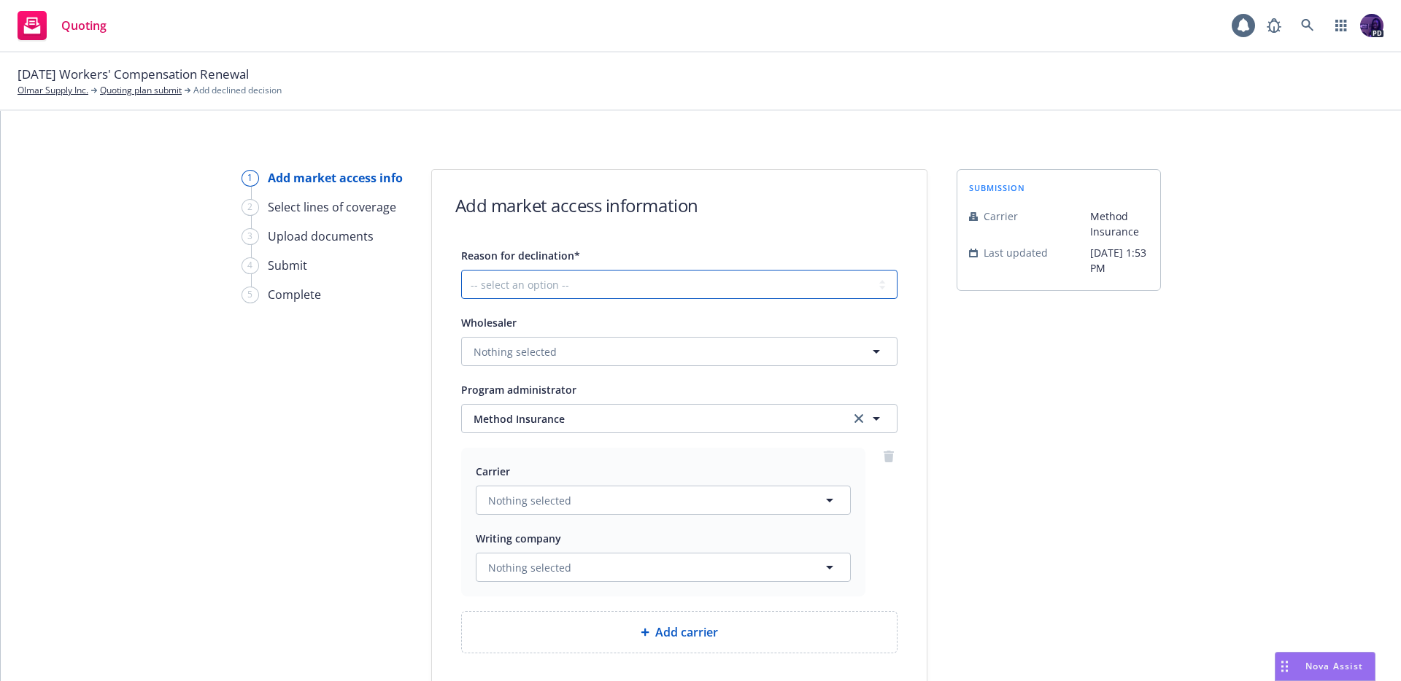
click at [653, 292] on select "-- select an option -- Cannot compete with other markets Carrier non-renewed Ca…" at bounding box center [679, 284] width 436 height 29
select select "DOES_NOT_FIT_UNDERWRITER_APPETITE"
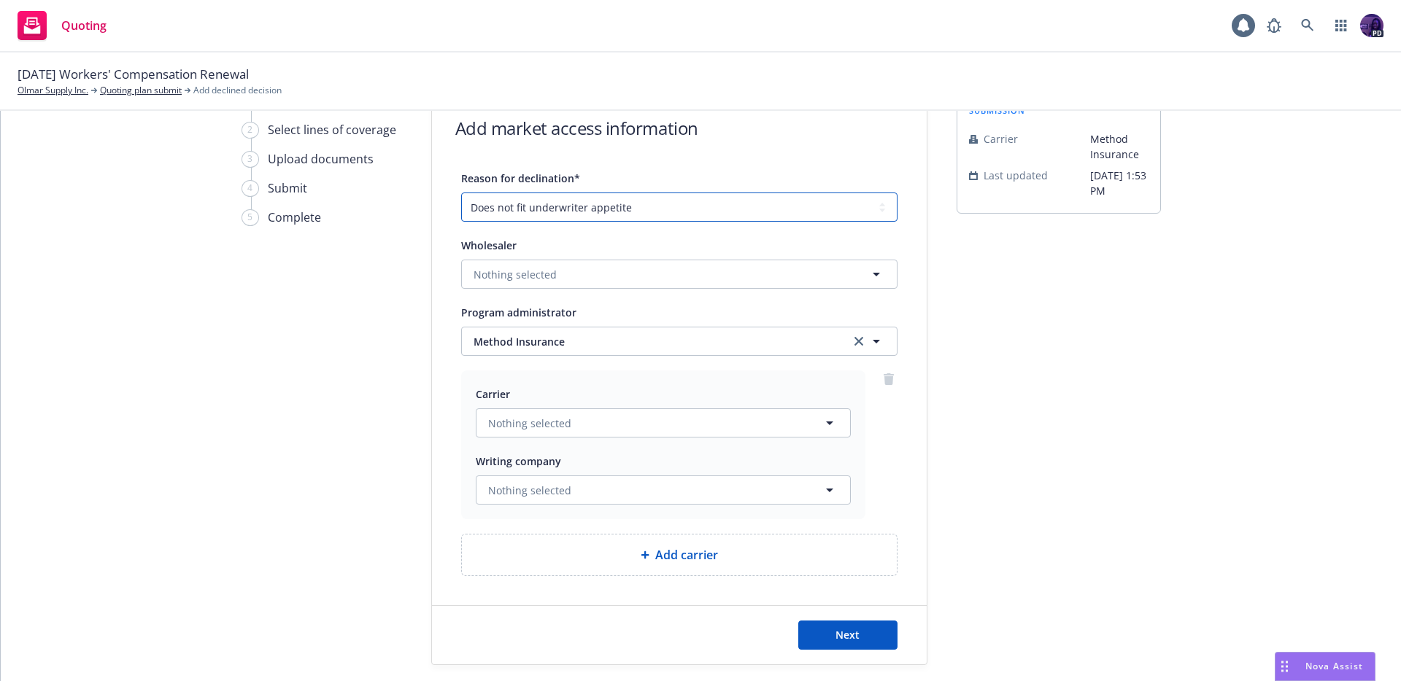
scroll to position [120, 0]
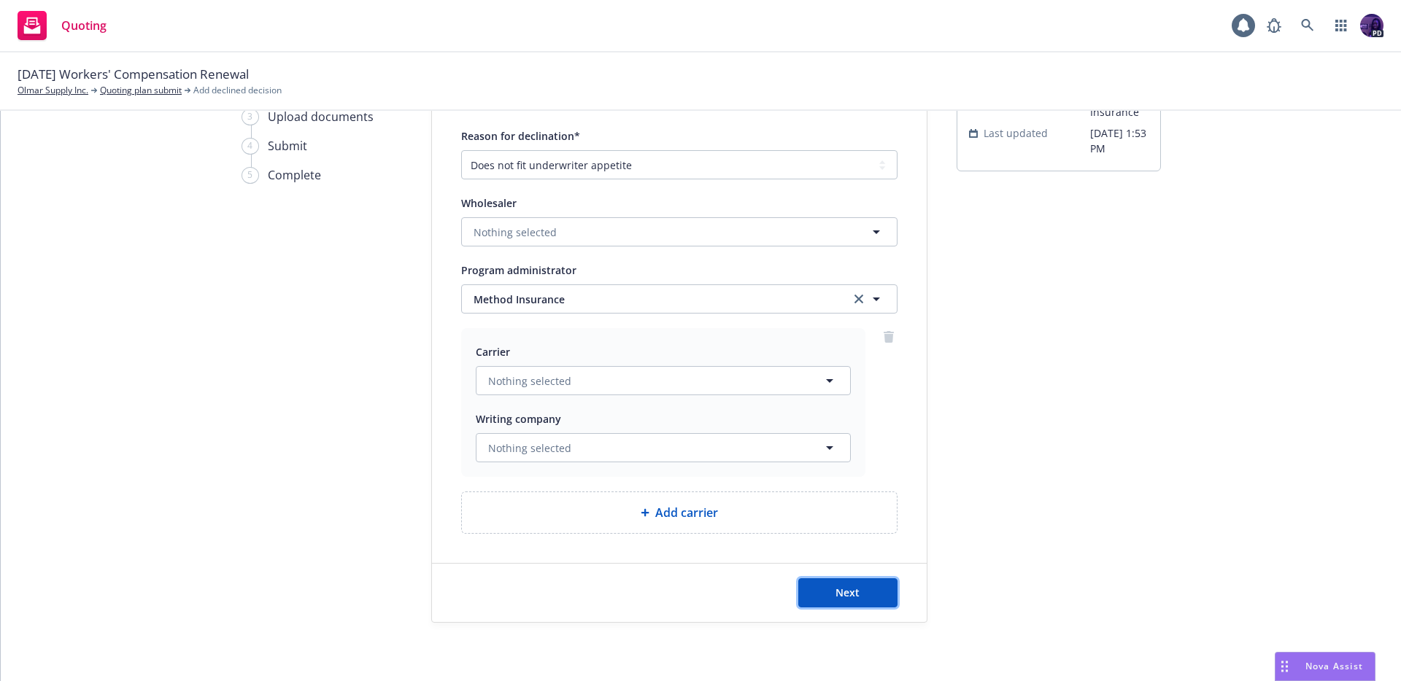
click at [848, 598] on span "Next" at bounding box center [847, 593] width 24 height 14
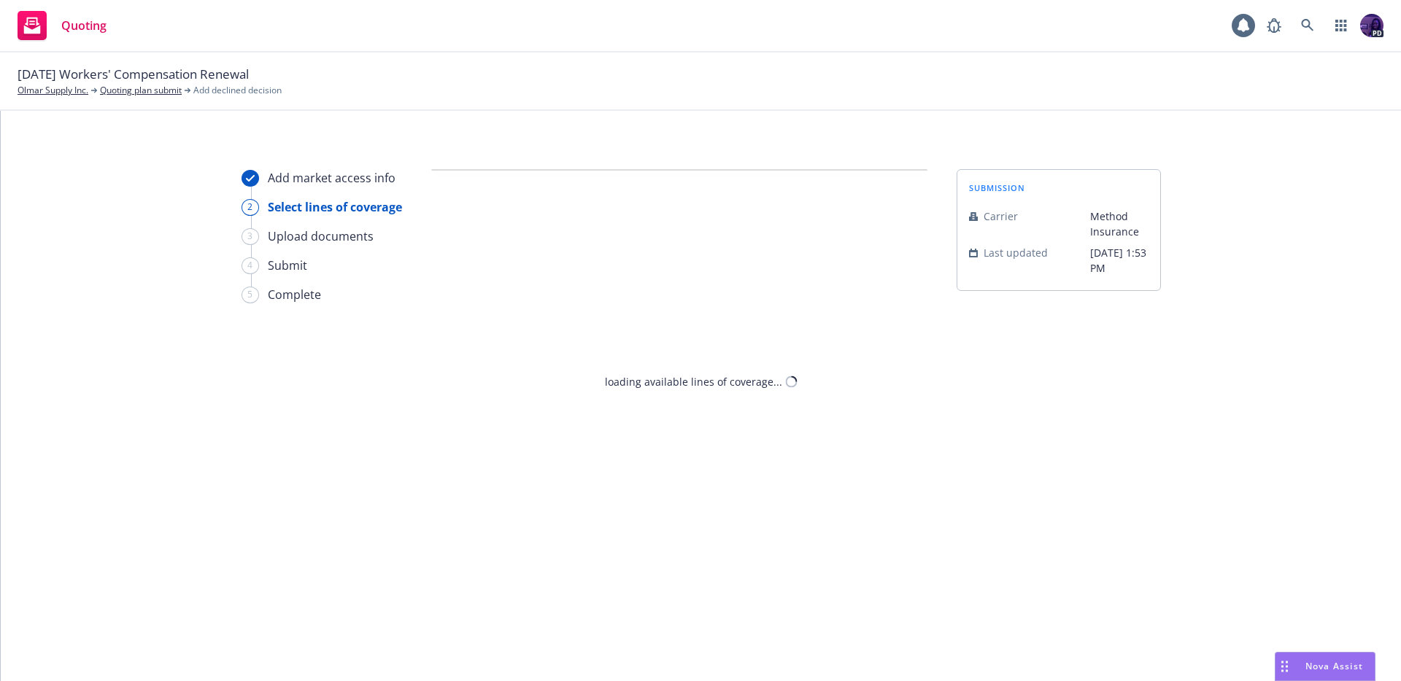
select select "DOES_NOT_FIT_UNDERWRITER_APPETITE"
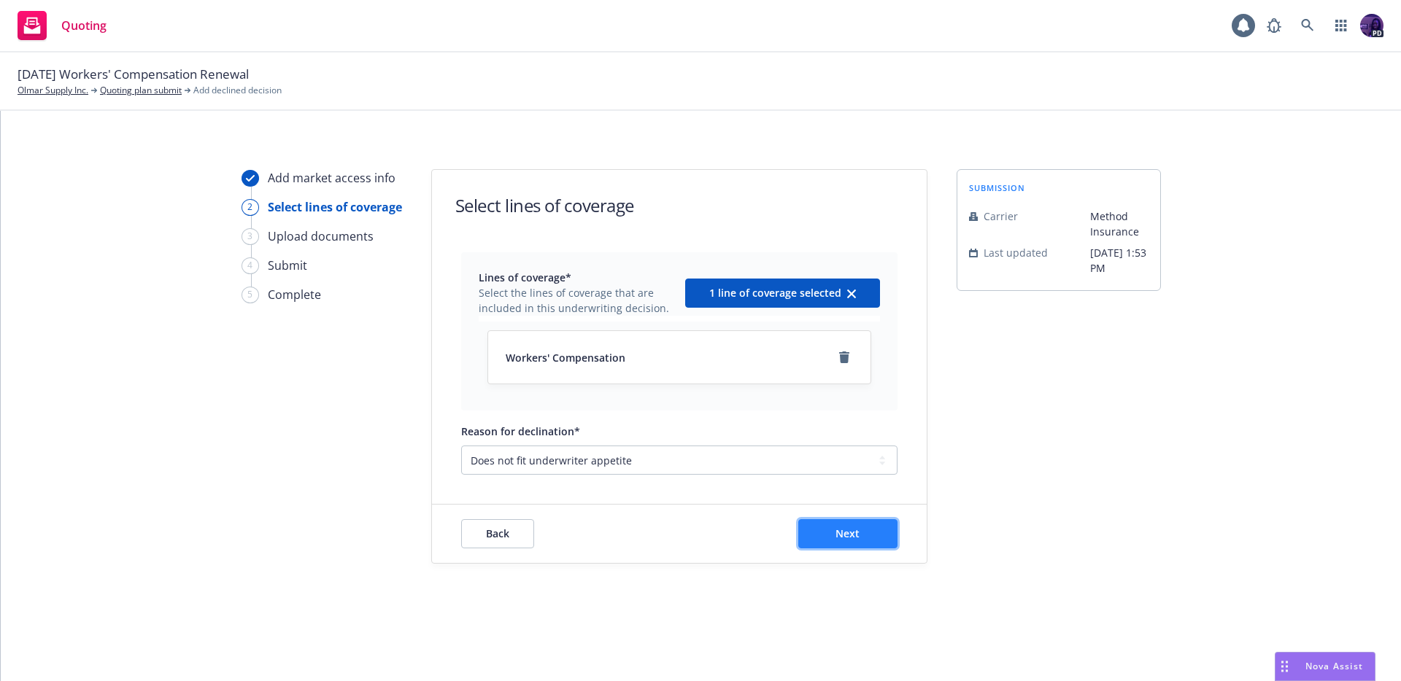
click at [857, 540] on span "Next" at bounding box center [847, 534] width 24 height 14
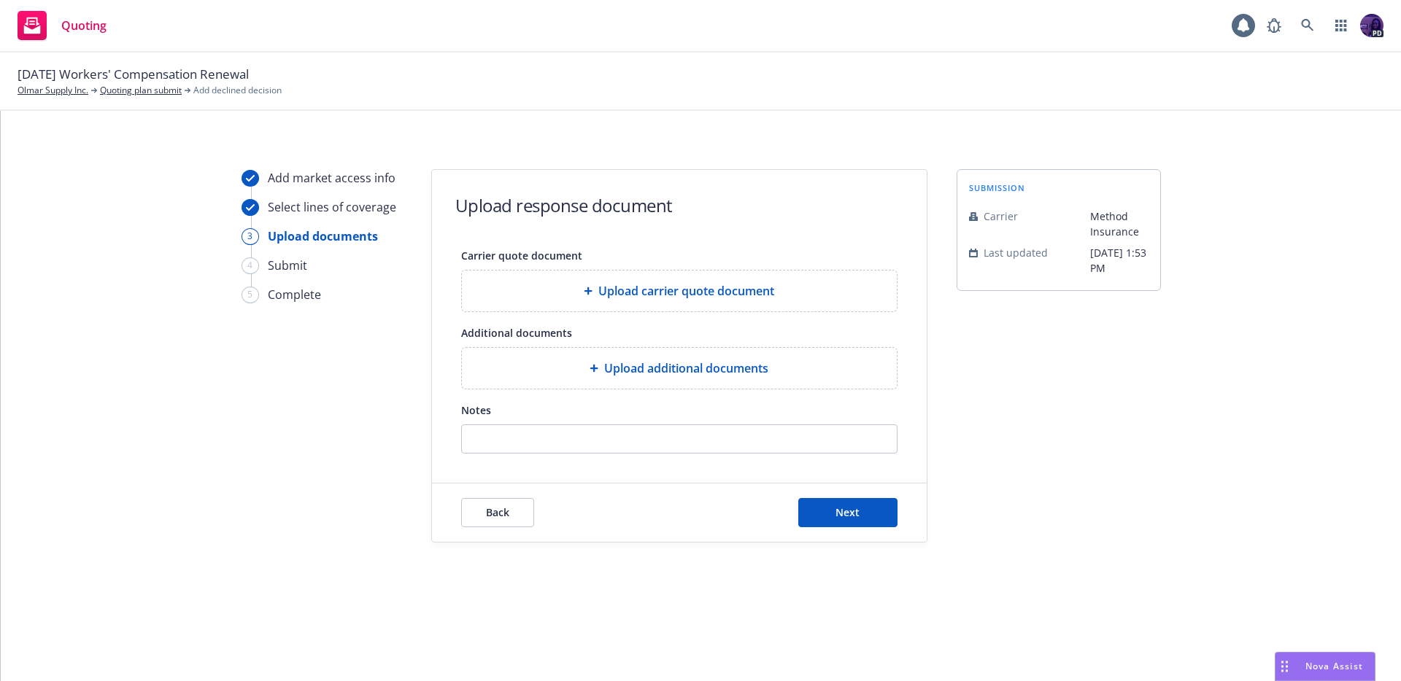
click at [609, 378] on div "Upload additional documents" at bounding box center [679, 368] width 435 height 41
click at [522, 432] on input "Notes" at bounding box center [679, 439] width 435 height 28
paste input "Thank you for the submission and opportunity to review Olmar Supply Inc.. After…"
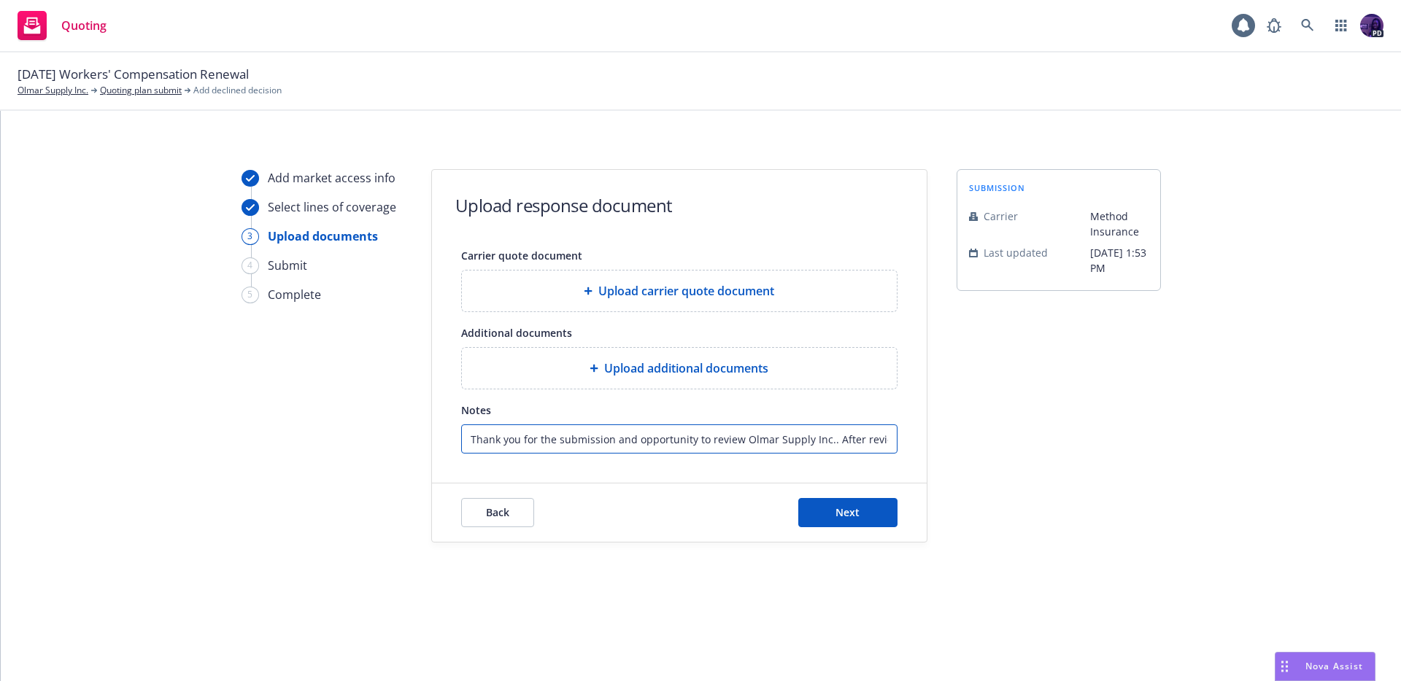
scroll to position [0, 941]
type input "Thank you for the submission and opportunity to review Olmar Supply Inc.. After…"
drag, startPoint x: 810, startPoint y: 489, endPoint x: 832, endPoint y: 498, distance: 24.2
click at [810, 489] on div "Back Next" at bounding box center [679, 513] width 495 height 58
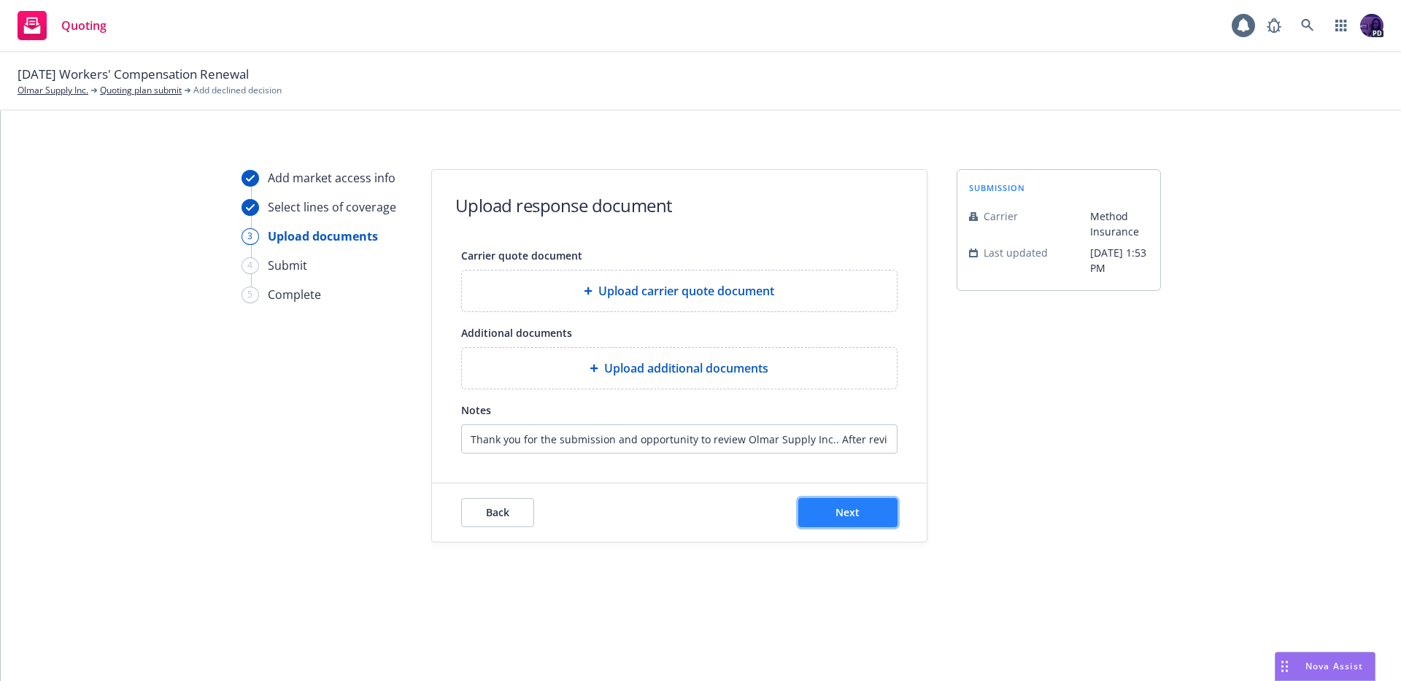
click at [833, 502] on button "Next" at bounding box center [847, 512] width 99 height 29
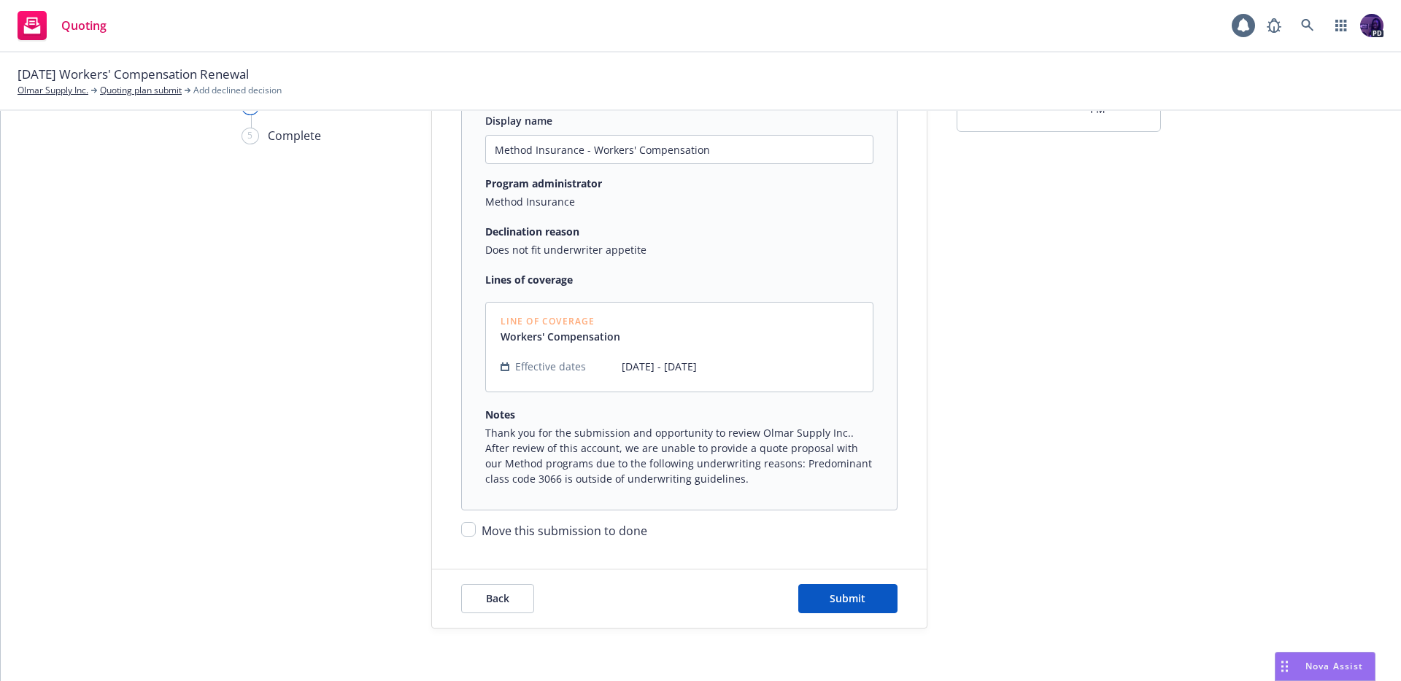
scroll to position [165, 0]
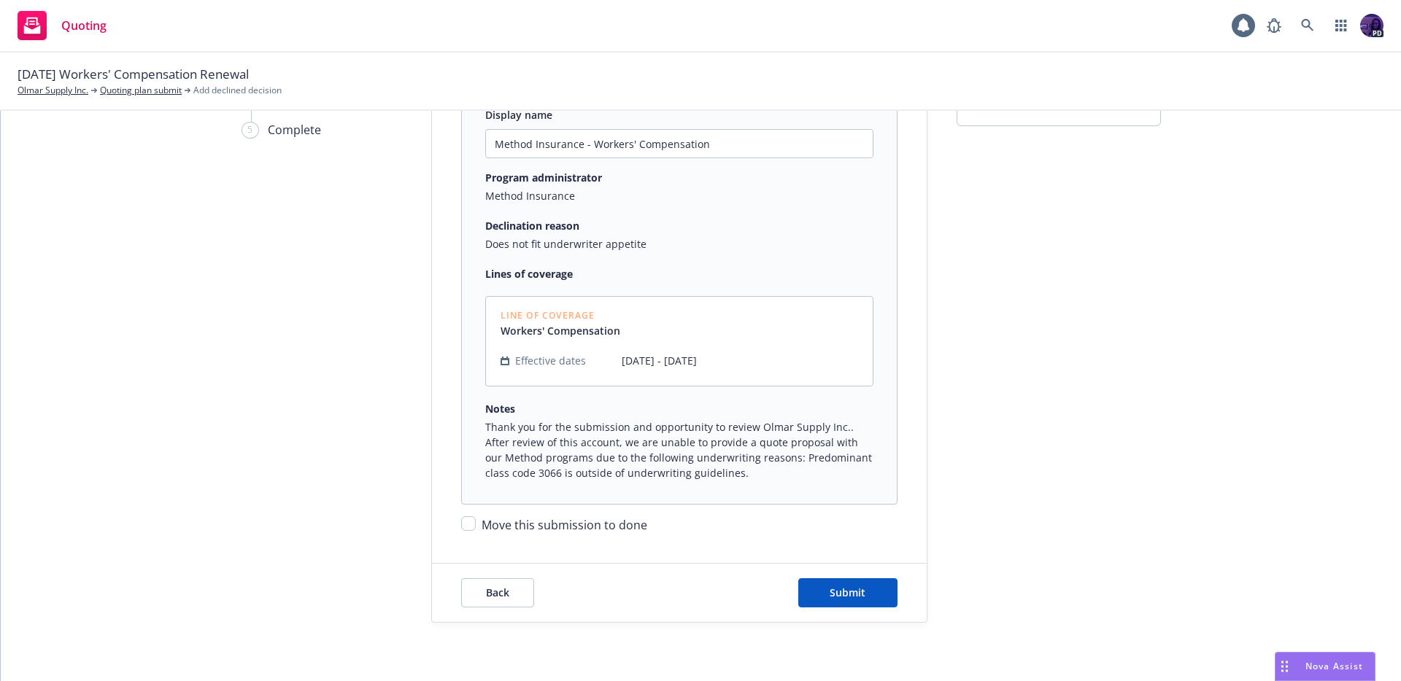
drag, startPoint x: 517, startPoint y: 518, endPoint x: 638, endPoint y: 519, distance: 121.1
click at [517, 518] on span "Move this submission to done" at bounding box center [564, 525] width 166 height 16
click at [476, 518] on input "Move this submission to done" at bounding box center [468, 523] width 15 height 15
checkbox input "true"
click at [821, 592] on button "Submit" at bounding box center [847, 592] width 99 height 29
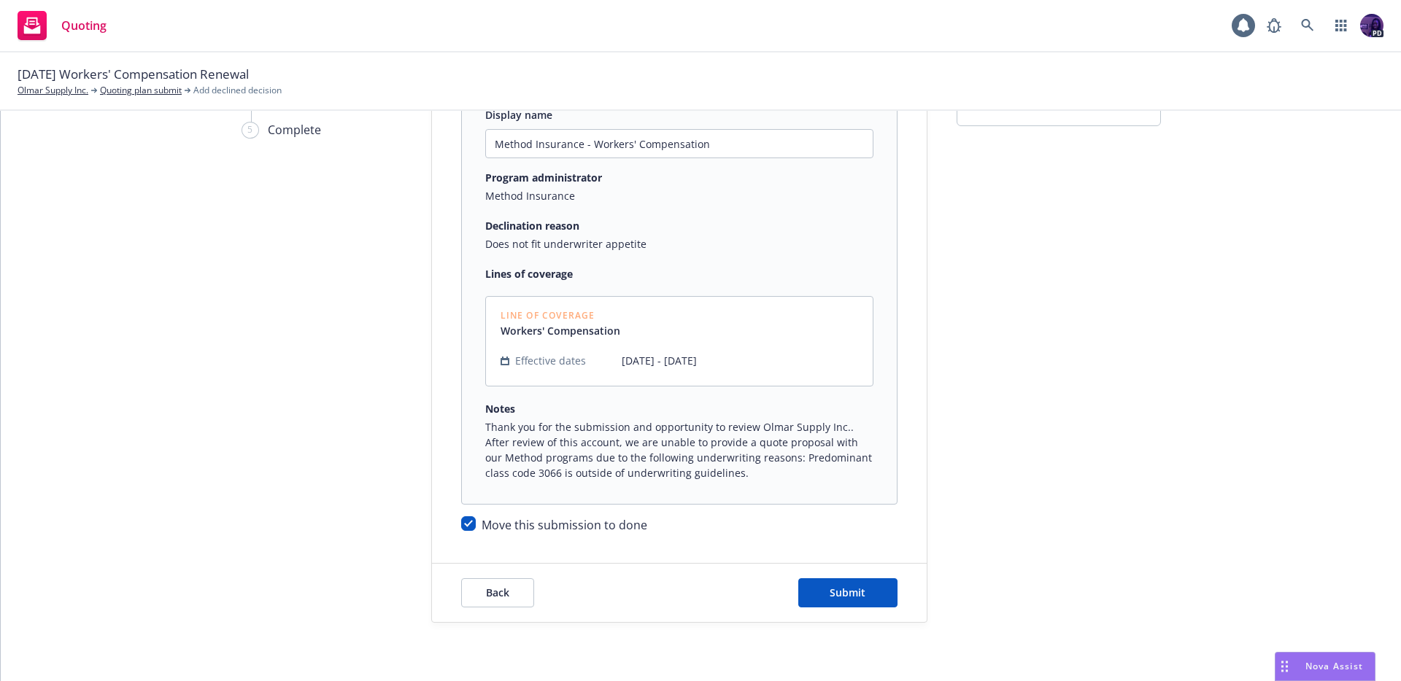
scroll to position [0, 0]
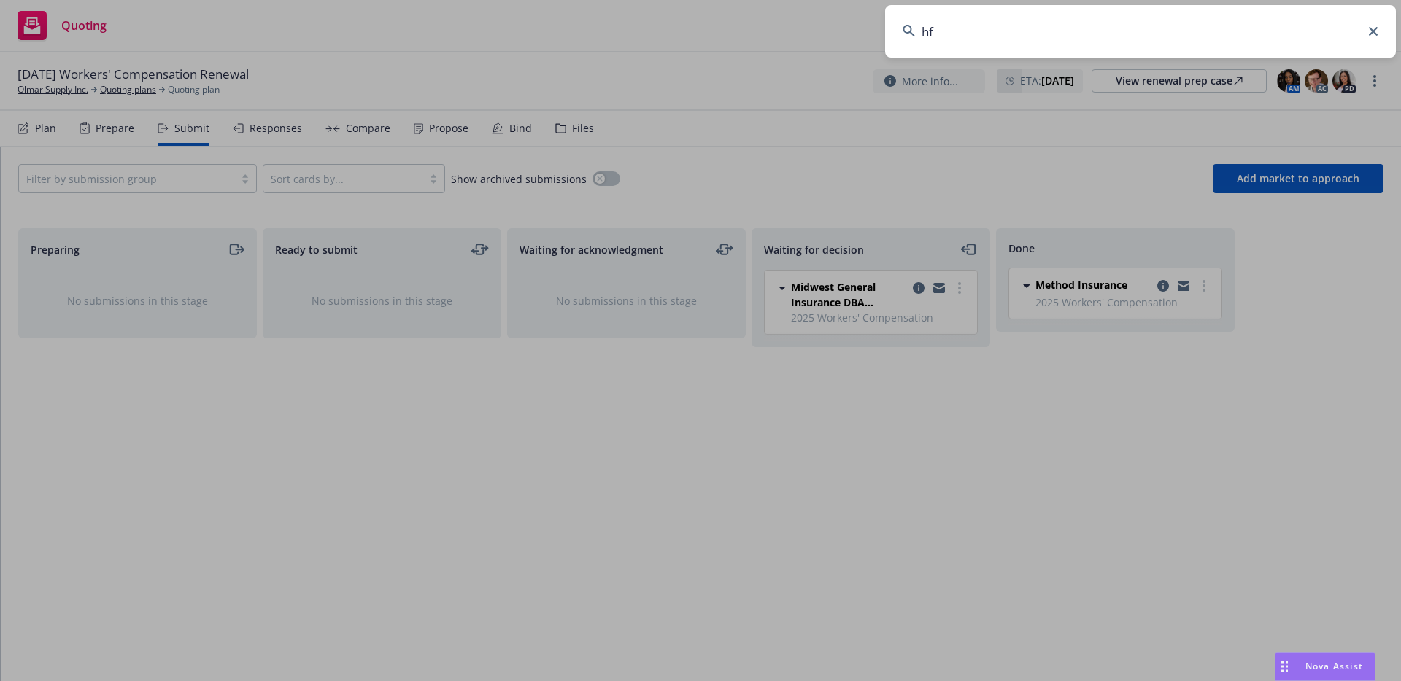
type input "hfh"
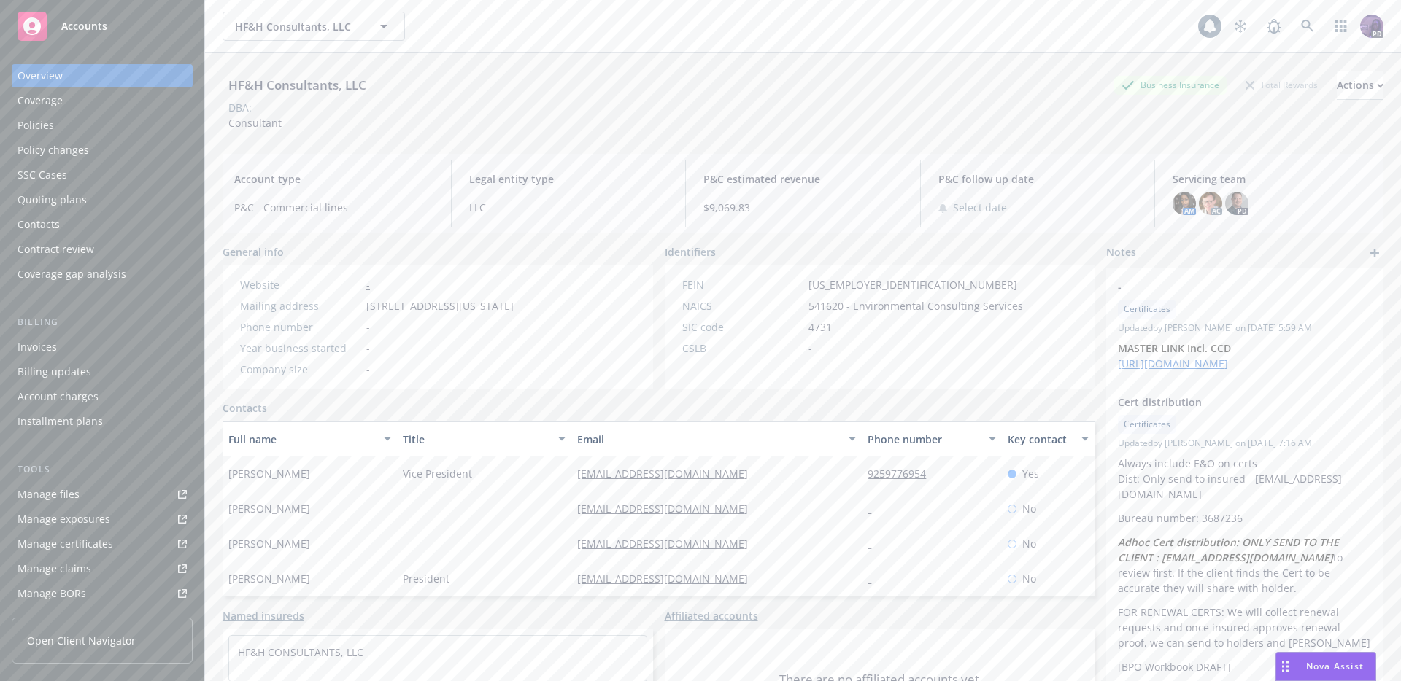
click at [112, 122] on div "Policies" at bounding box center [102, 125] width 169 height 23
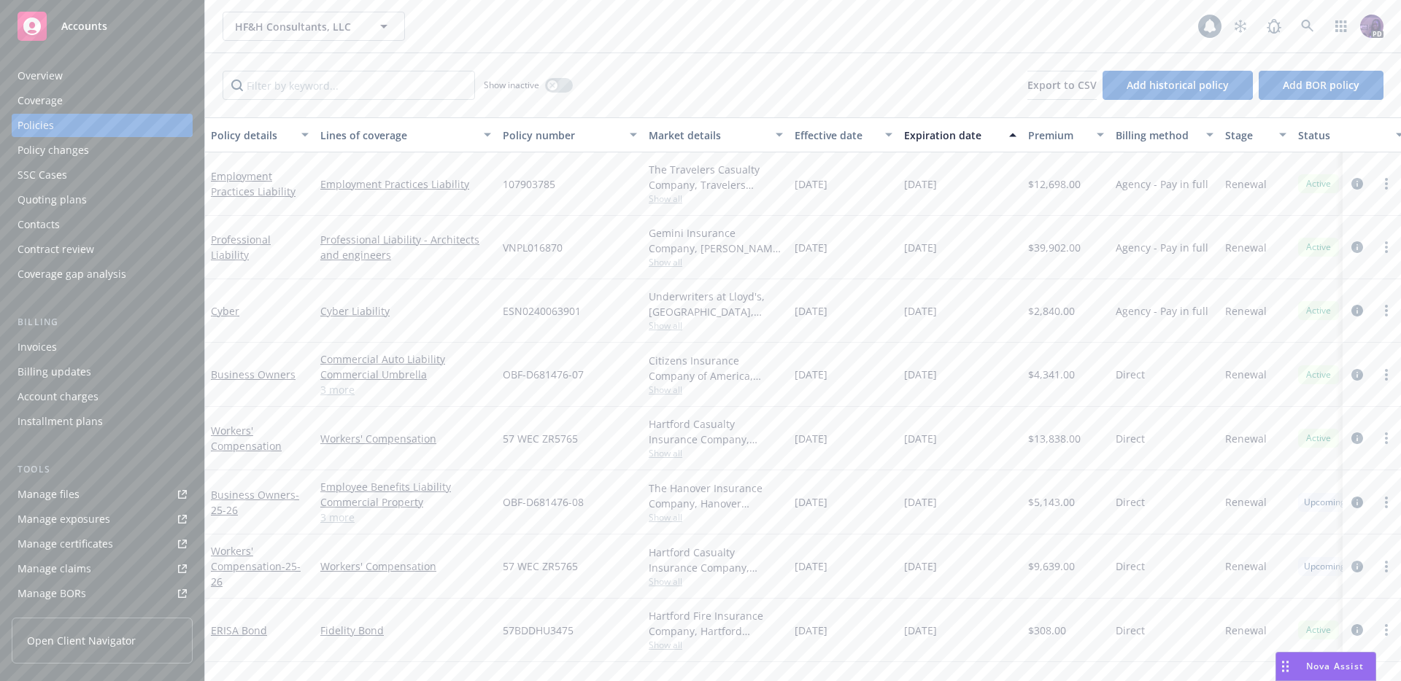
click at [106, 226] on div "Contacts" at bounding box center [102, 224] width 169 height 23
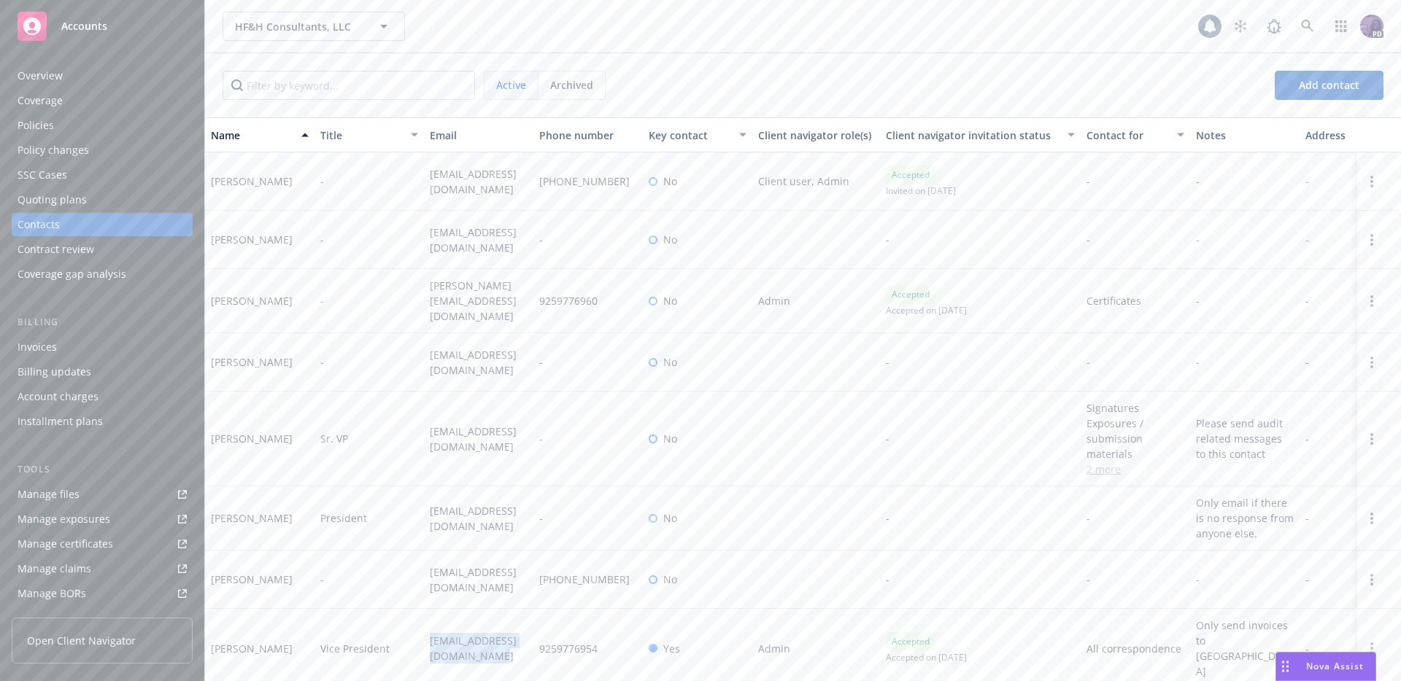
drag, startPoint x: 502, startPoint y: 645, endPoint x: 463, endPoint y: 623, distance: 44.4
click at [426, 627] on div "tobrien@hfh-consultants.com" at bounding box center [478, 649] width 109 height 80
copy span "tobrien@hfh-consultants.com"
click at [608, 44] on div "HF&H Consultants, LLC HF&H Consultants, LLC 1 PD" at bounding box center [803, 26] width 1196 height 53
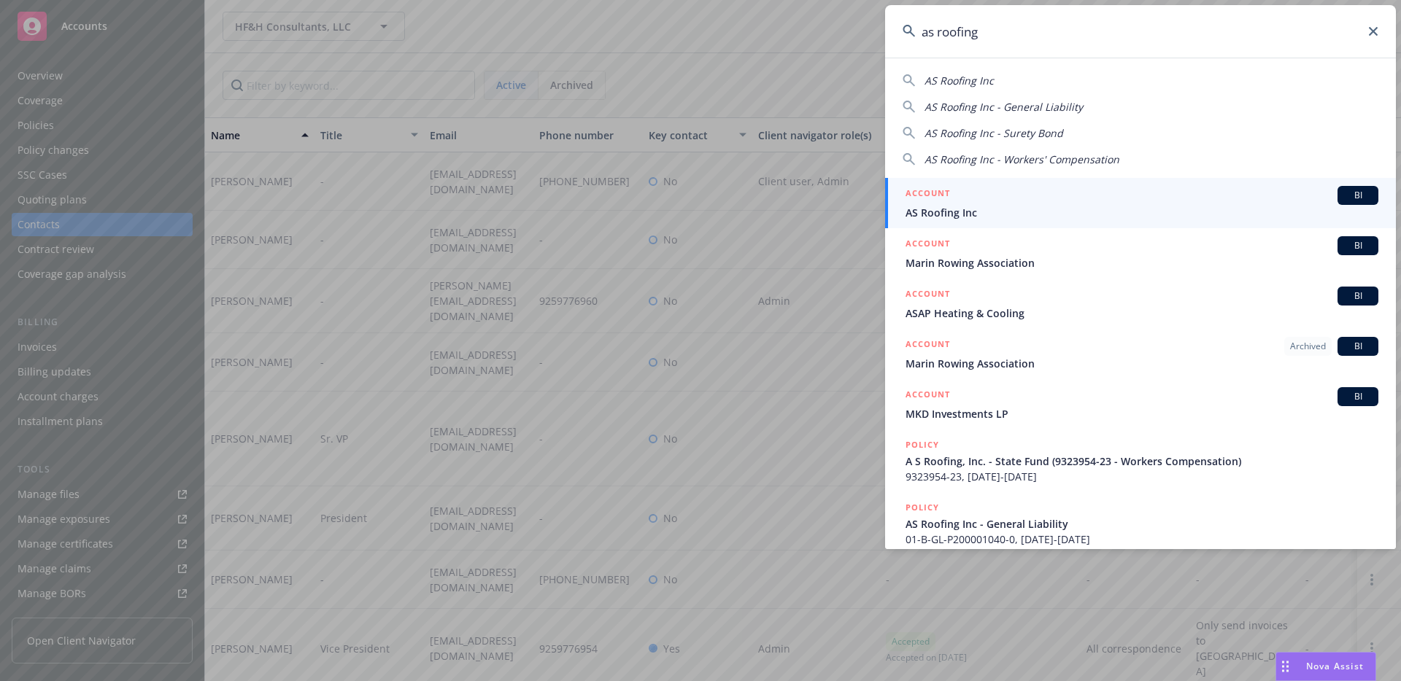
type input "as roofing"
click at [1055, 187] on div "ACCOUNT BI" at bounding box center [1141, 195] width 473 height 19
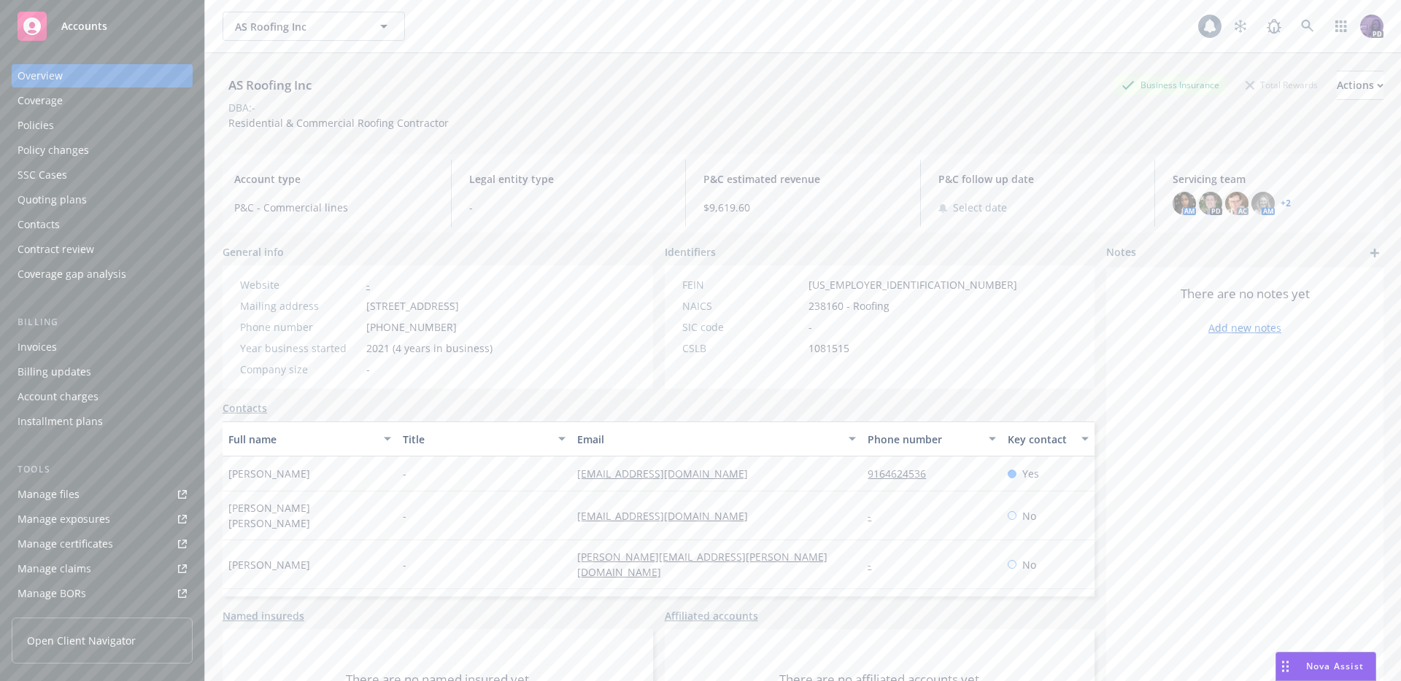
click at [136, 115] on div "Policies" at bounding box center [102, 125] width 169 height 23
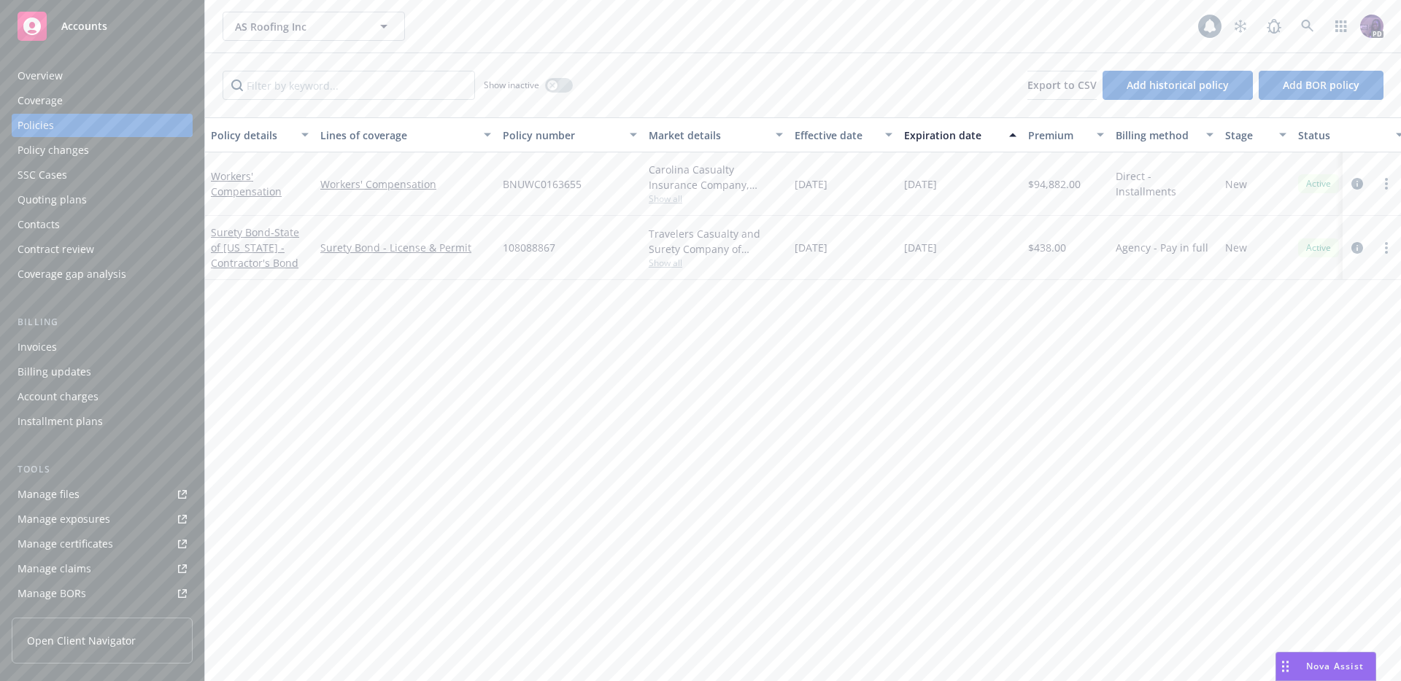
click at [678, 201] on span "Show all" at bounding box center [715, 199] width 134 height 12
click at [561, 82] on button "button" at bounding box center [559, 85] width 28 height 15
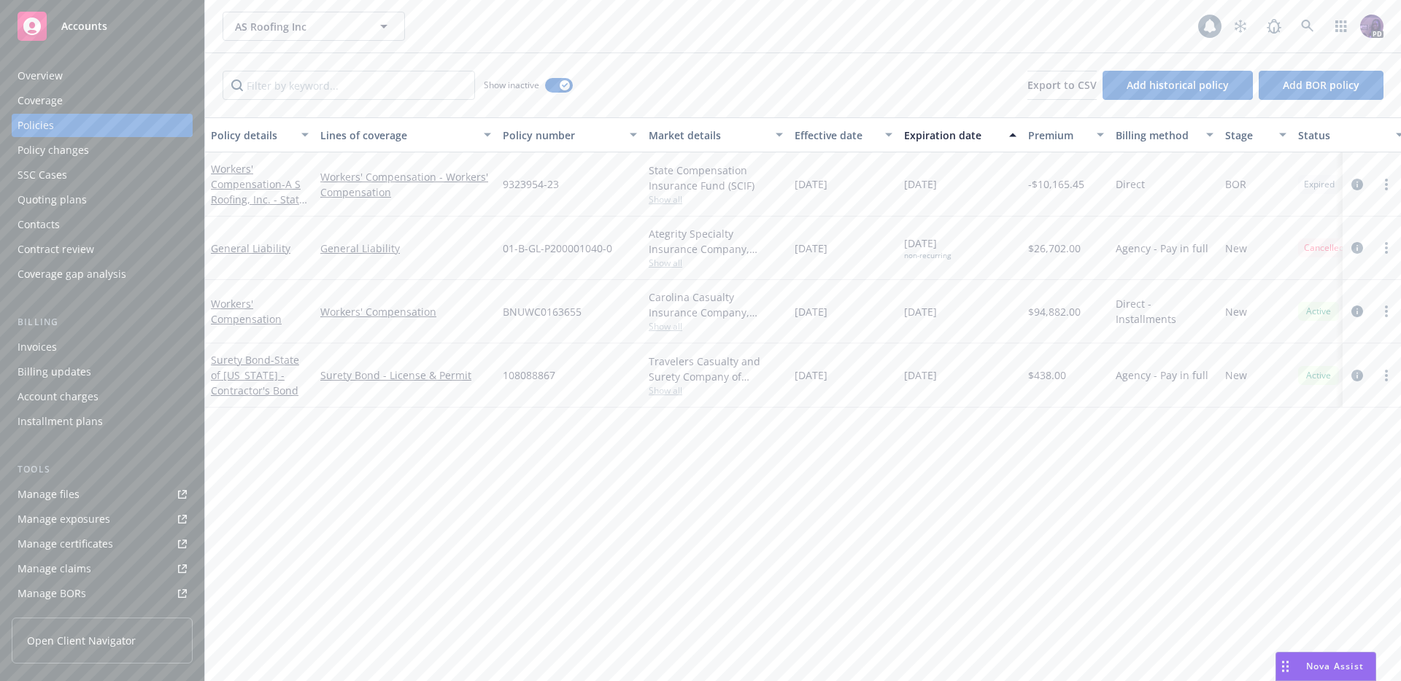
click at [99, 195] on div "Quoting plans" at bounding box center [102, 199] width 169 height 23
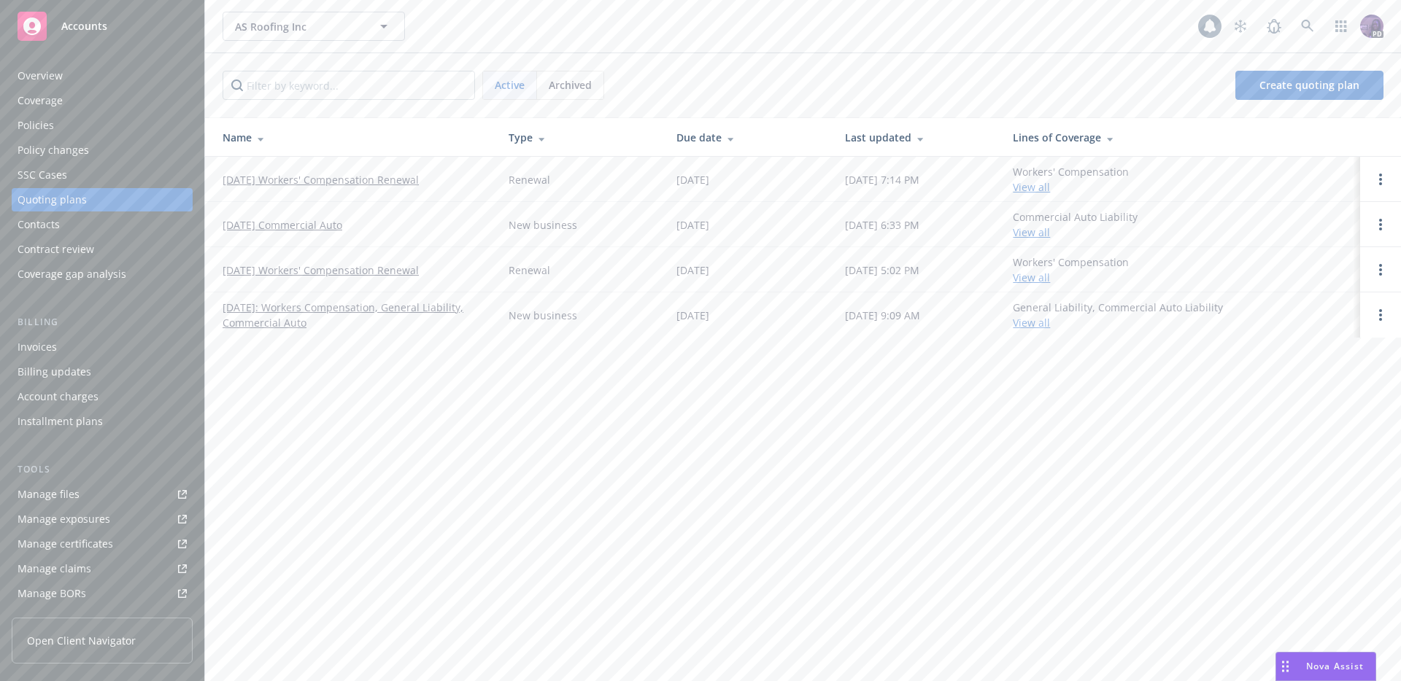
click at [357, 178] on link "09/03/25 Workers' Compensation Renewal" at bounding box center [320, 179] width 196 height 15
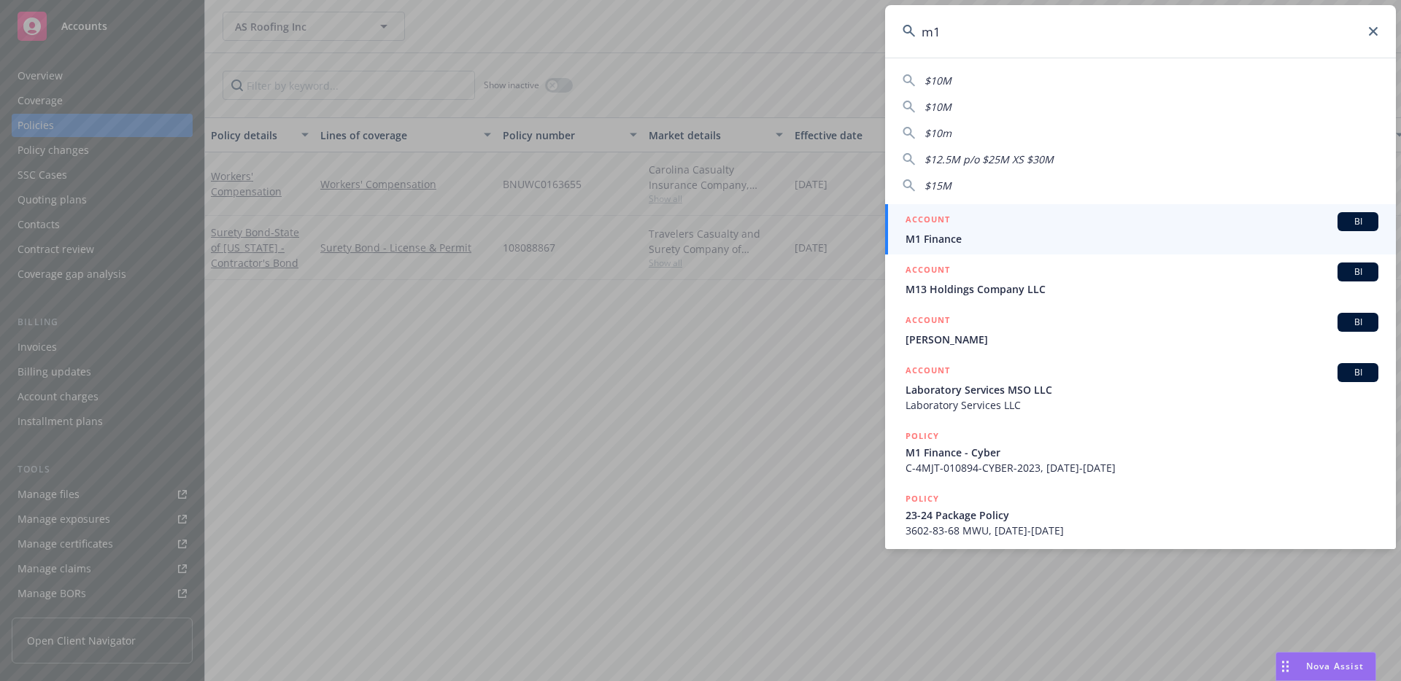
type input "m1"
click at [1029, 245] on span "M1 Finance" at bounding box center [1141, 238] width 473 height 15
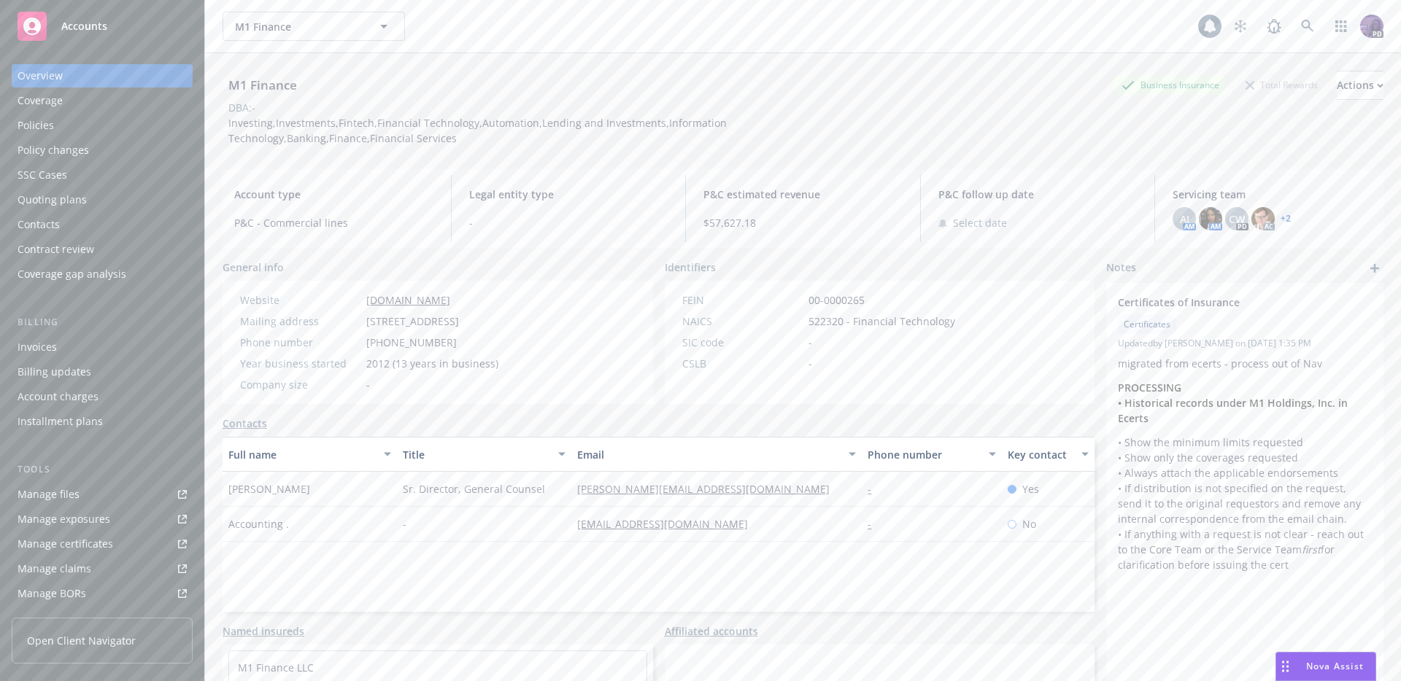
click at [147, 123] on div "Policies" at bounding box center [102, 125] width 169 height 23
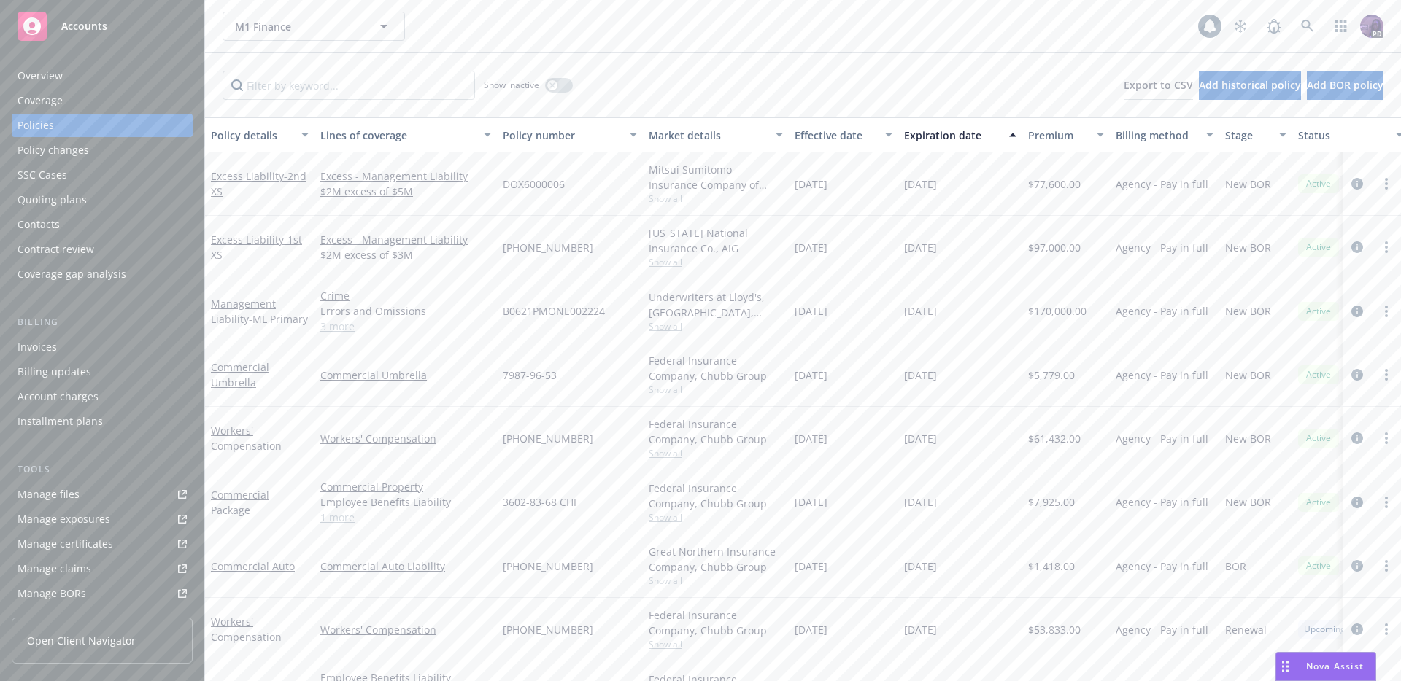
click at [111, 220] on div "Contacts" at bounding box center [102, 224] width 169 height 23
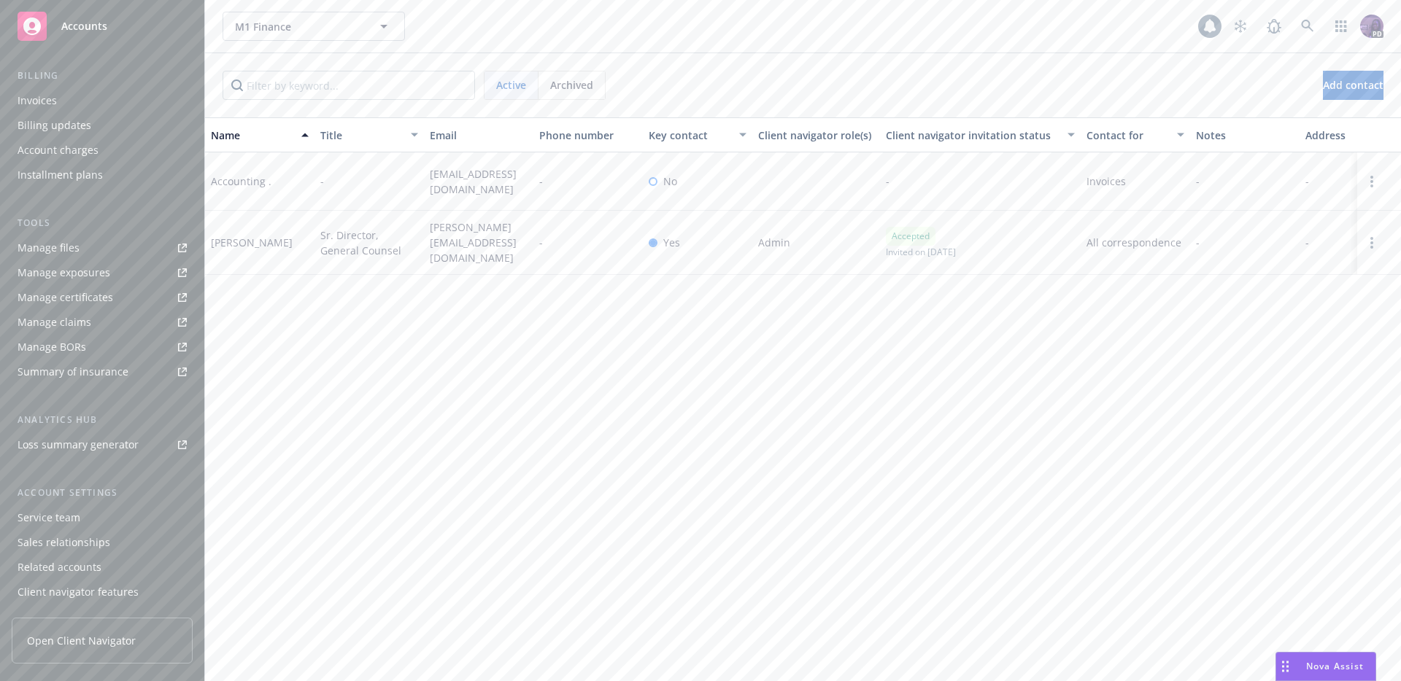
scroll to position [269, 0]
click at [106, 495] on div "Service team" at bounding box center [102, 495] width 169 height 23
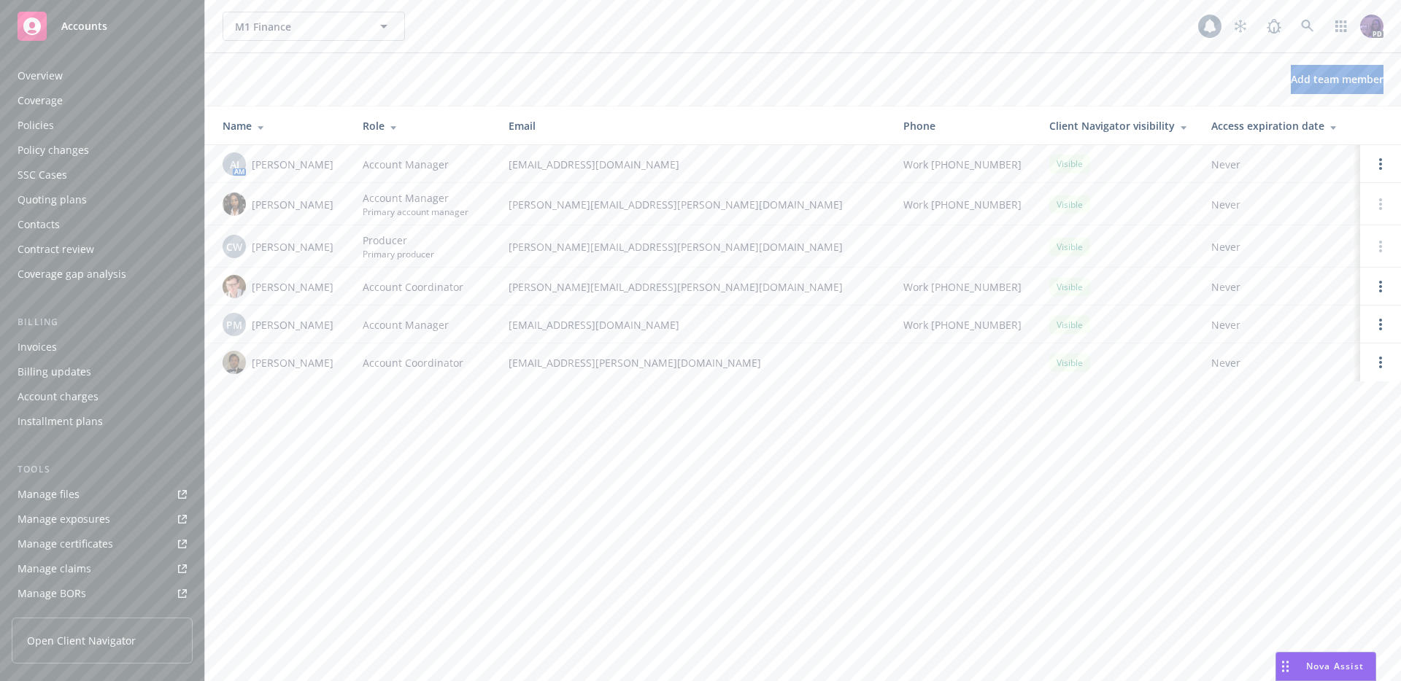
click at [103, 126] on div "Policies" at bounding box center [102, 125] width 169 height 23
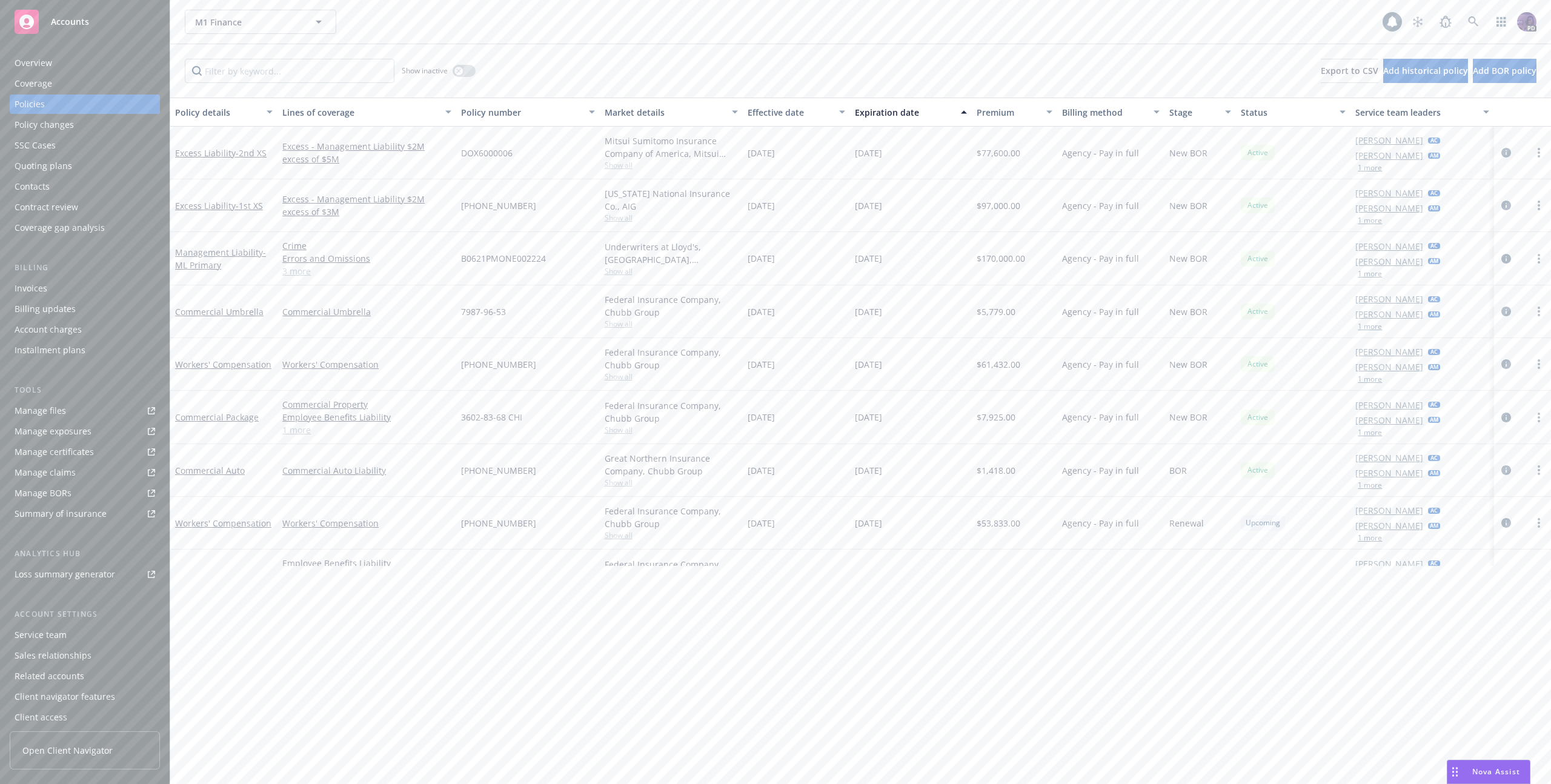
click at [438, 17] on div "M1 Finance M1 Finance" at bounding box center [783, 22] width 1198 height 24
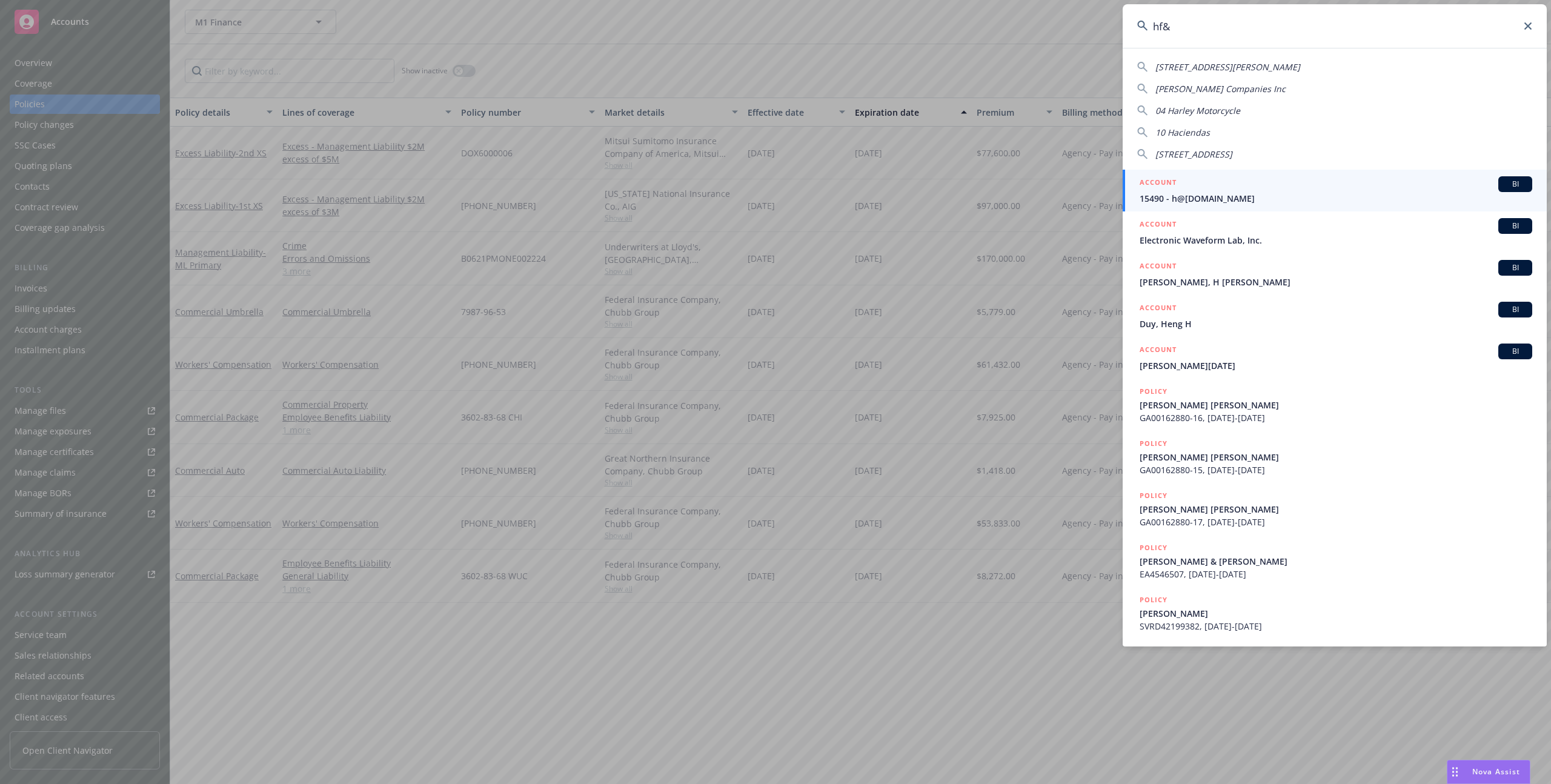
type input "hf&h"
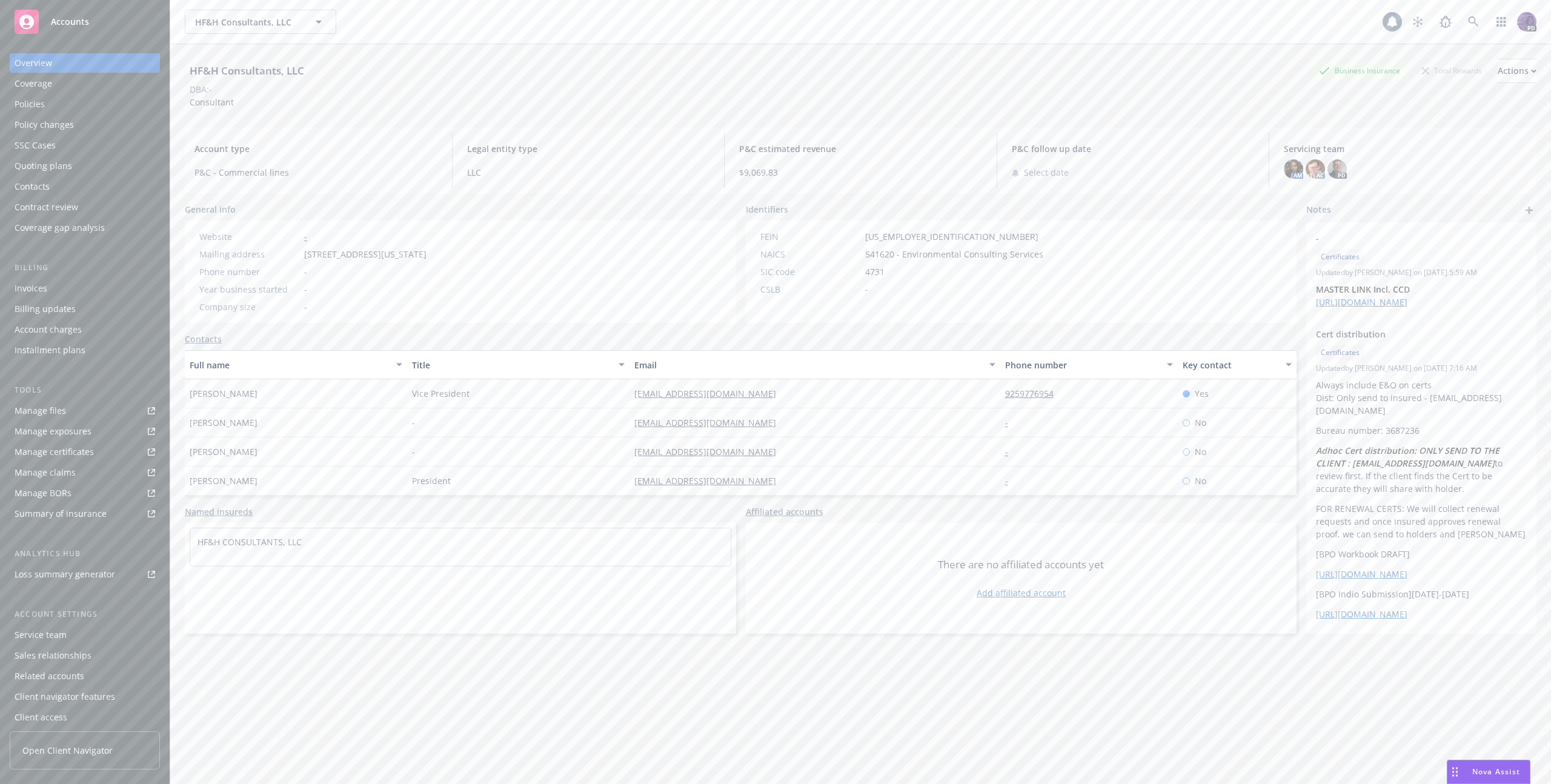
click at [102, 100] on div "Policies" at bounding box center [85, 104] width 140 height 19
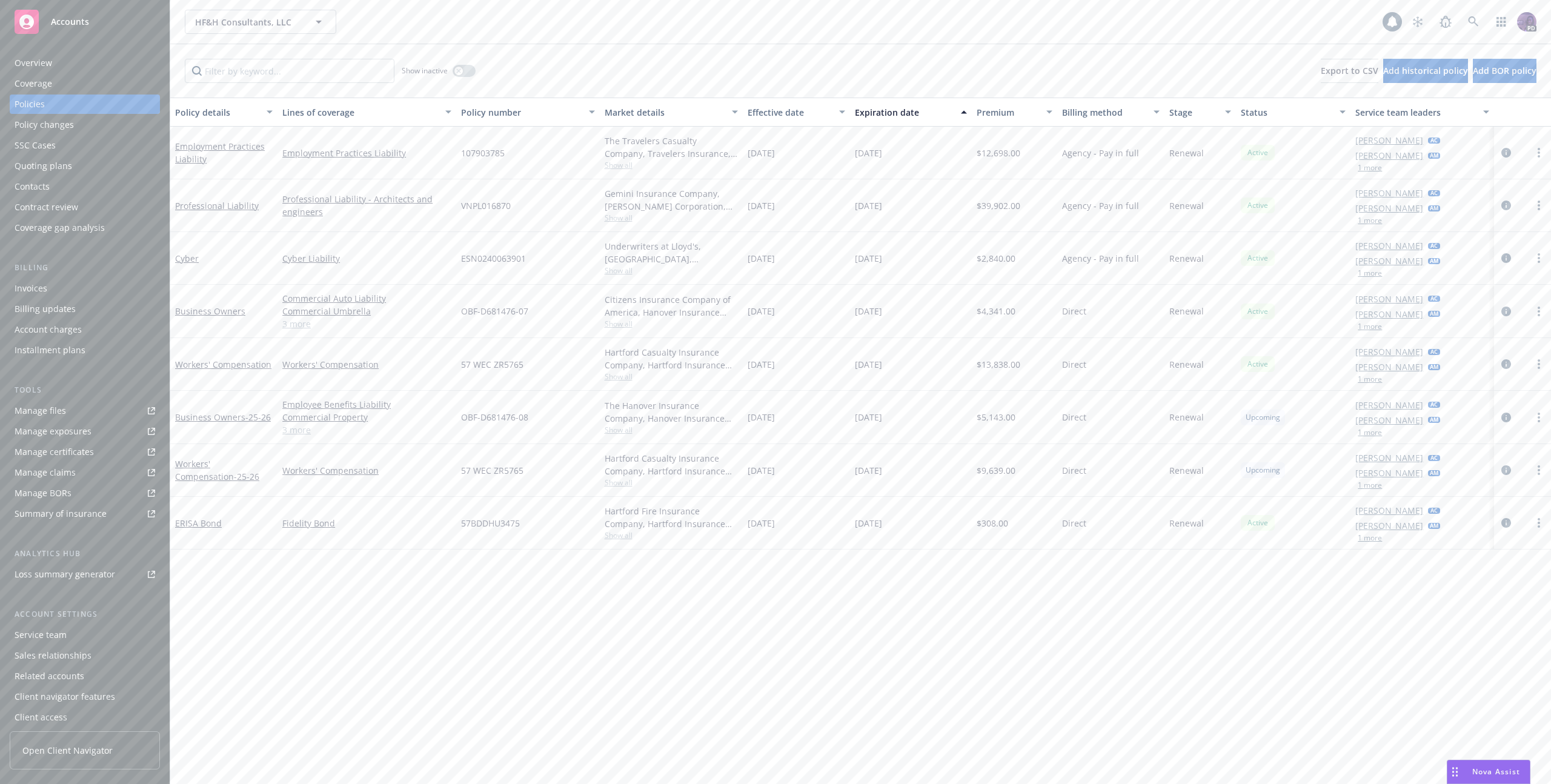
click at [110, 68] on div "Overview" at bounding box center [85, 62] width 140 height 19
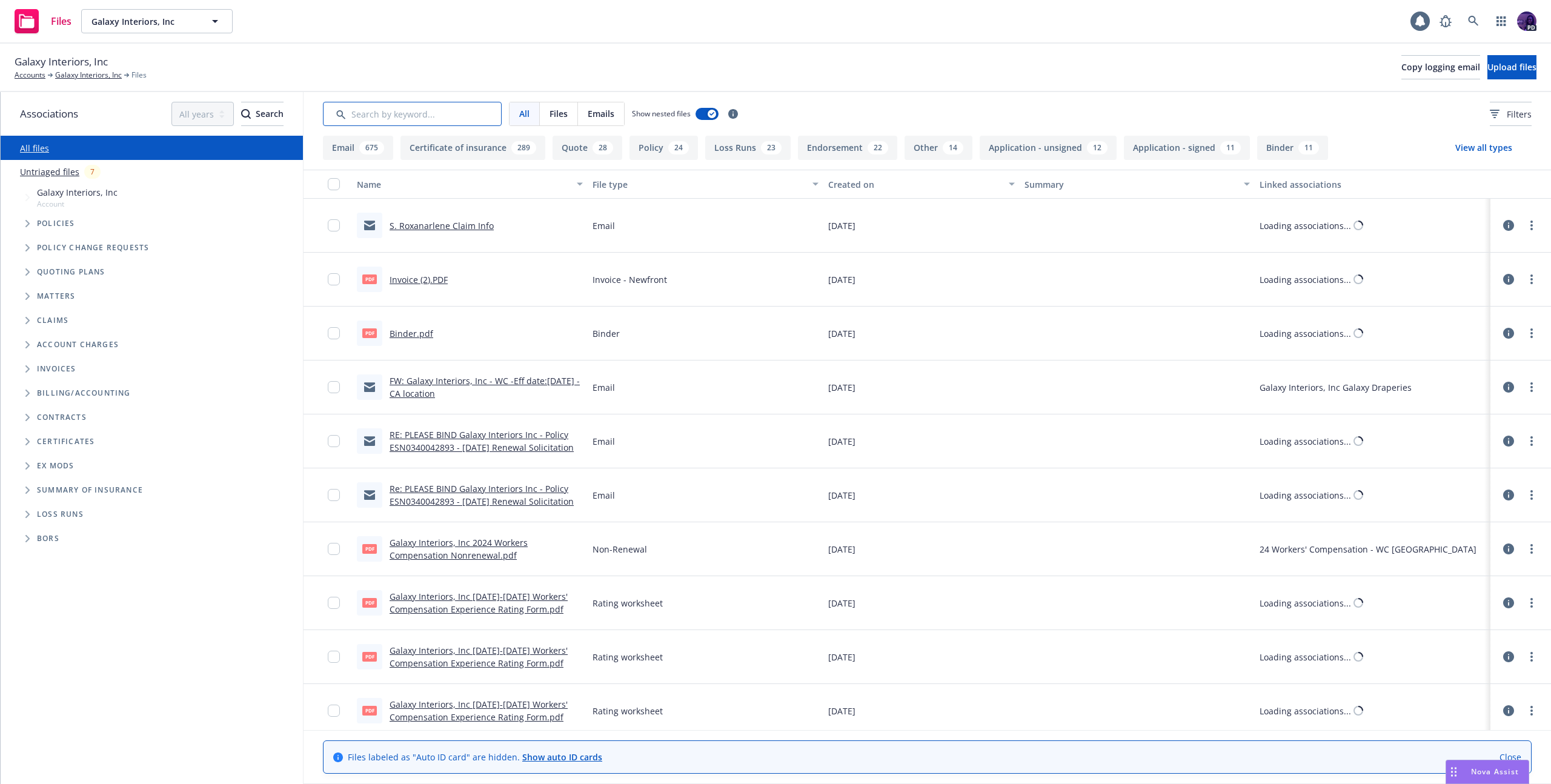
click at [412, 117] on input "Search by keyword..." at bounding box center [412, 114] width 179 height 24
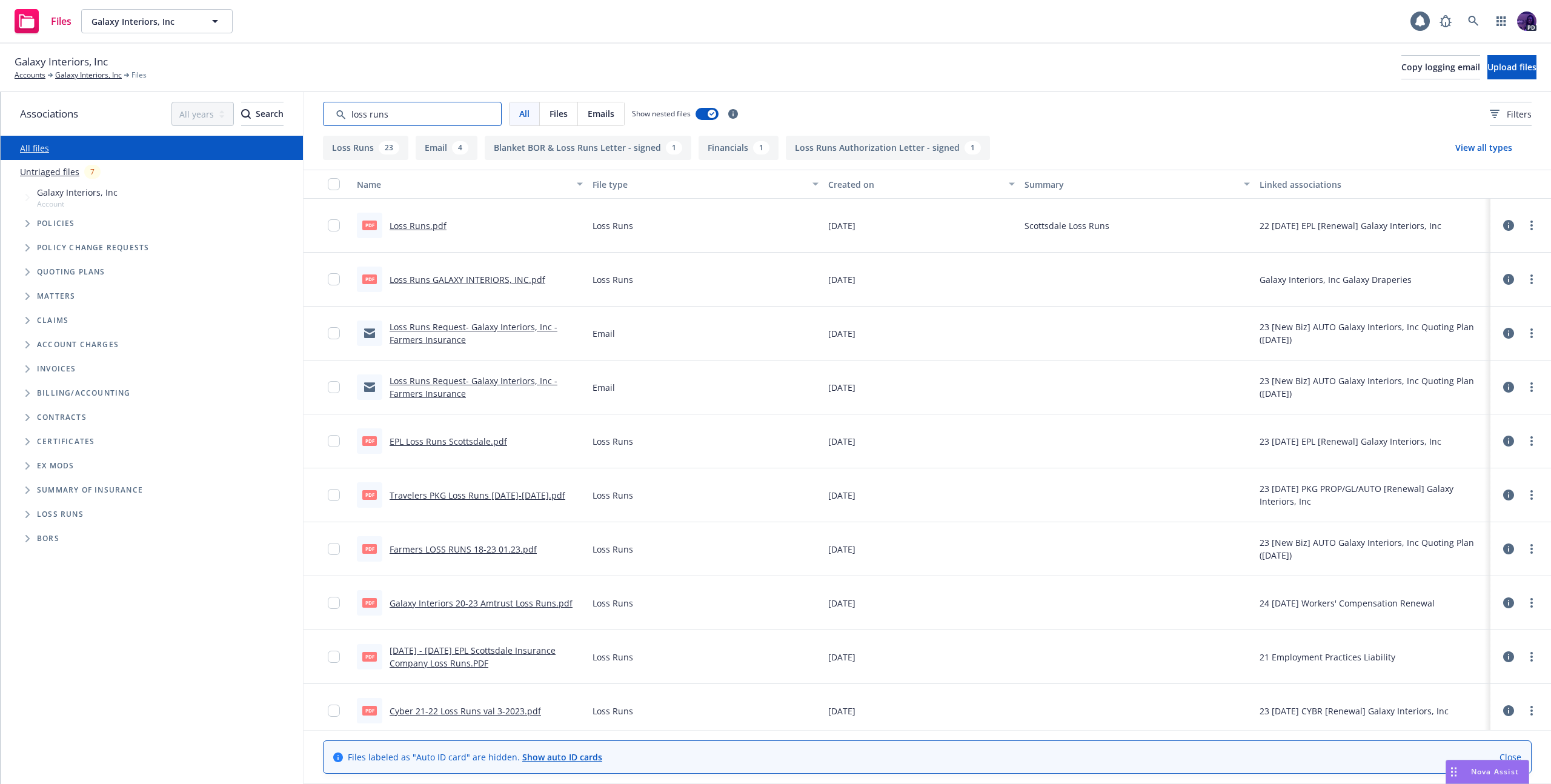
type input "loss runs"
click at [884, 192] on button "Created on" at bounding box center [921, 184] width 196 height 29
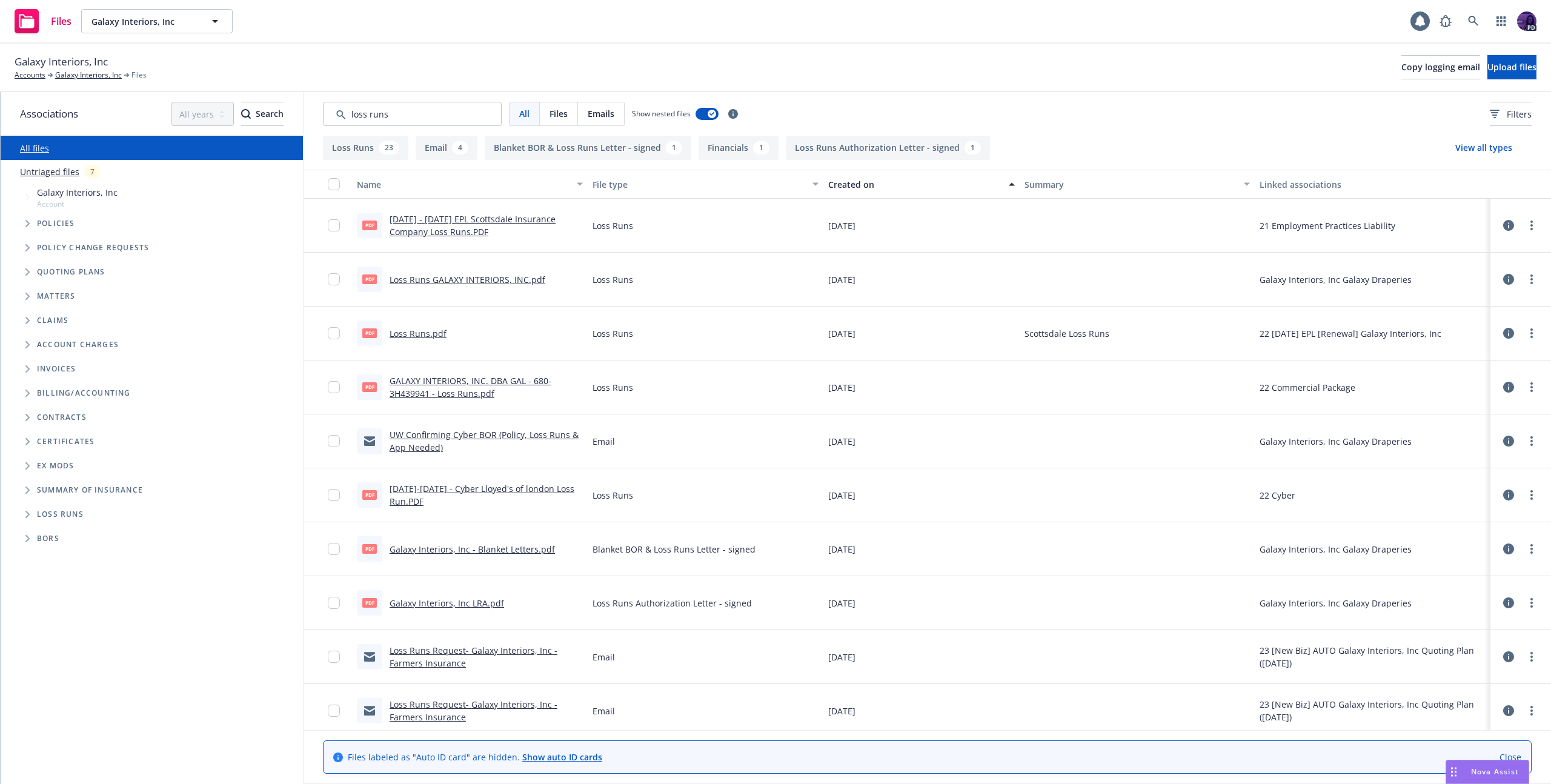
click at [884, 192] on button "Created on" at bounding box center [921, 184] width 196 height 29
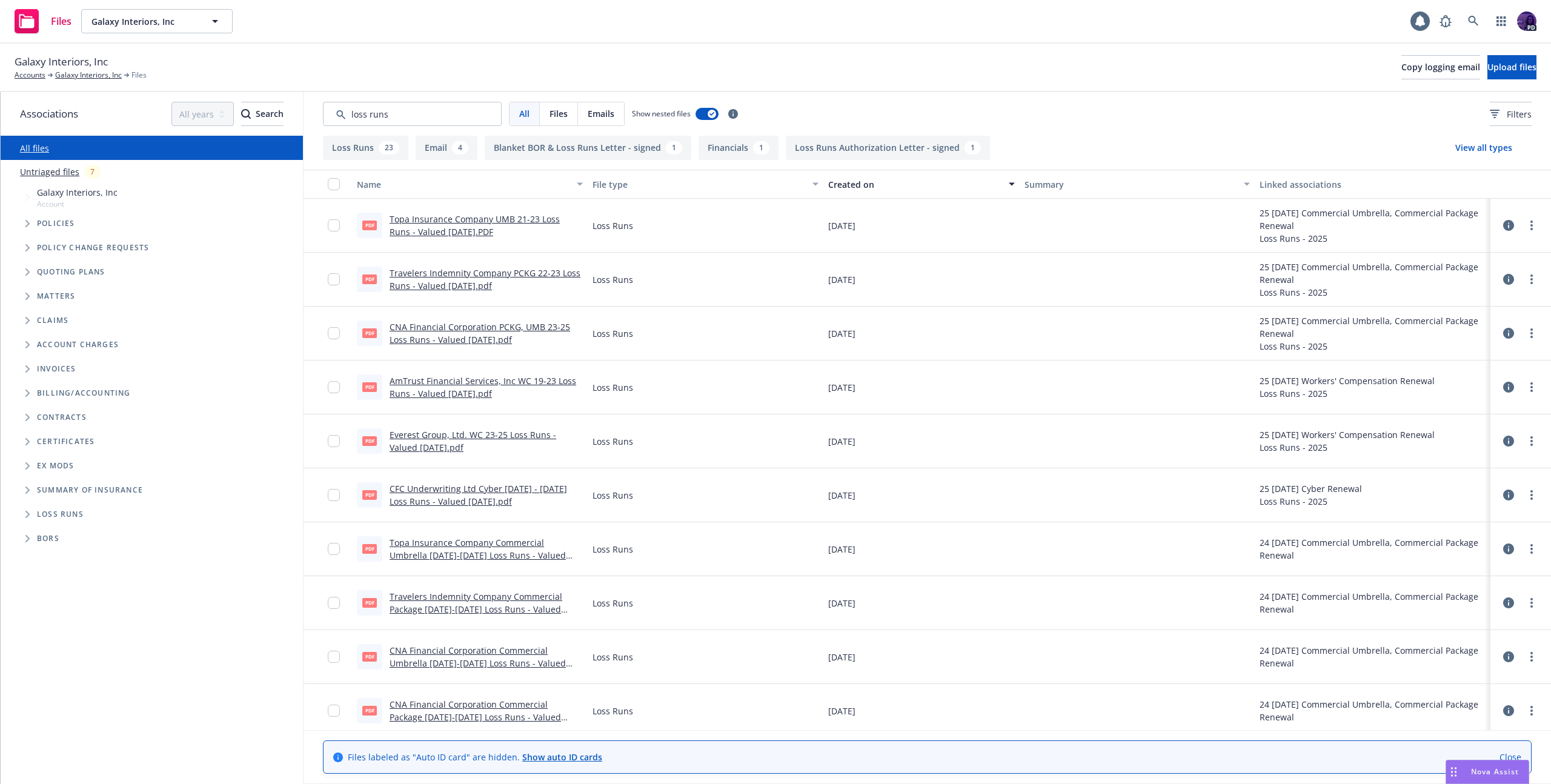
click at [557, 436] on link "Everest Group, Ltd. WC 23-25 Loss Runs - Valued [DATE].pdf" at bounding box center [473, 440] width 167 height 24
click at [530, 382] on link "AmTrust Financial Services, Inc WC 19-23 Loss Runs - Valued [DATE].pdf" at bounding box center [483, 387] width 187 height 24
click at [392, 33] on div "Files Galaxy Interiors, Inc Galaxy Interiors, Inc 1 PD" at bounding box center [775, 22] width 1551 height 44
